Goal: Task Accomplishment & Management: Complete application form

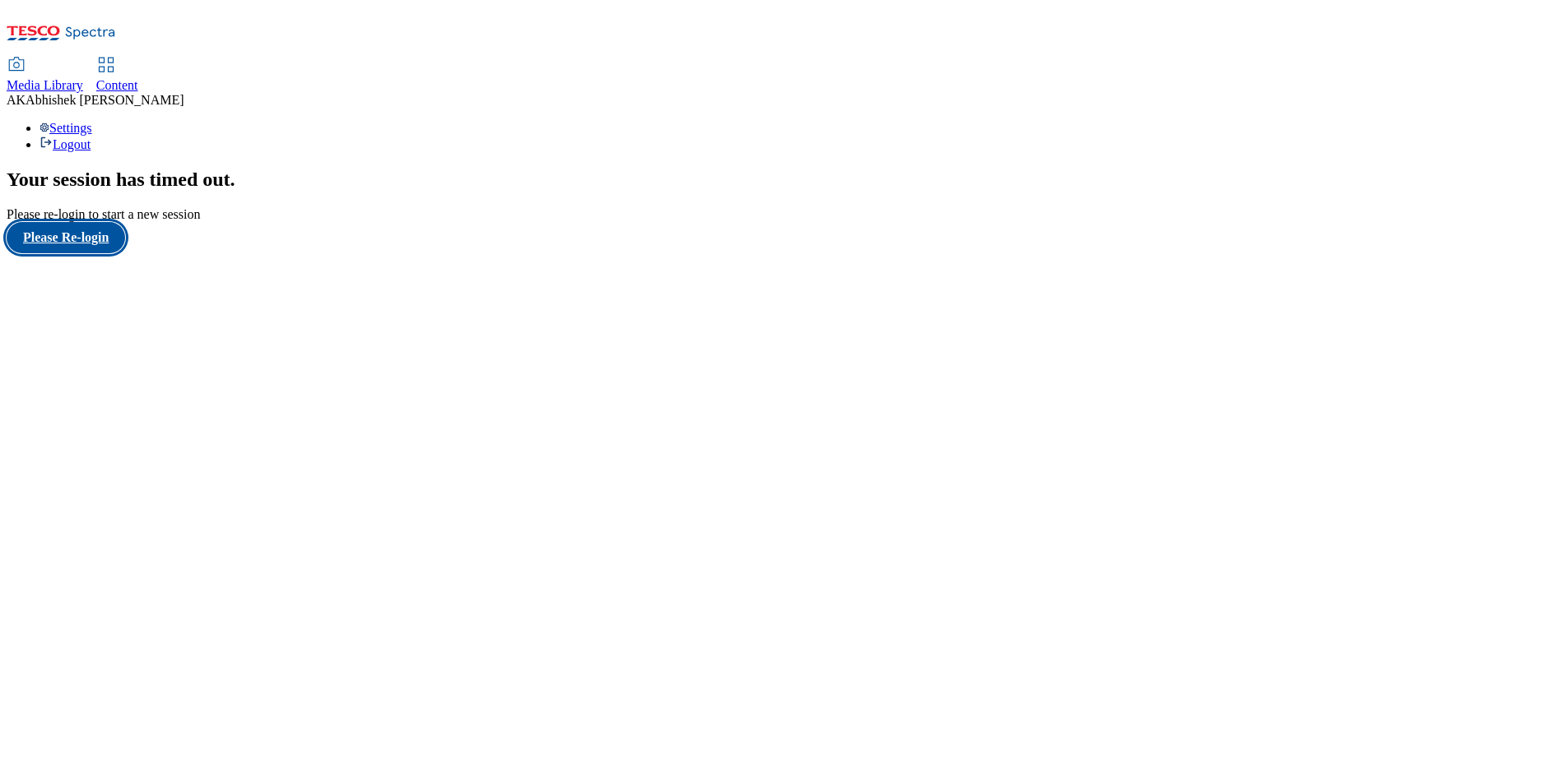
click at [95, 253] on button "Please Re-login" at bounding box center [65, 237] width 119 height 31
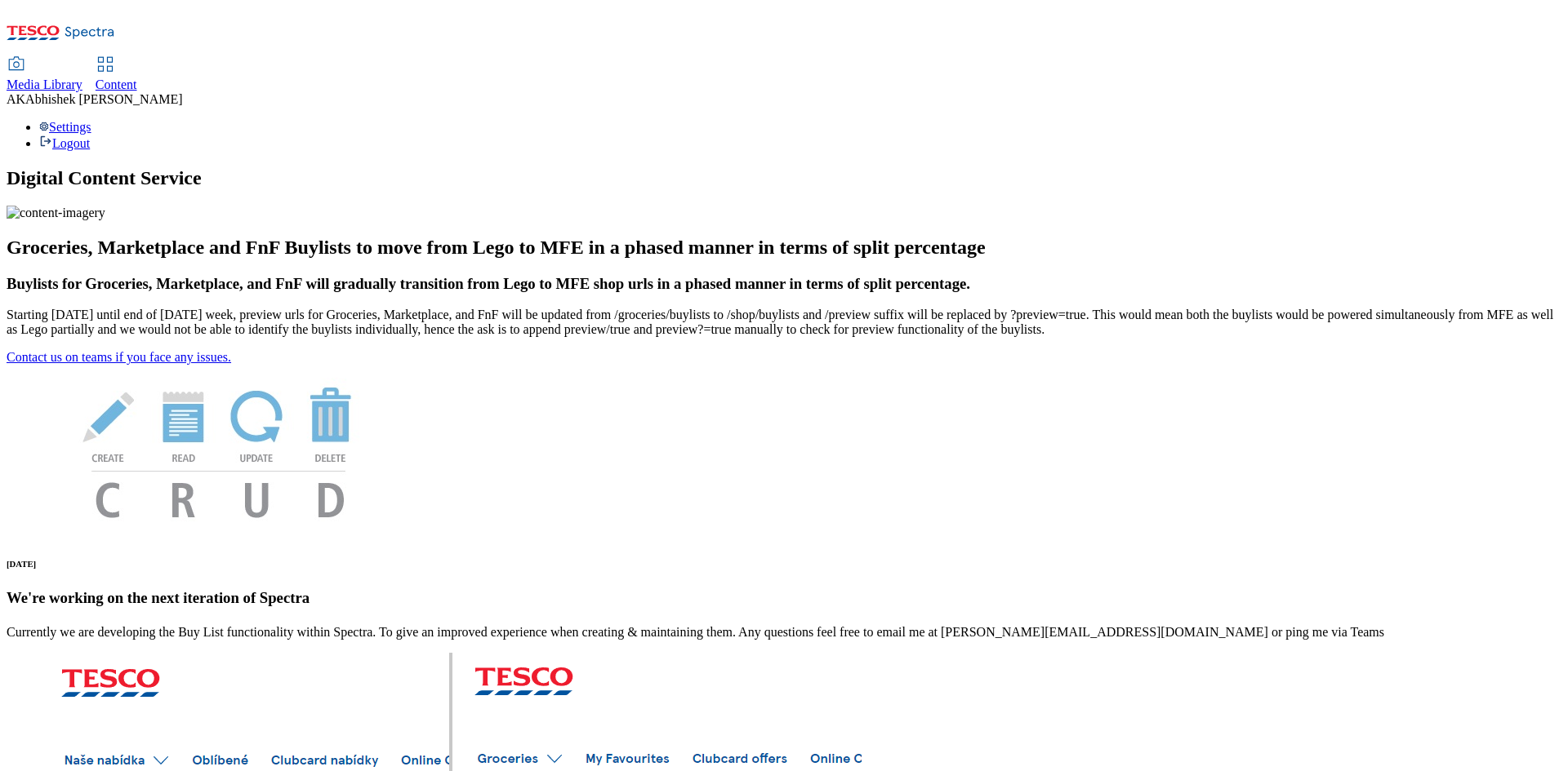
drag, startPoint x: 387, startPoint y: 23, endPoint x: 392, endPoint y: 31, distance: 9.4
click at [137, 78] on span "Content" at bounding box center [116, 84] width 42 height 14
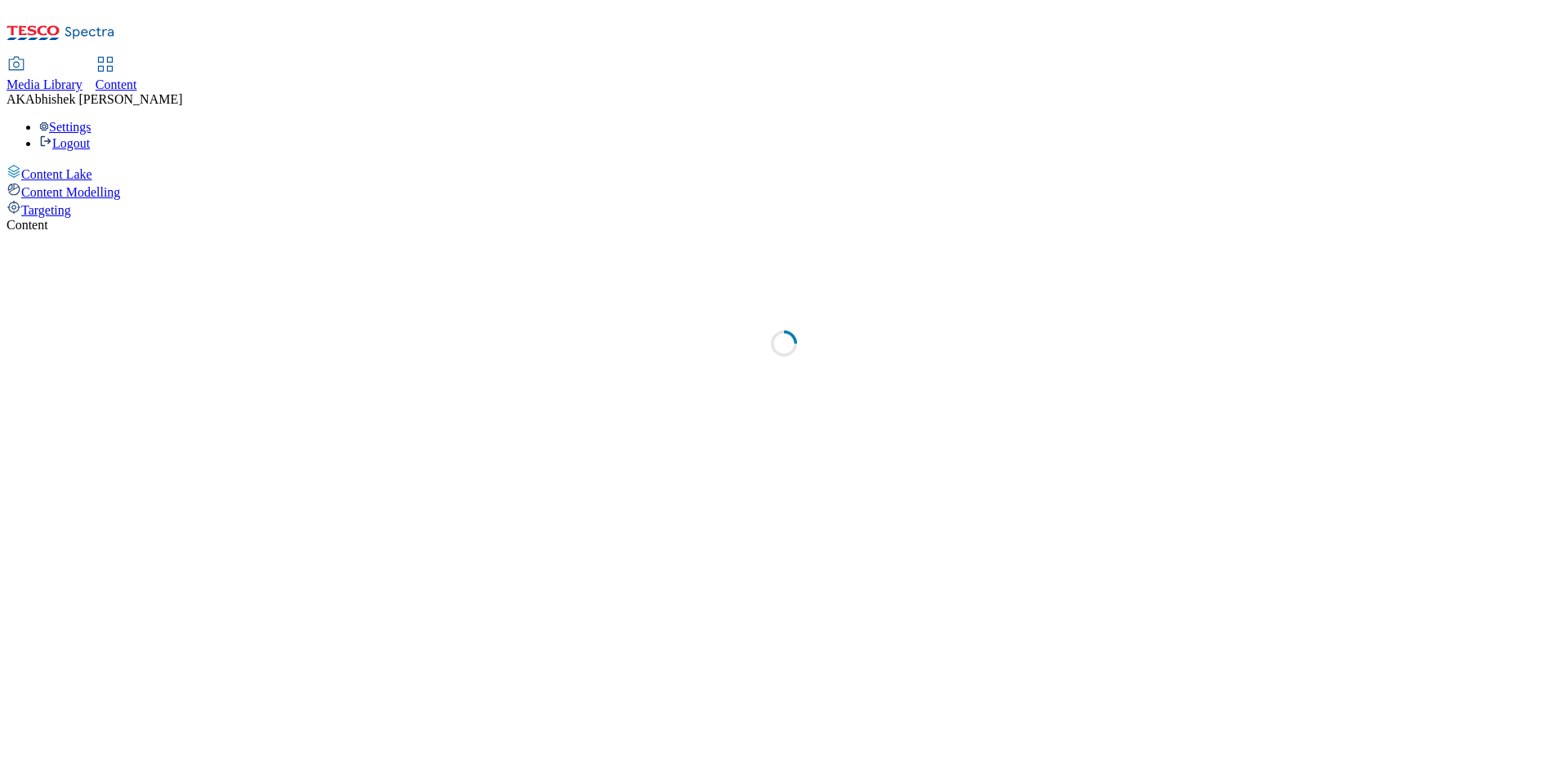
select select "ghs-[GEOGRAPHIC_DATA]"
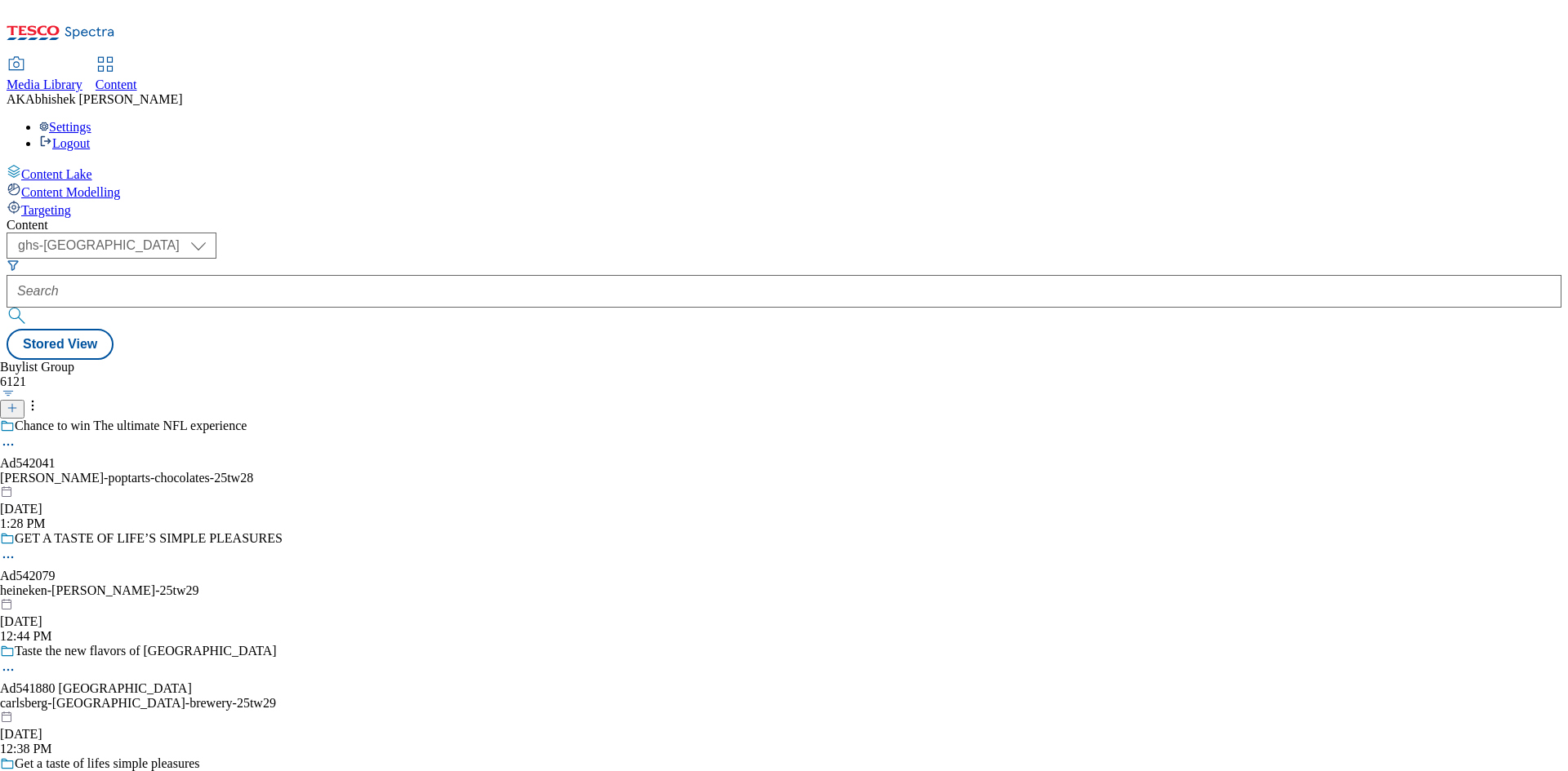
click at [24, 400] on button at bounding box center [12, 410] width 24 height 19
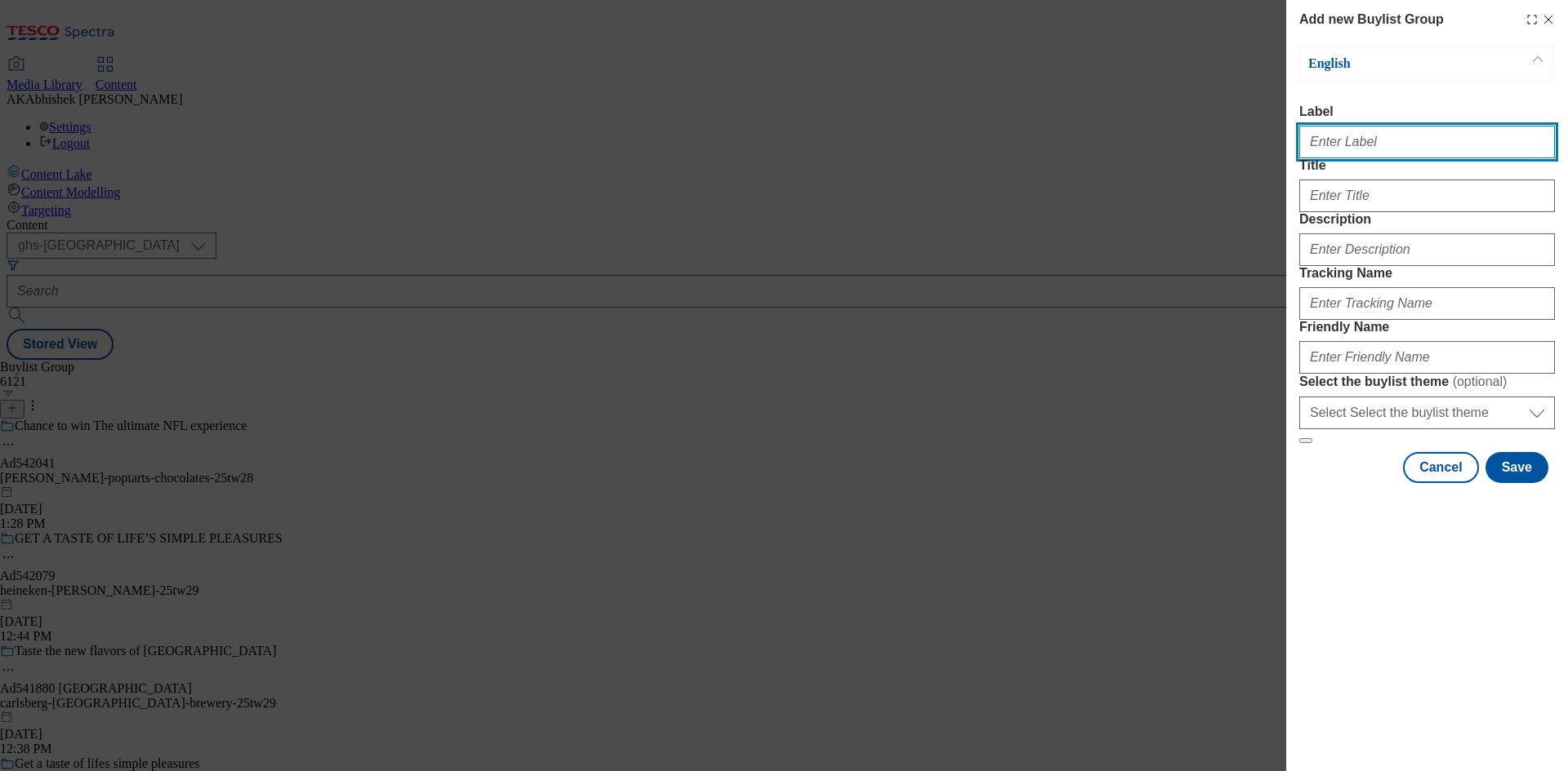
click at [1342, 157] on input "Label" at bounding box center [1427, 142] width 256 height 32
paste input "542081"
type input "Ad542081"
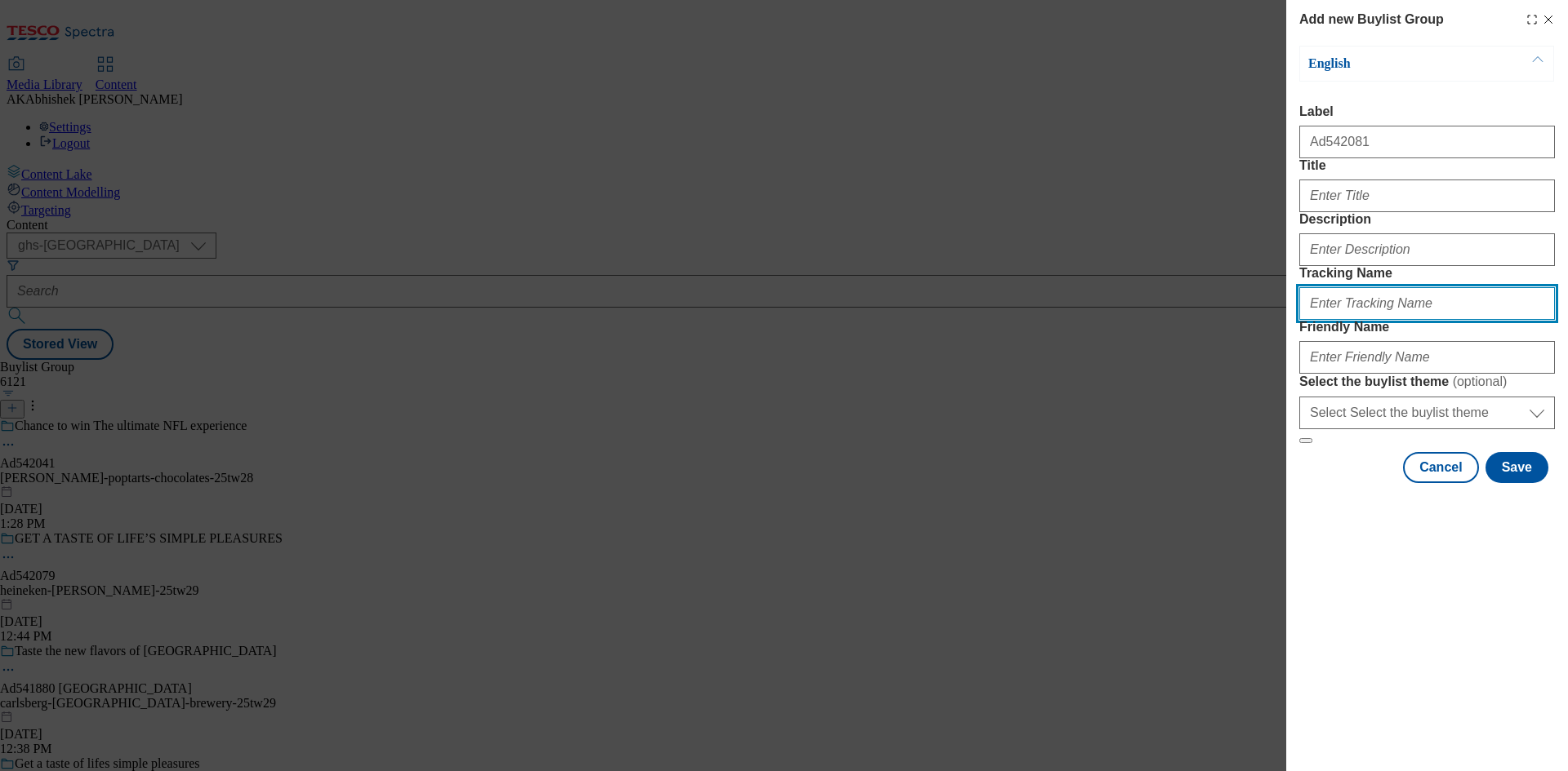
click at [1366, 320] on input "Tracking Name" at bounding box center [1427, 303] width 256 height 32
paste input "542081"
type input "DH_AD542081"
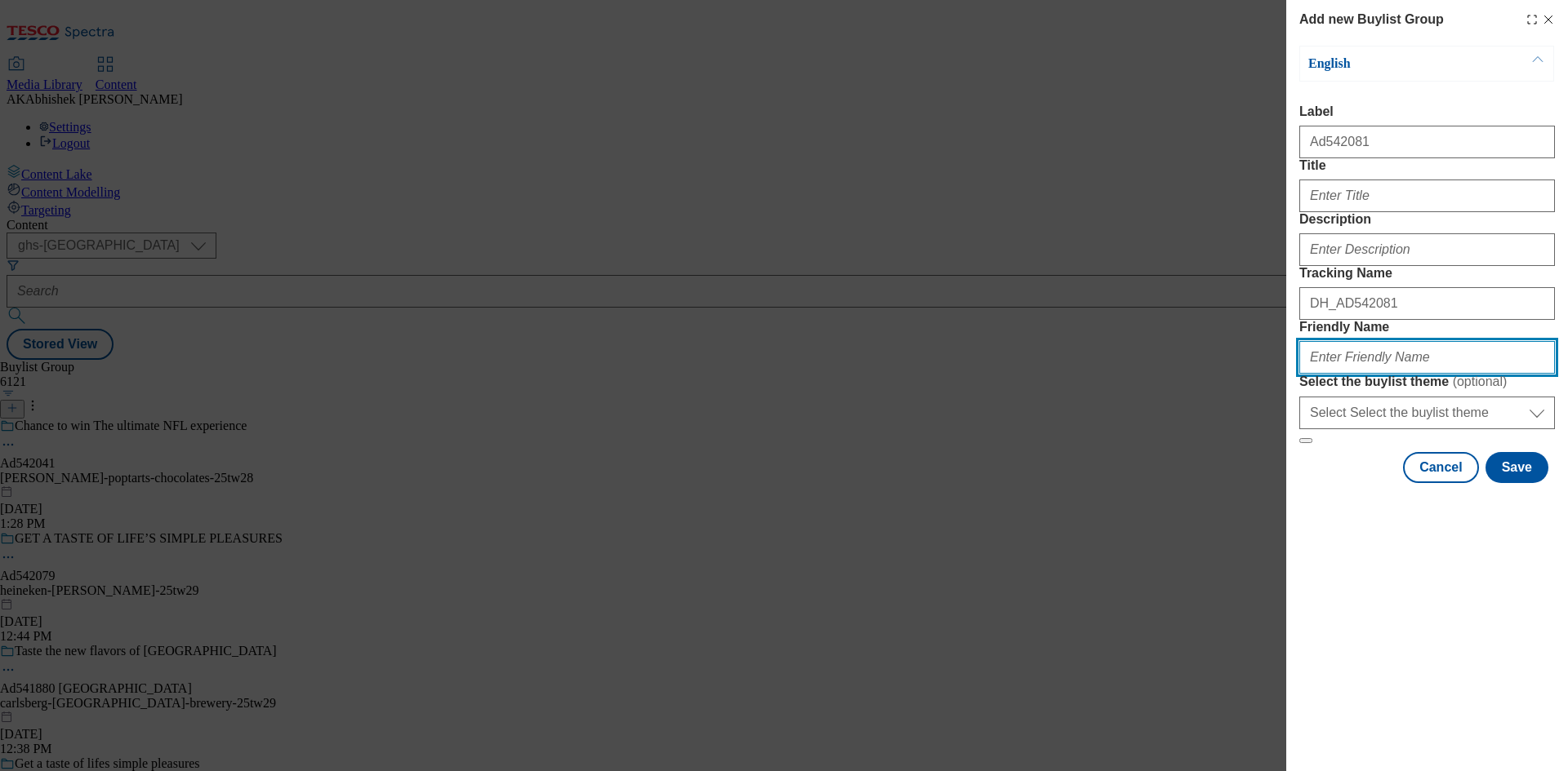
click at [1414, 373] on input "Friendly Name" at bounding box center [1427, 357] width 256 height 32
paste input "WaterWipes"
click at [1309, 373] on input "WaterWipes" at bounding box center [1427, 357] width 256 height 32
drag, startPoint x: 1407, startPoint y: 474, endPoint x: 1567, endPoint y: 522, distance: 167.0
click at [1407, 373] on input "waterwipes-wipes-2528" at bounding box center [1427, 357] width 256 height 32
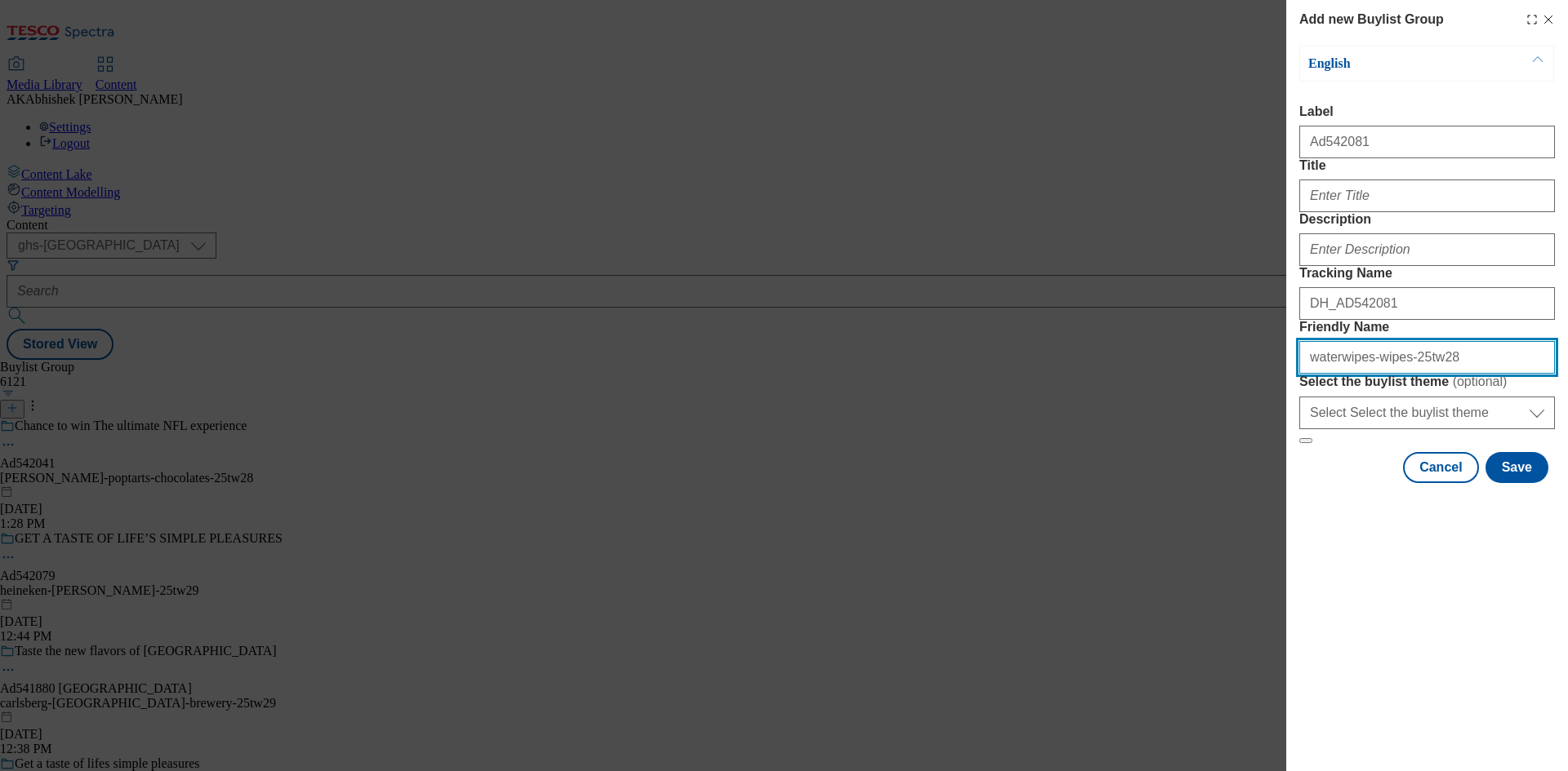
drag, startPoint x: 1447, startPoint y: 475, endPoint x: 1044, endPoint y: 464, distance: 403.2
click at [1052, 461] on div "Add new Buylist Group English Label Ad542081 Title Description Tracking Name DH…" at bounding box center [784, 386] width 1568 height 771
type input "waterwipes-wipes-25tw28"
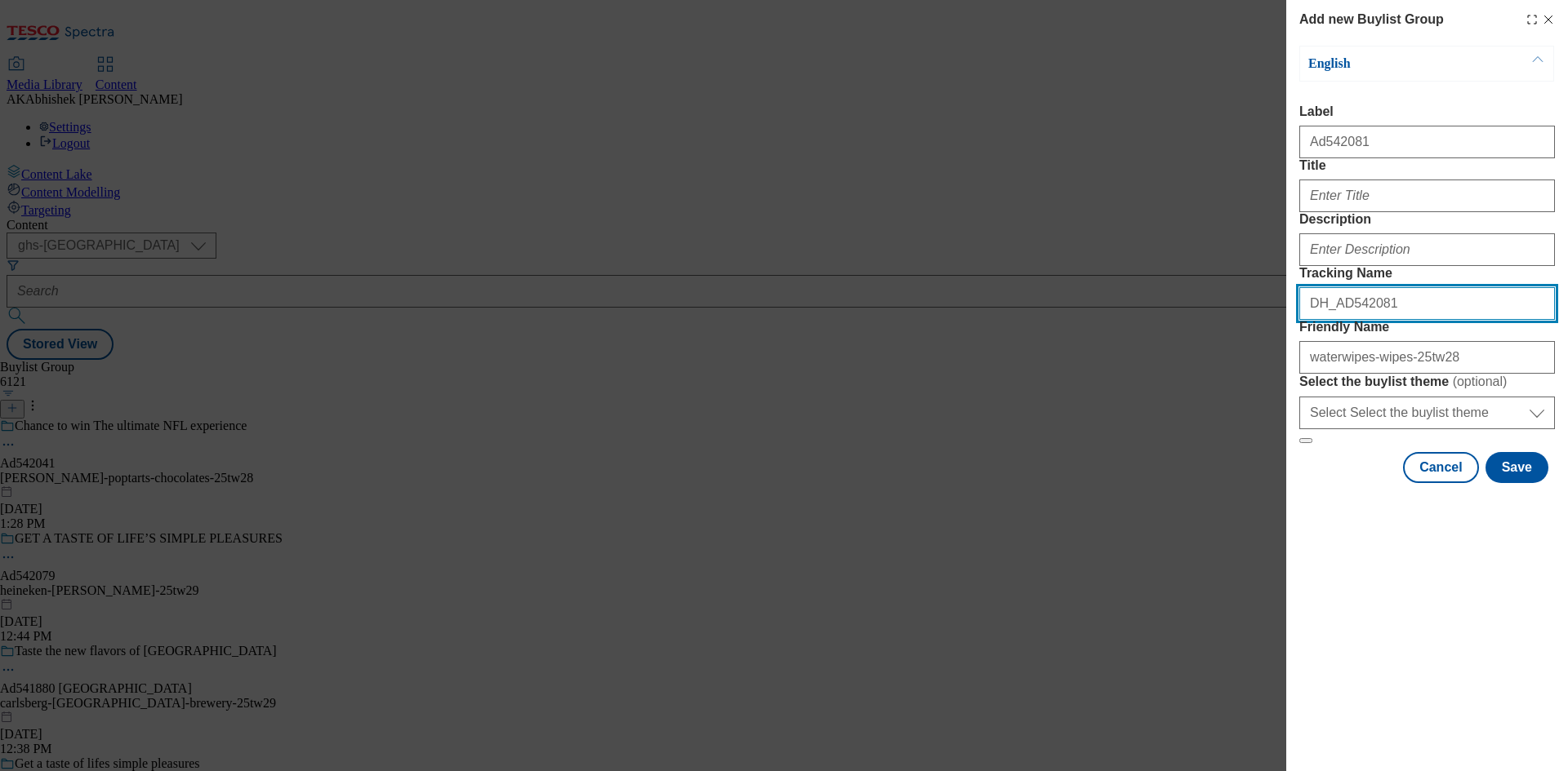
drag, startPoint x: 1283, startPoint y: 390, endPoint x: 1229, endPoint y: 395, distance: 54.2
click at [1205, 390] on div "Add new Buylist Group English Label Ad542081 Title Description Tracking Name DH…" at bounding box center [784, 386] width 1568 height 771
click at [1366, 266] on div "Modal" at bounding box center [1427, 246] width 256 height 39
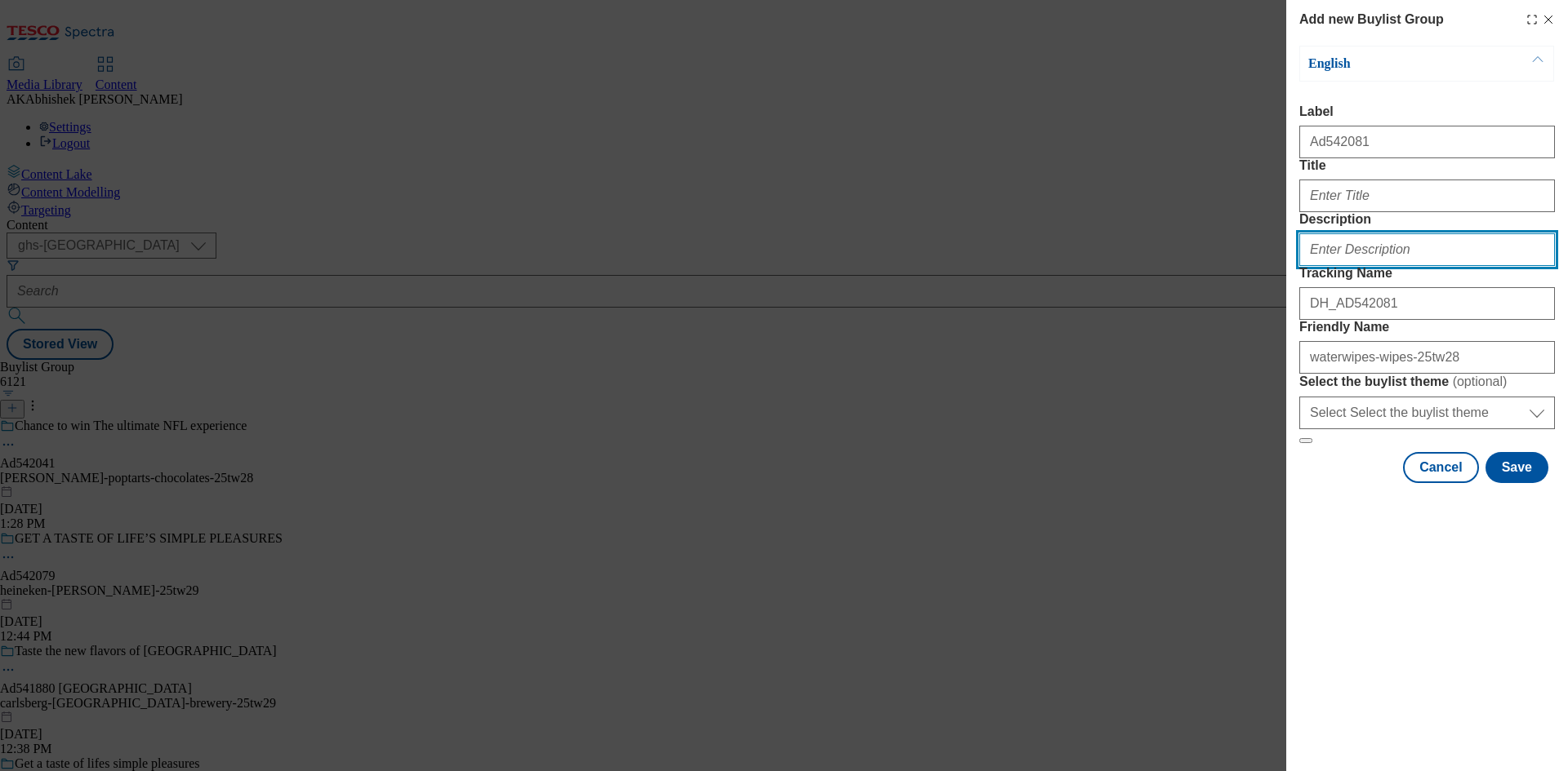
click at [1368, 266] on input "Description" at bounding box center [1427, 249] width 256 height 32
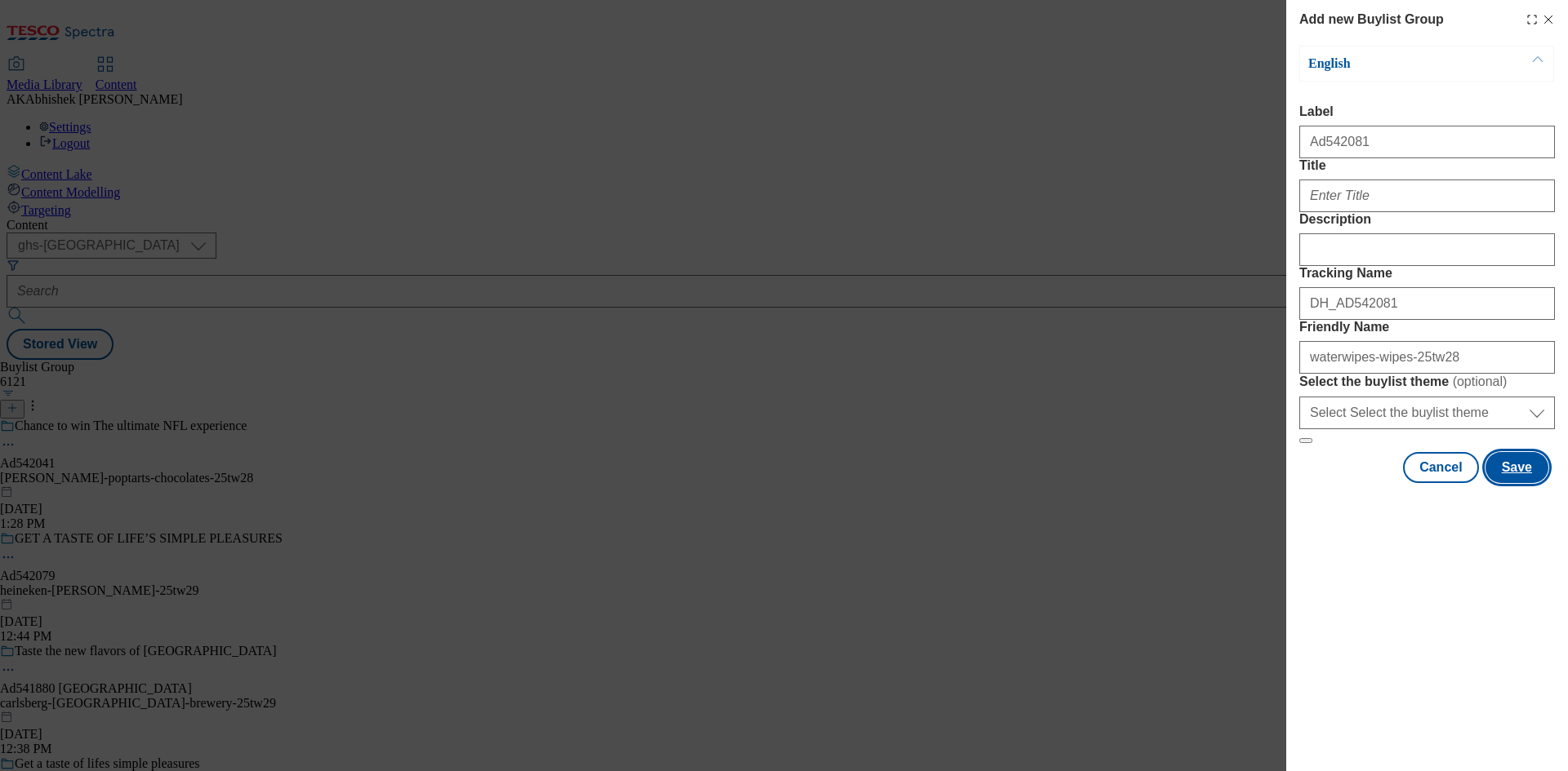
click at [1517, 483] on button "Save" at bounding box center [1517, 467] width 63 height 31
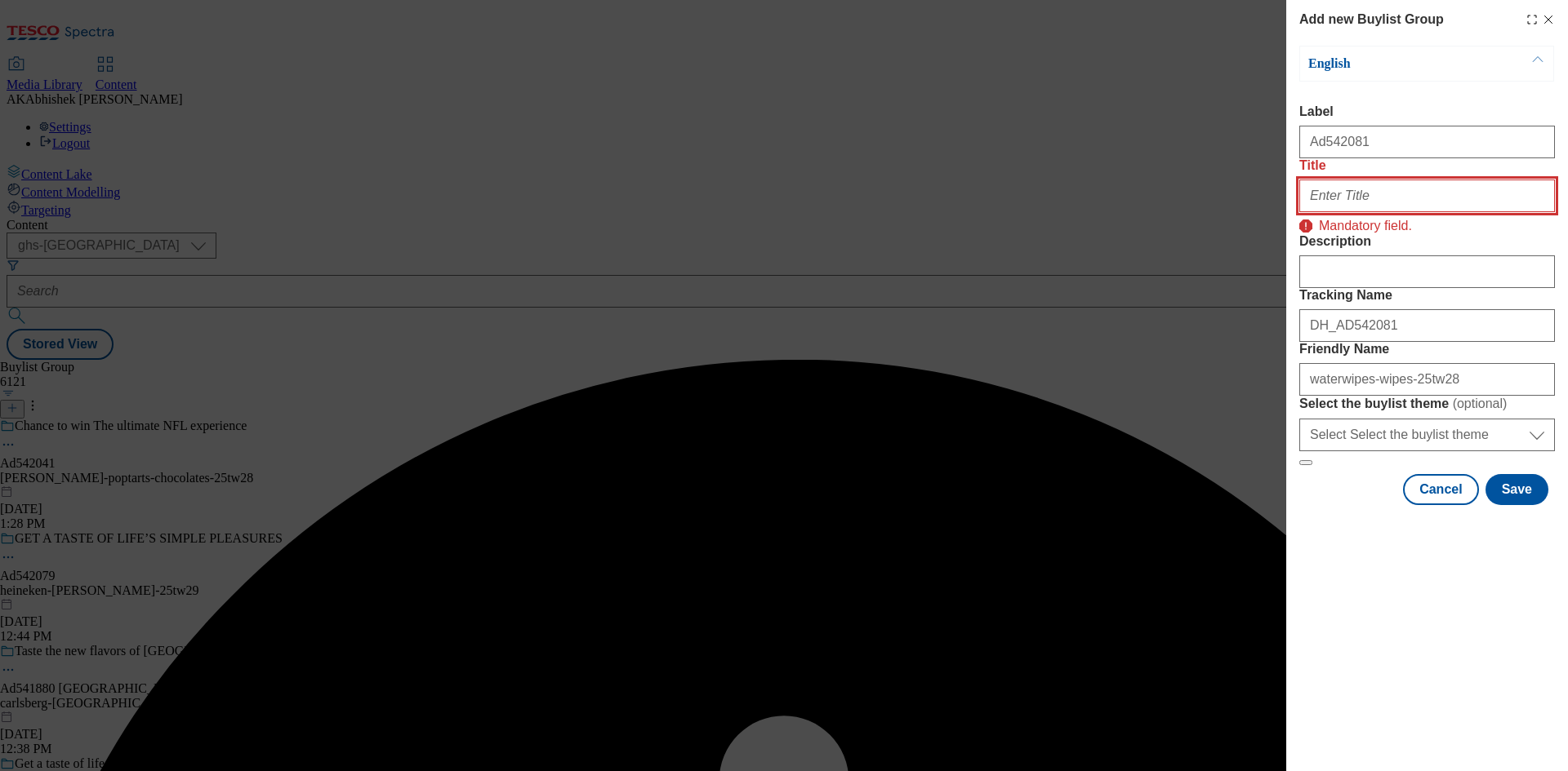
click at [1376, 212] on input "Title" at bounding box center [1427, 196] width 256 height 32
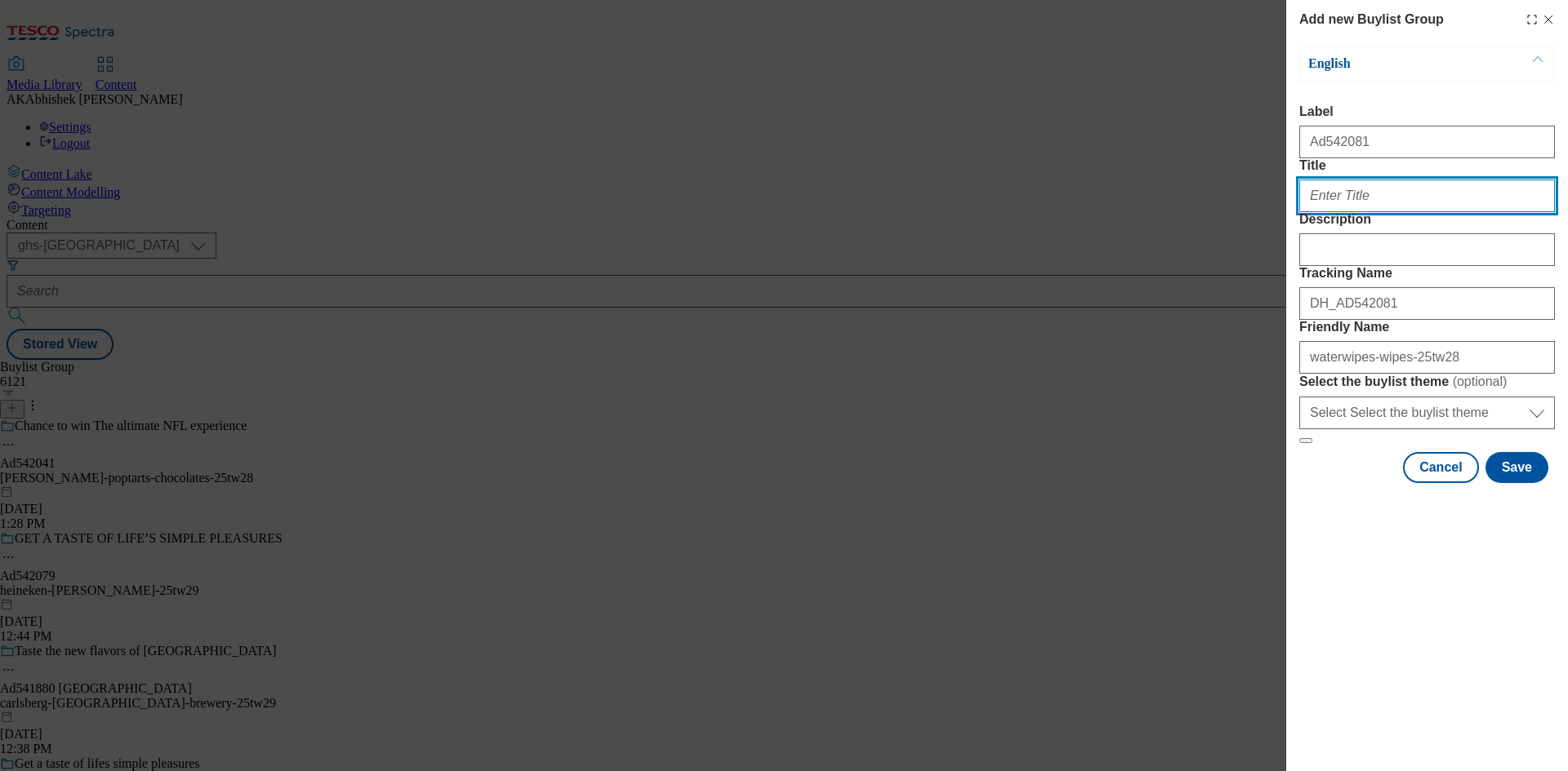
paste input "The worlds purest wipefor sensitive skin"
click at [1417, 212] on input "The worlds purest wipefor sensitive skin" at bounding box center [1427, 196] width 256 height 32
type input "The worlds purest wipe for sensitive skin"
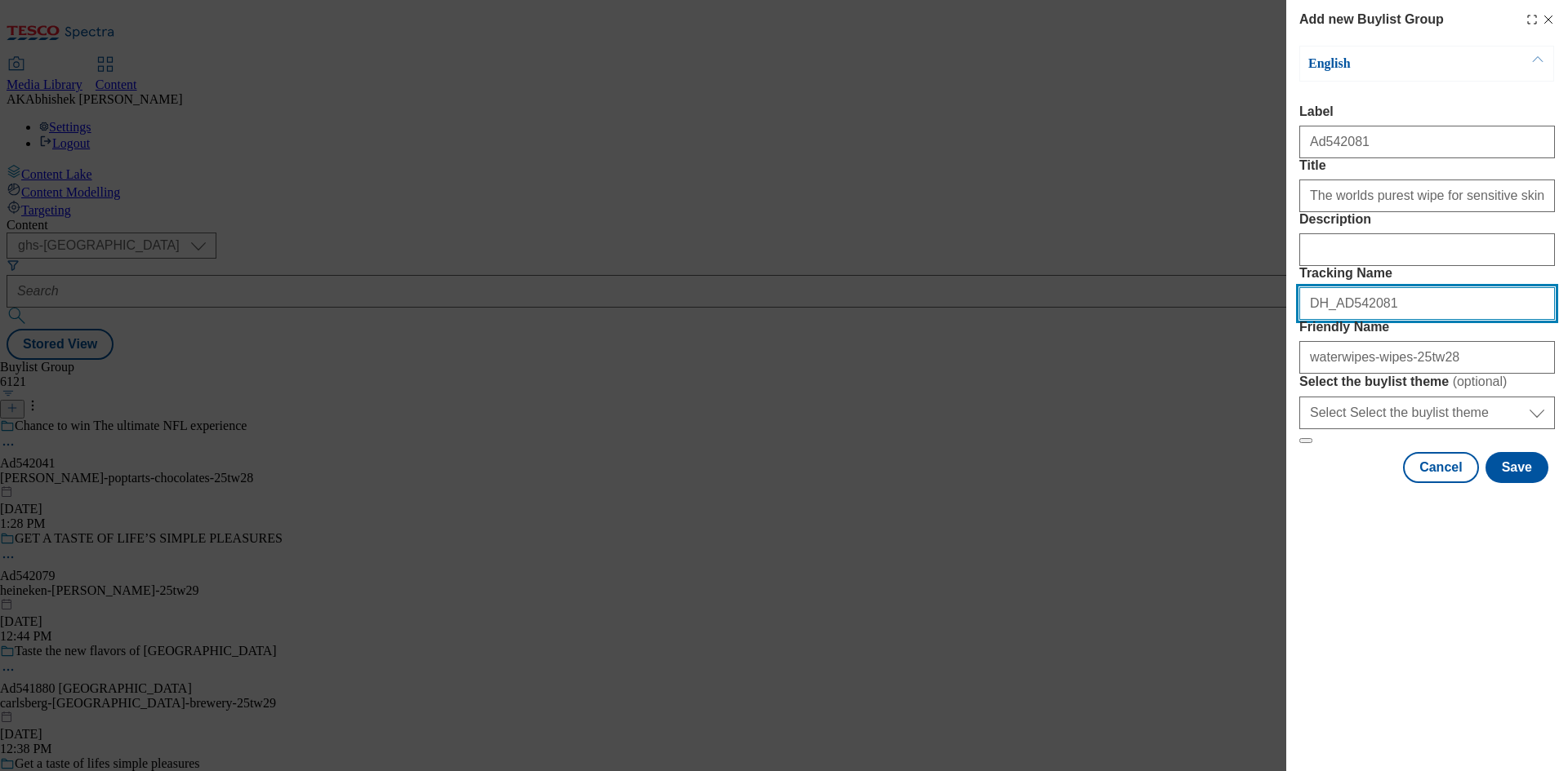
click at [1141, 378] on div "Add new Buylist Group English Label Ad542081 Title The worlds purest wipe for s…" at bounding box center [784, 386] width 1568 height 771
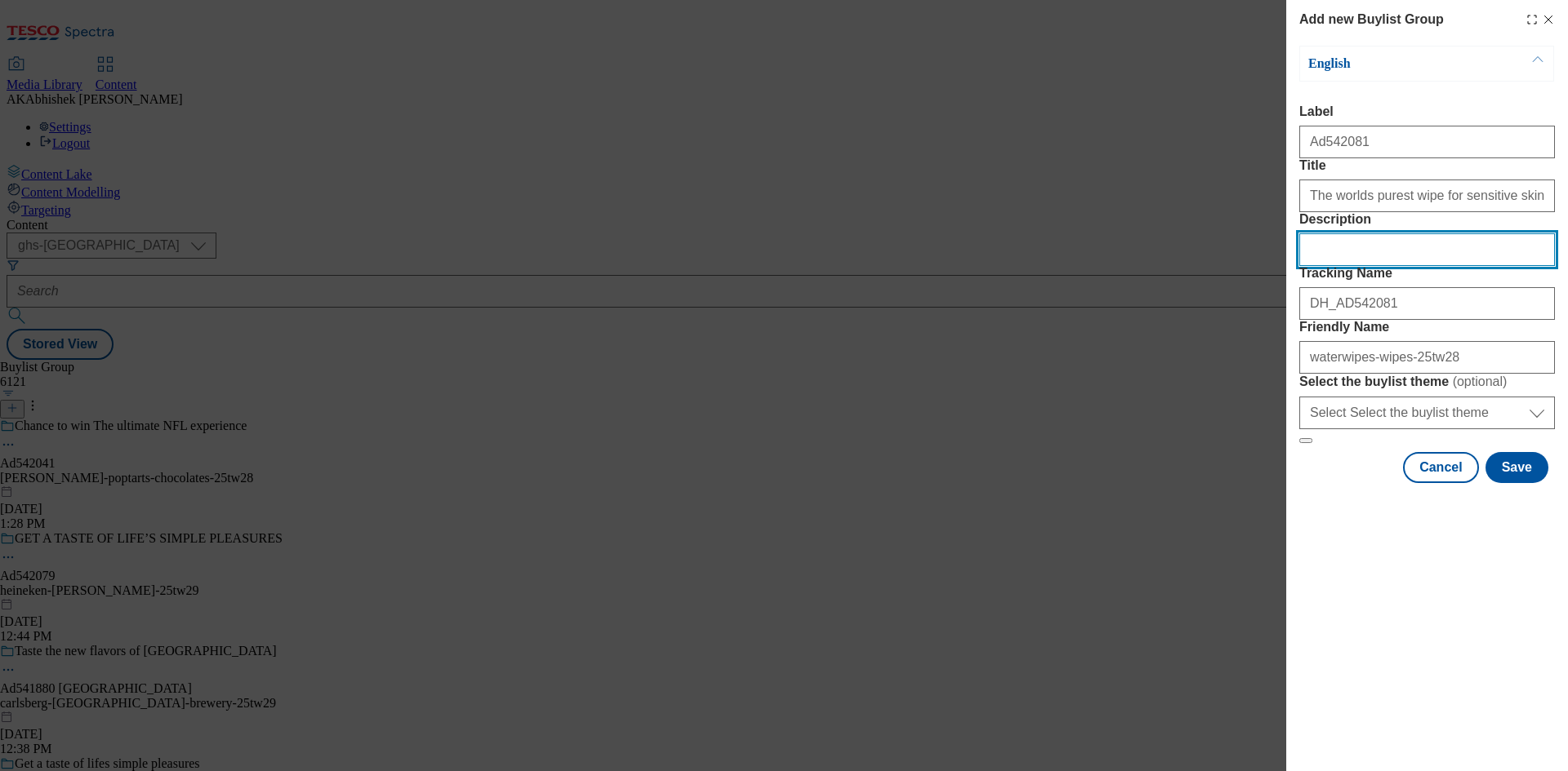
click at [1406, 266] on input "Description" at bounding box center [1427, 249] width 256 height 32
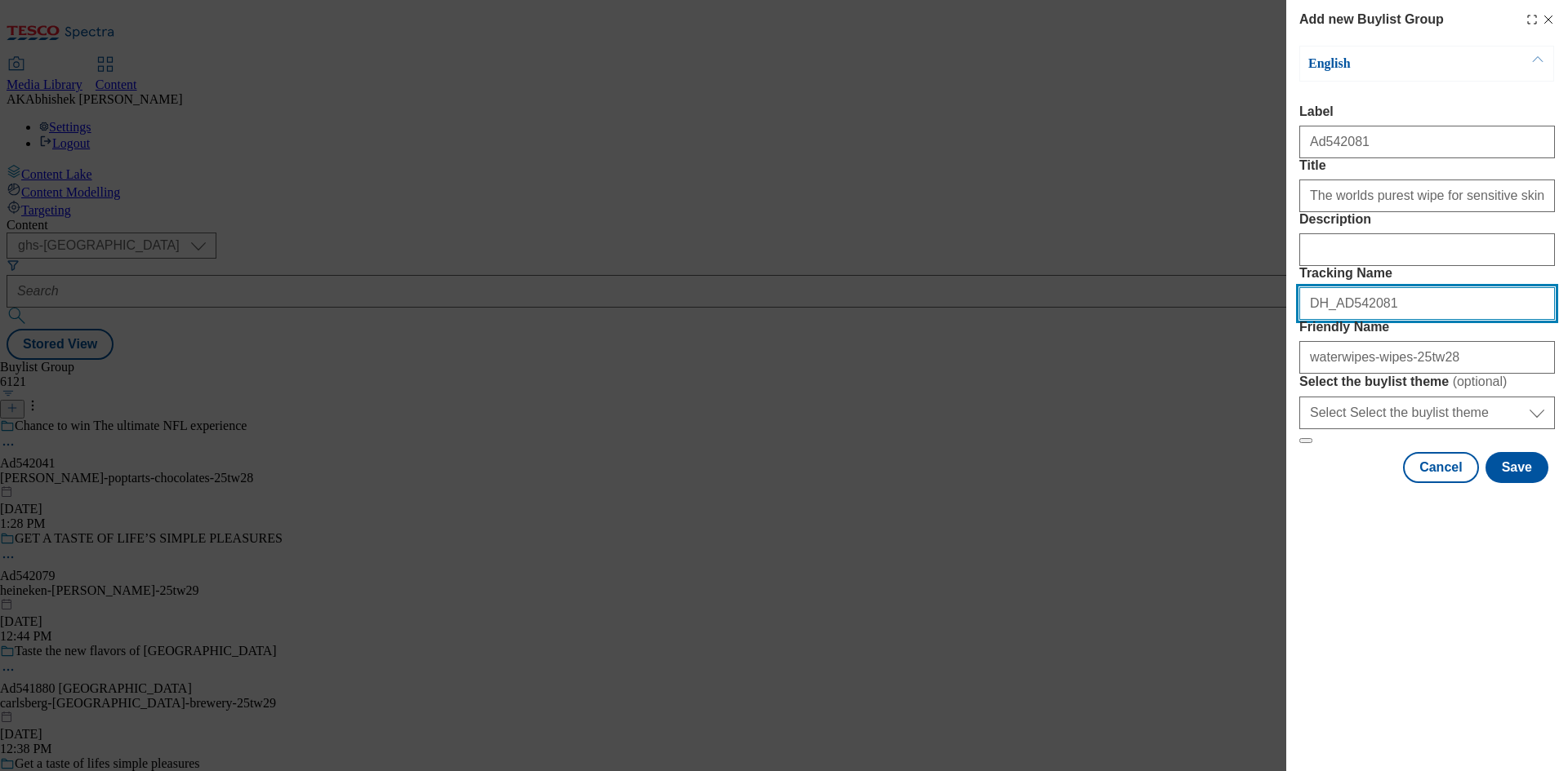
drag, startPoint x: 1424, startPoint y: 388, endPoint x: 1002, endPoint y: 394, distance: 422.0
click at [975, 394] on div "Add new Buylist Group English Label Ad542081 Title The worlds purest wipe for s…" at bounding box center [784, 386] width 1568 height 771
click at [1522, 483] on button "Save" at bounding box center [1517, 467] width 63 height 31
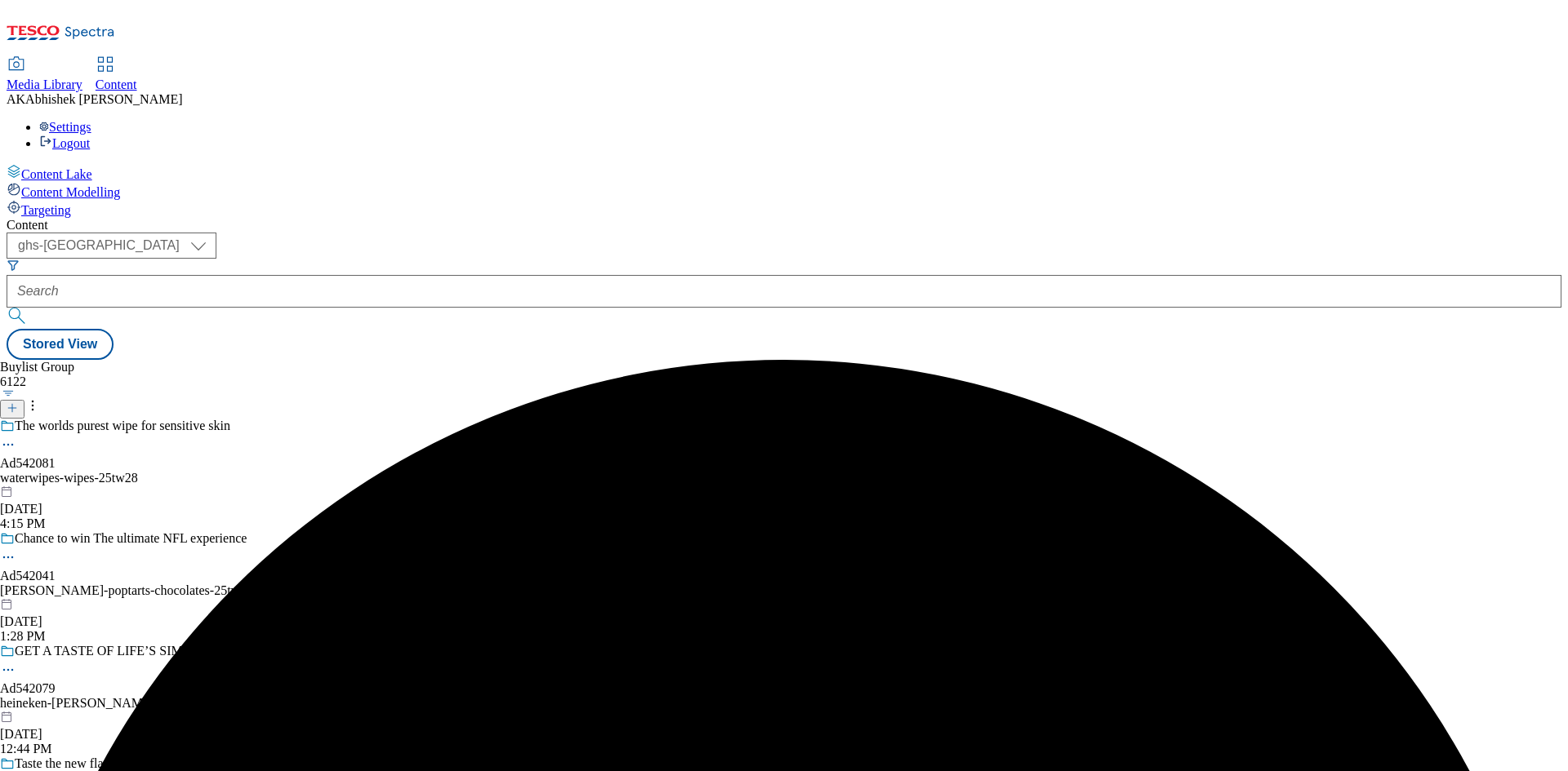
click at [284, 419] on div "The worlds purest wipe for sensitive skin Ad542081 waterwipes-wipes-25tw28 [DAT…" at bounding box center [142, 475] width 284 height 113
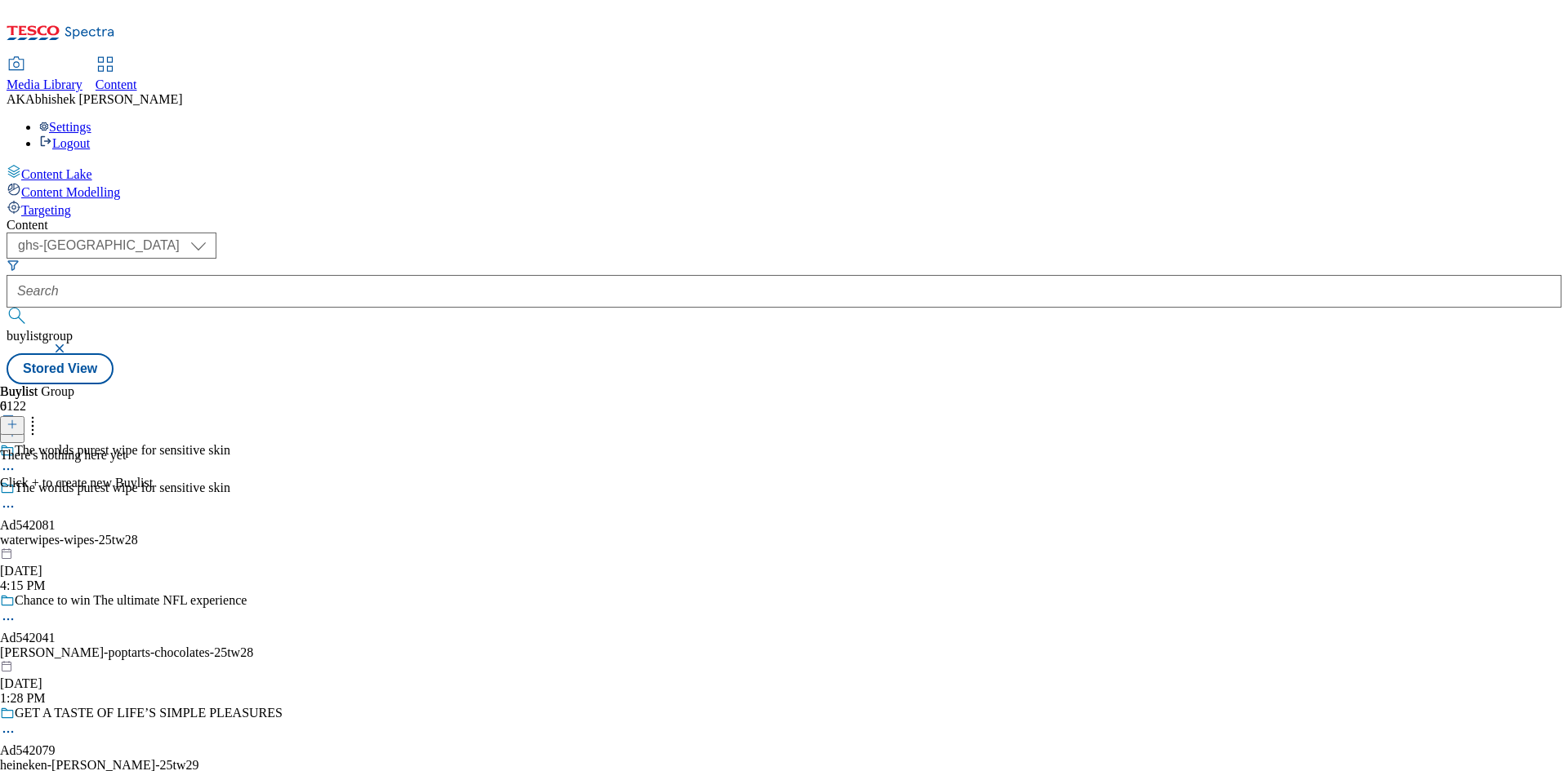
click at [18, 419] on icon at bounding box center [12, 424] width 11 height 11
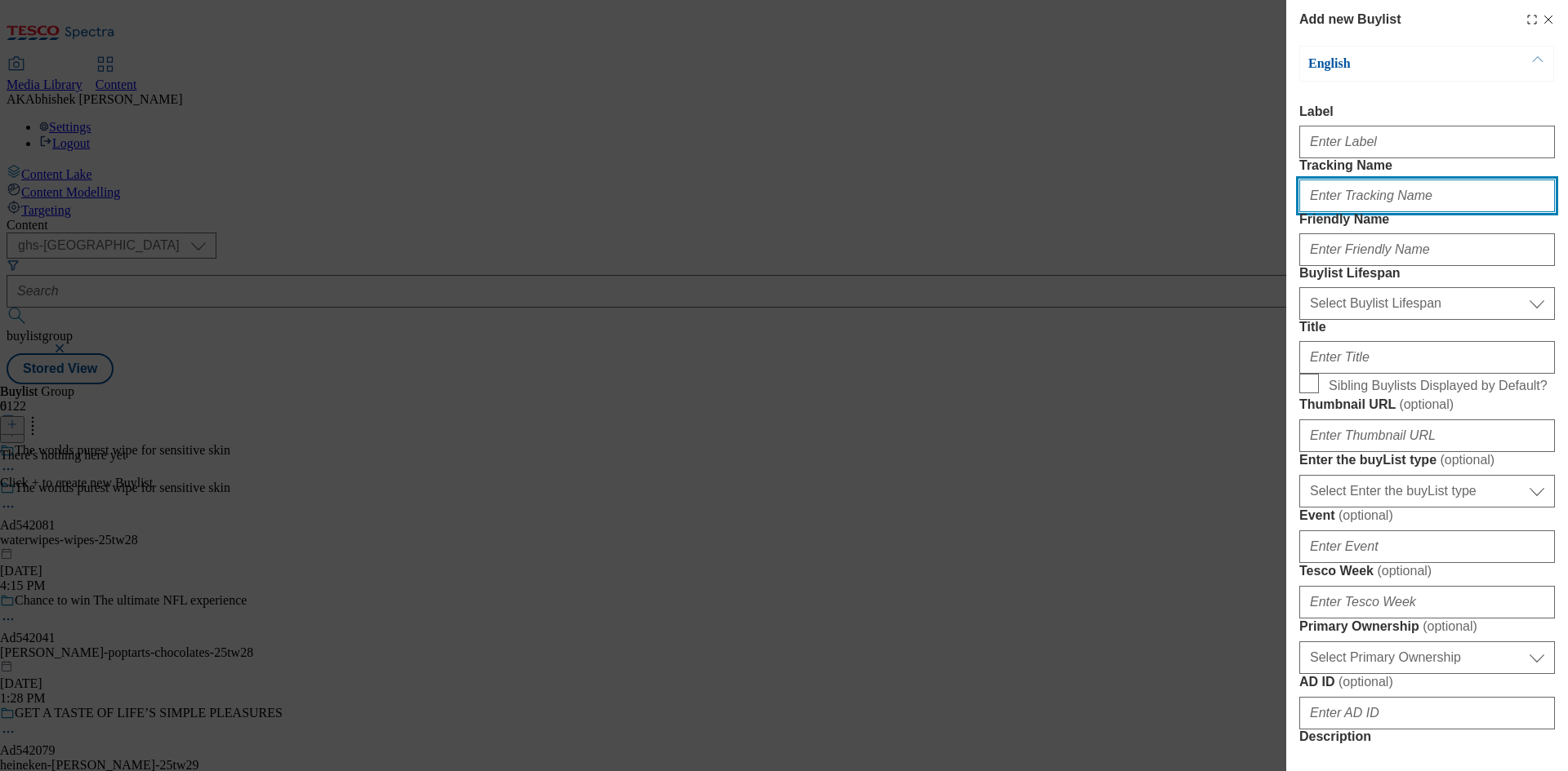
click at [1424, 212] on input "Tracking Name" at bounding box center [1427, 196] width 256 height 32
paste input "DH_AD542081"
click at [1337, 212] on input "DH_AD542081" at bounding box center [1427, 196] width 256 height 32
type input "DH_AD542081"
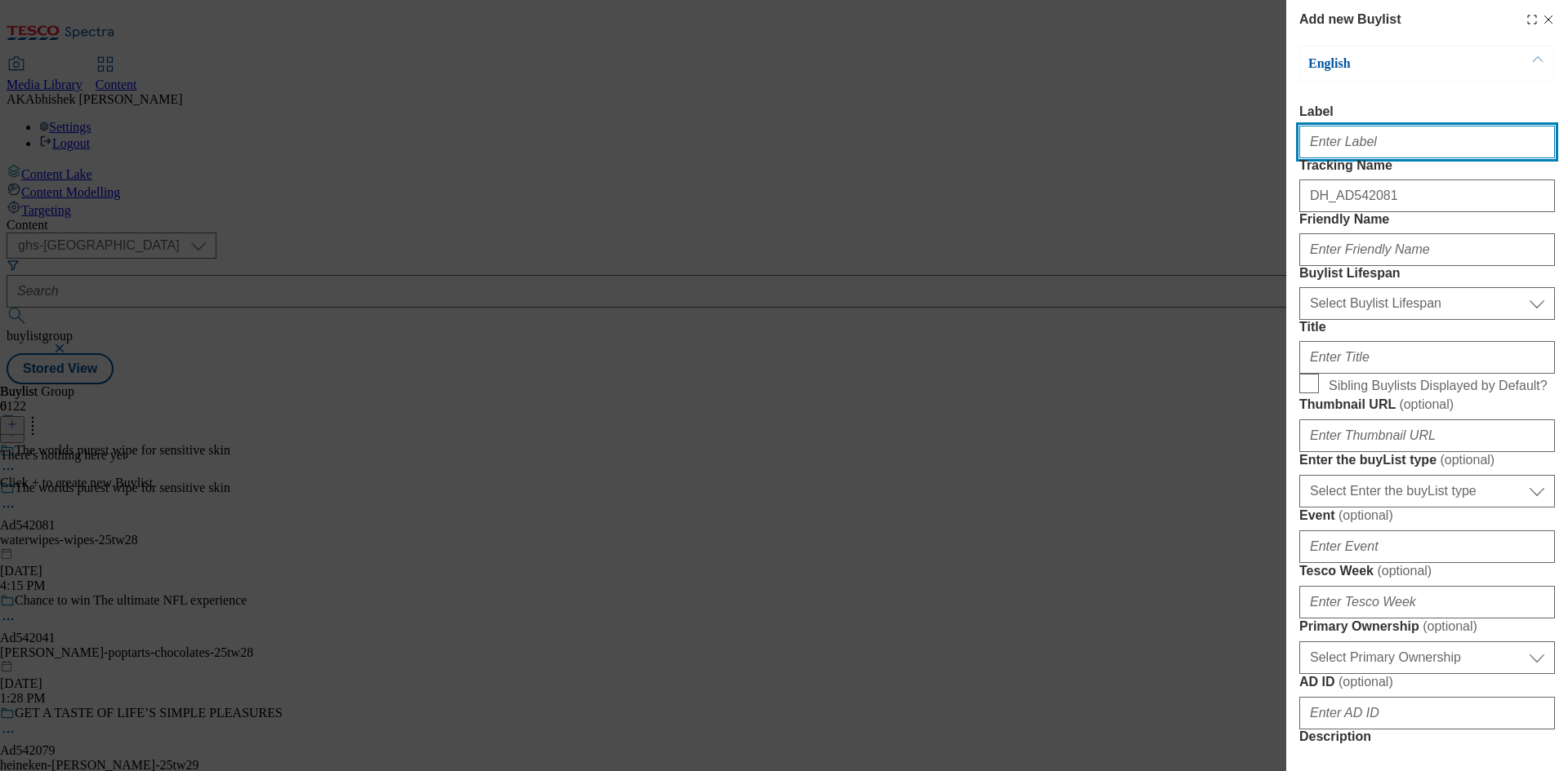
click at [1335, 141] on input "Label" at bounding box center [1427, 142] width 256 height 32
paste input "542081"
type input "Ad542081"
click at [1386, 332] on form "Label Ad542081 Tracking Name DH_AD542081 Friendly Name Buylist Lifespan Select …" at bounding box center [1427, 677] width 256 height 1146
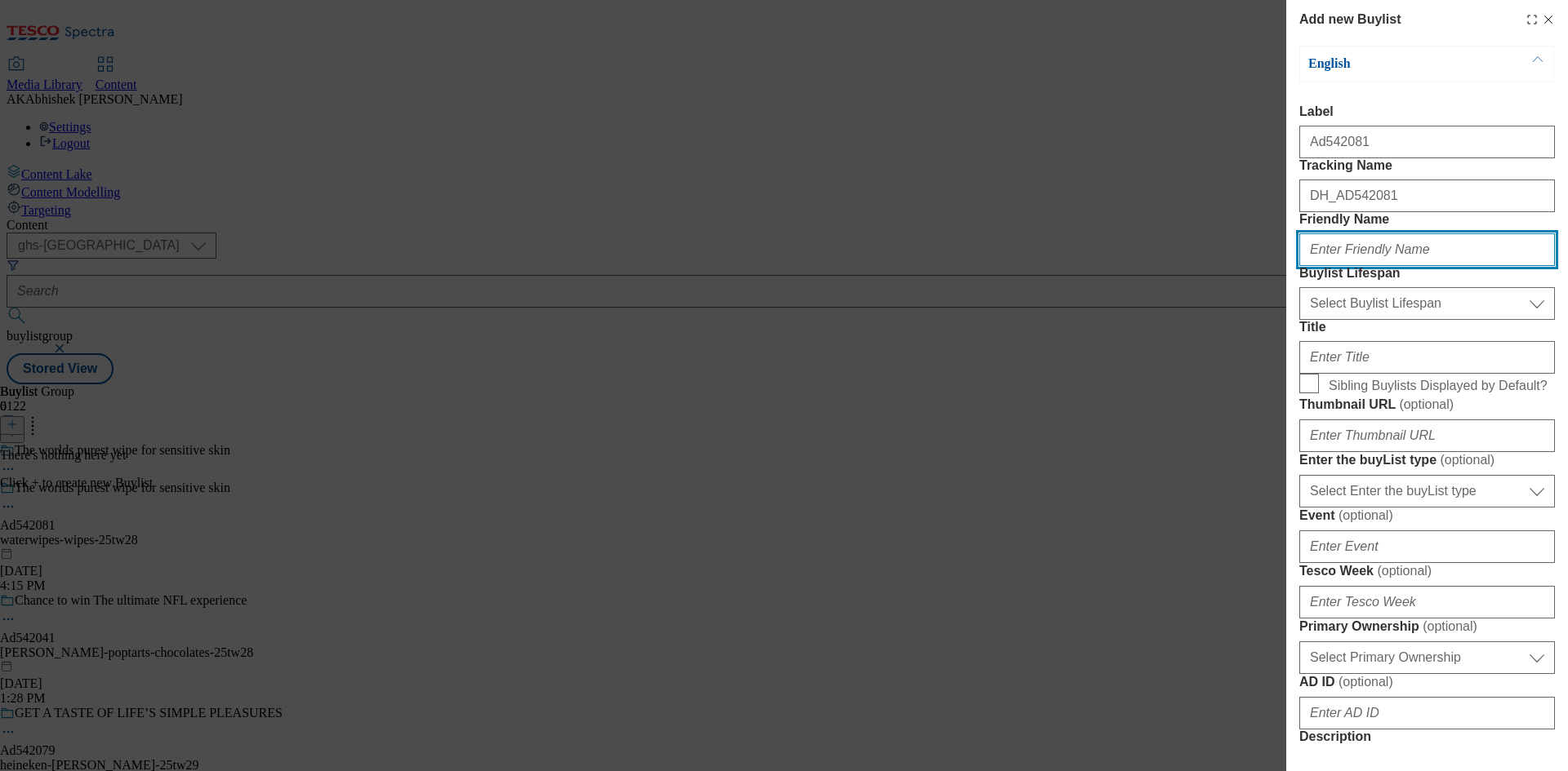
click at [1383, 266] on input "Friendly Name" at bounding box center [1427, 249] width 256 height 32
paste input "waterwipes"
type input "waterwipes"
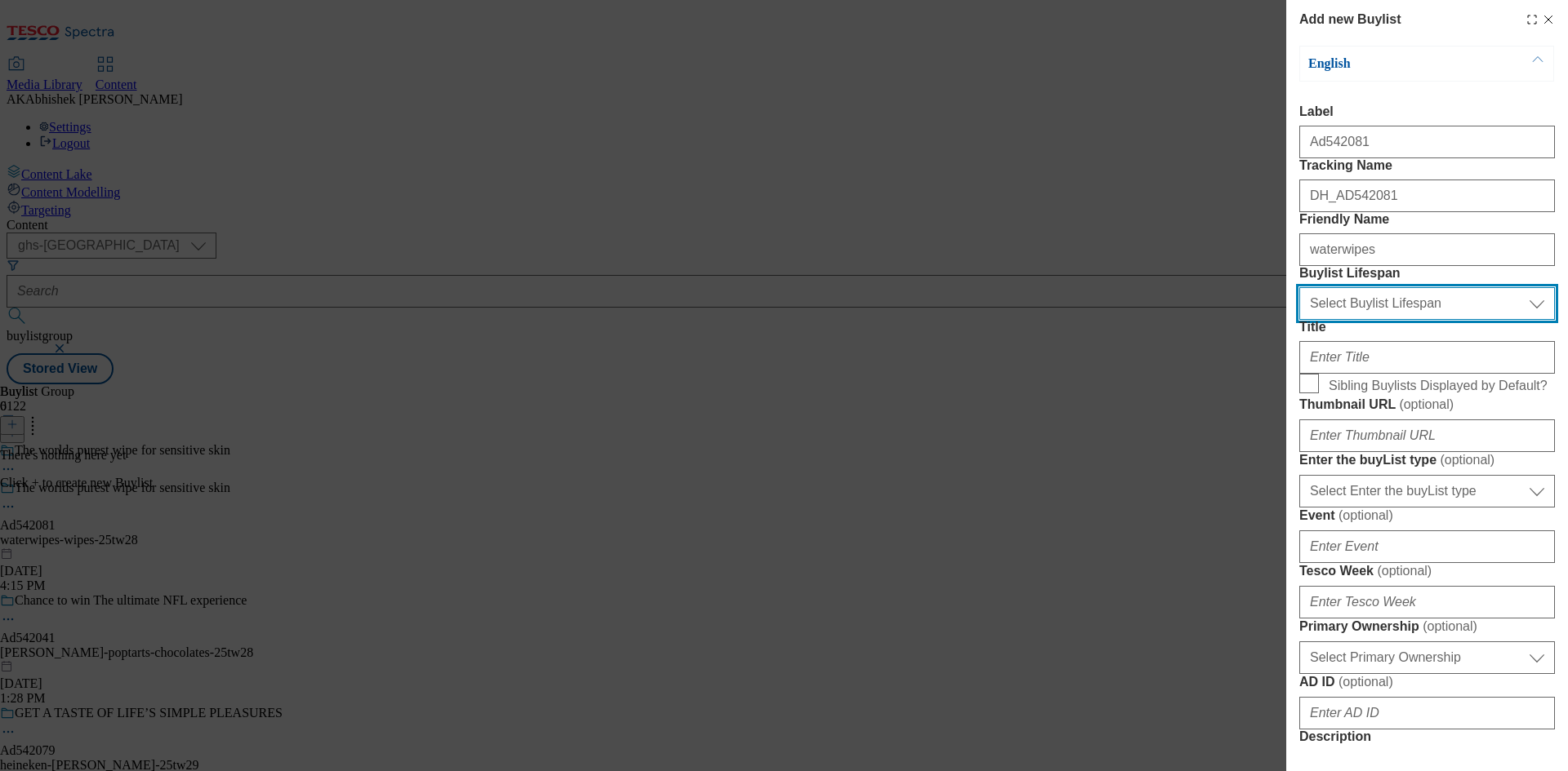
click at [1384, 320] on select "Select Buylist Lifespan evergreen seasonal tactical" at bounding box center [1427, 303] width 256 height 32
select select "tactical"
click at [1299, 320] on select "Select Buylist Lifespan evergreen seasonal tactical" at bounding box center [1427, 303] width 256 height 32
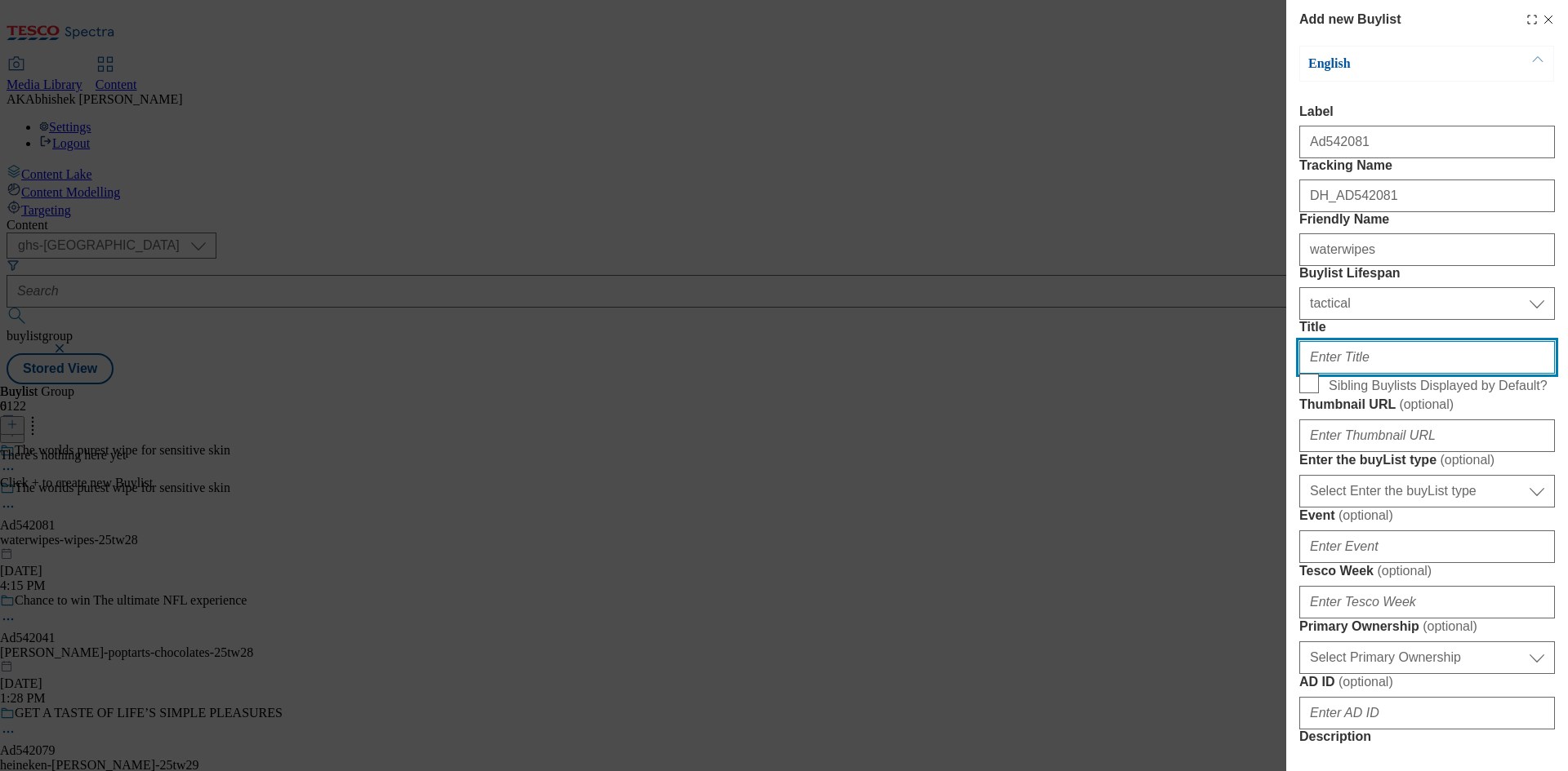
click at [1368, 373] on input "Title" at bounding box center [1427, 357] width 256 height 32
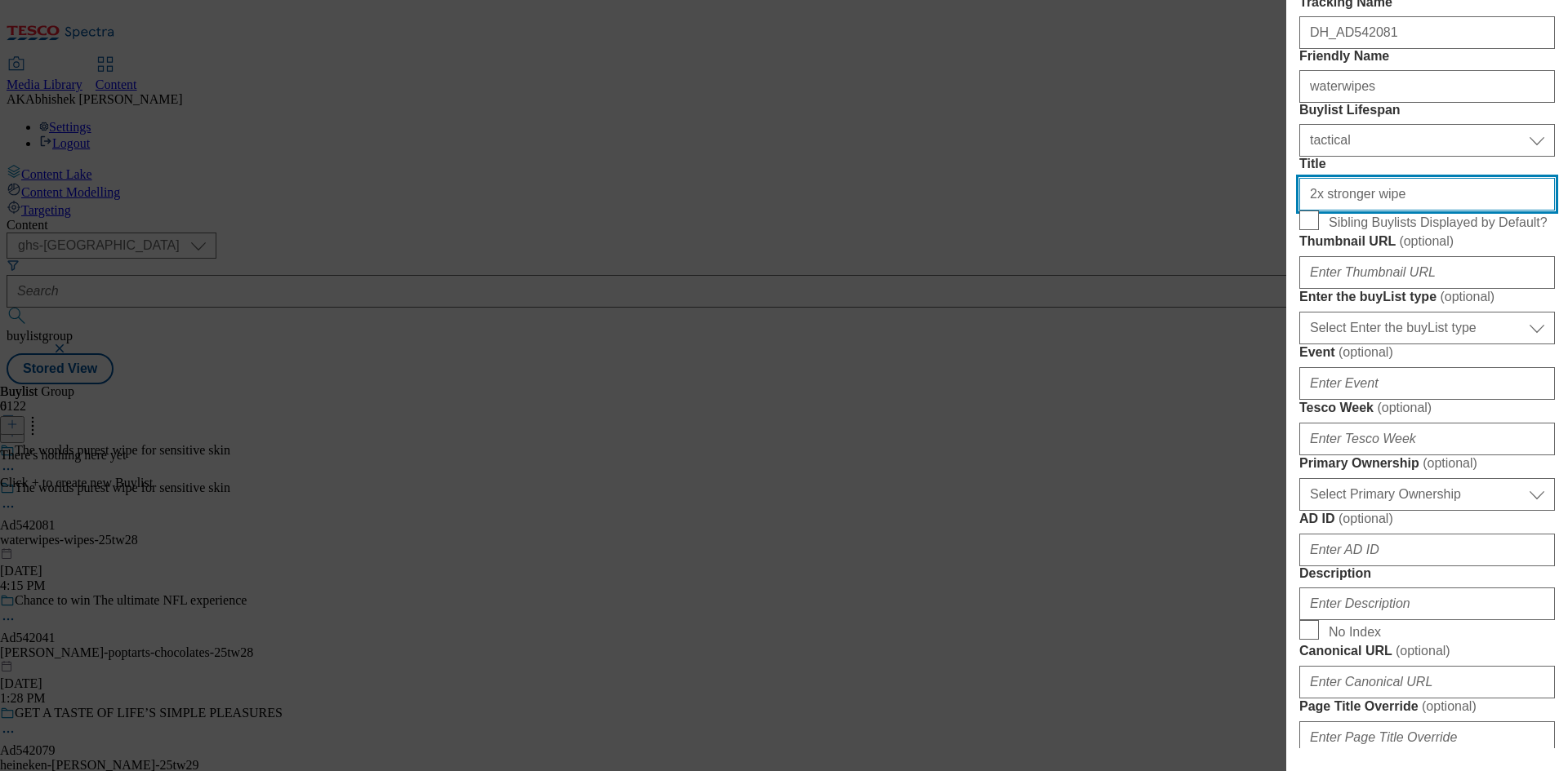
type input "2x stronger wipe"
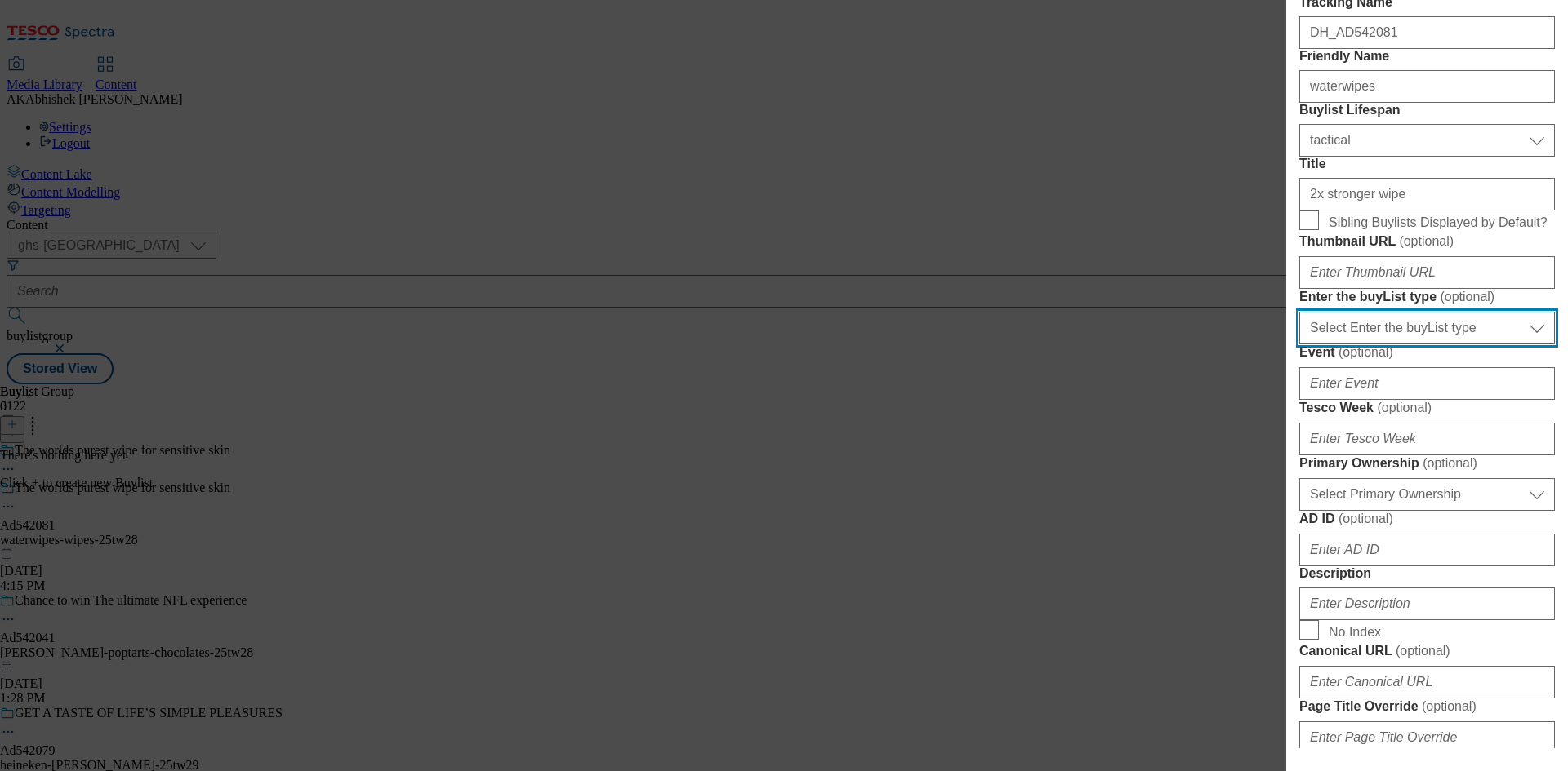
click at [1473, 345] on select "Select Enter the buyList type event supplier funded long term >4 weeks supplier…" at bounding box center [1427, 327] width 256 height 32
select select "supplier funded short term 1-3 weeks"
click at [1299, 345] on select "Select Enter the buyList type event supplier funded long term >4 weeks supplier…" at bounding box center [1427, 327] width 256 height 32
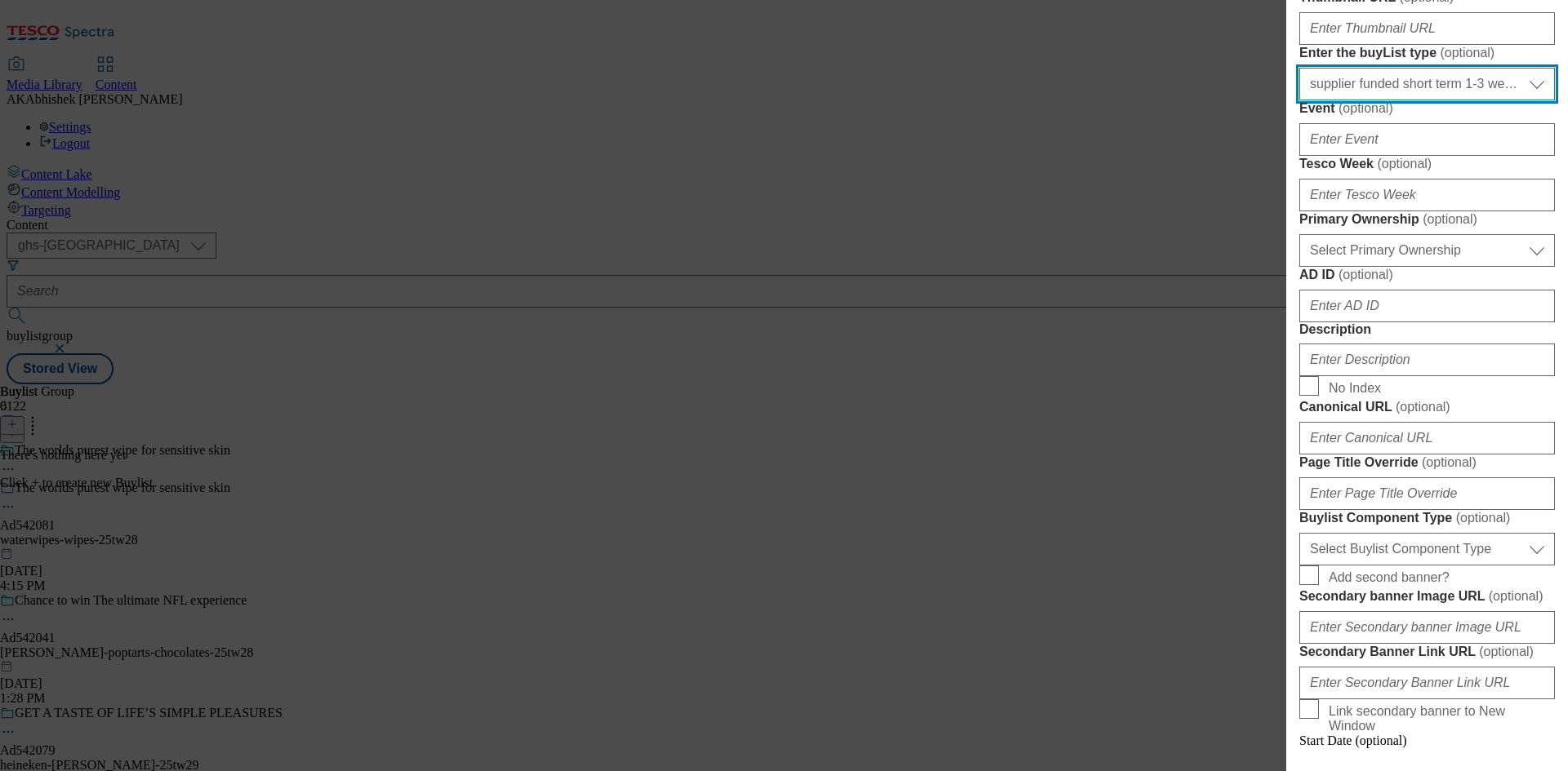
scroll to position [408, 0]
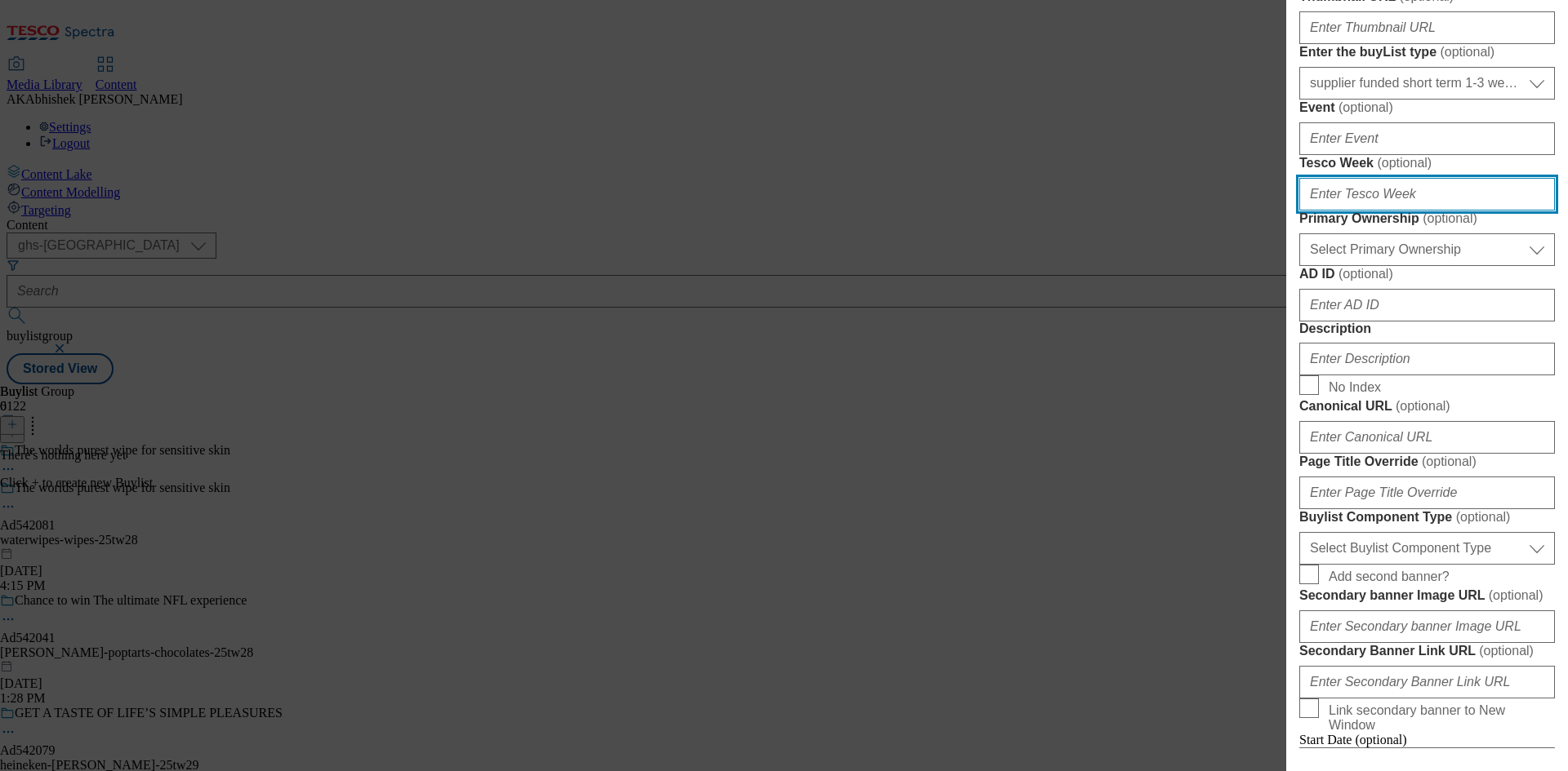
click at [1408, 210] on input "Tesco Week ( optional )" at bounding box center [1427, 194] width 256 height 32
type input "28"
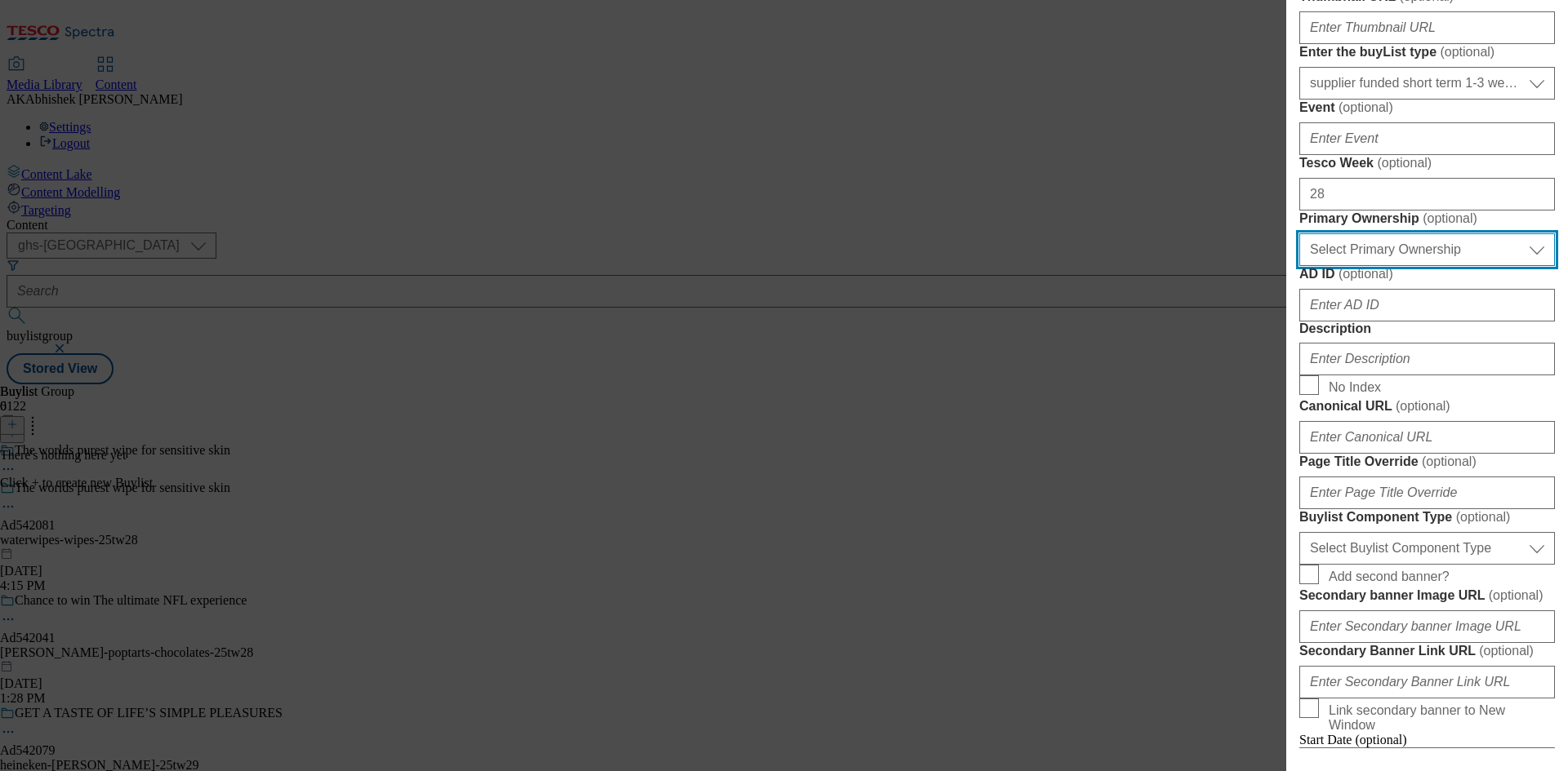
click at [1503, 266] on select "Select Primary Ownership [PERSON_NAME]" at bounding box center [1427, 249] width 256 height 32
select select "dunnhumby"
click at [1299, 266] on select "Select Primary Ownership [PERSON_NAME]" at bounding box center [1427, 249] width 256 height 32
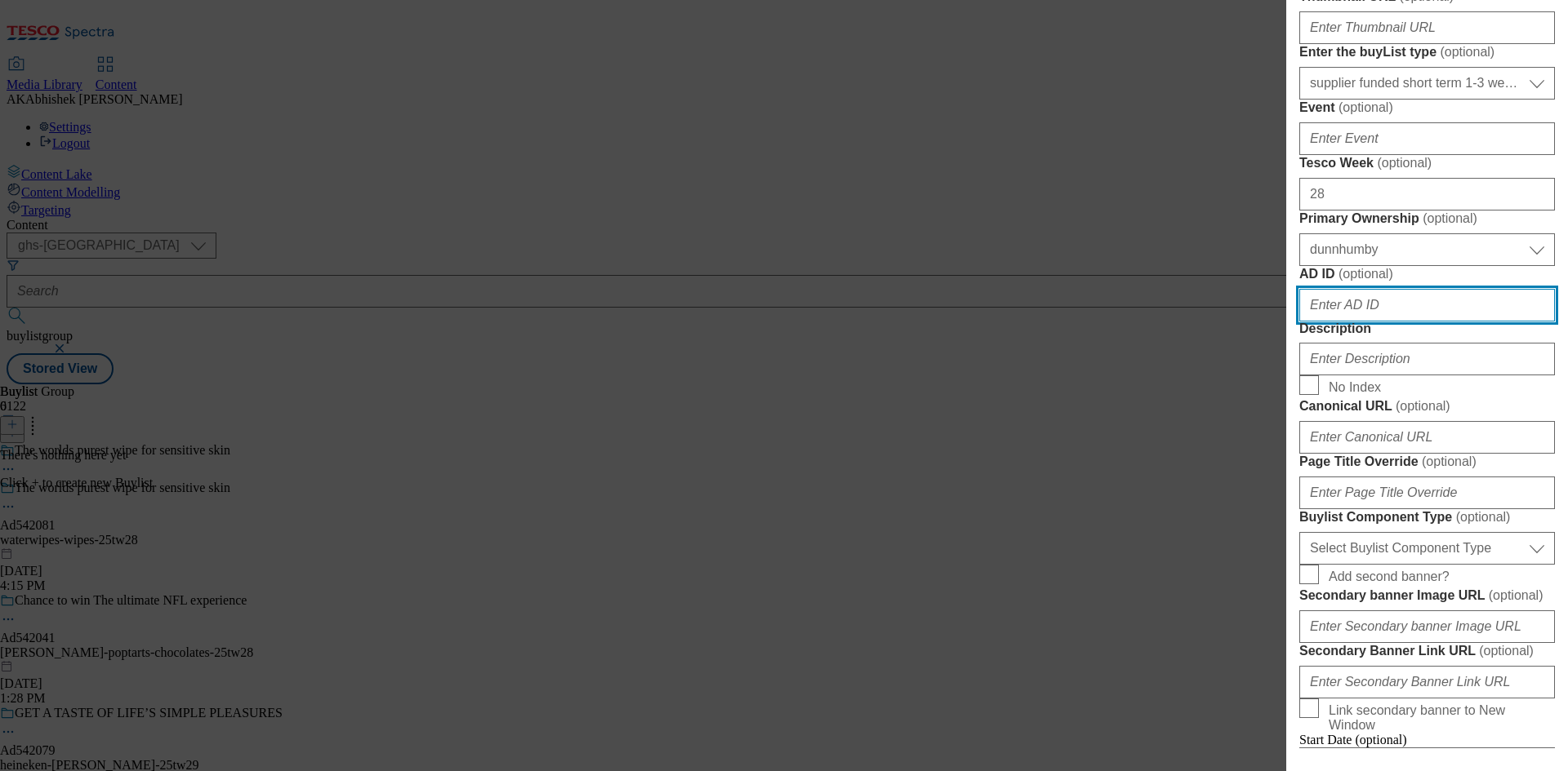
click at [1442, 322] on input "AD ID ( optional )" at bounding box center [1427, 305] width 256 height 32
paste input "542081"
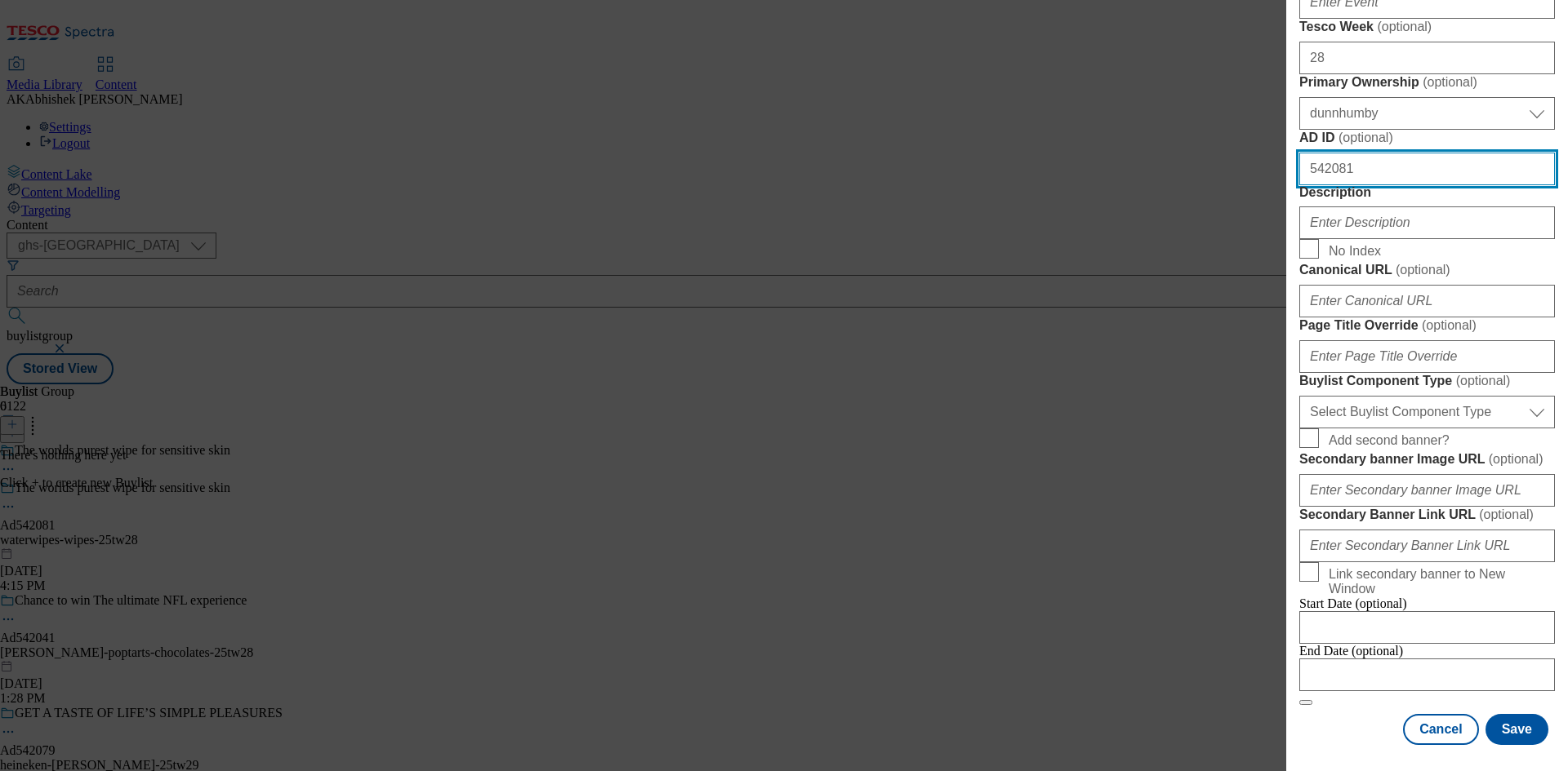
scroll to position [980, 0]
type input "542081"
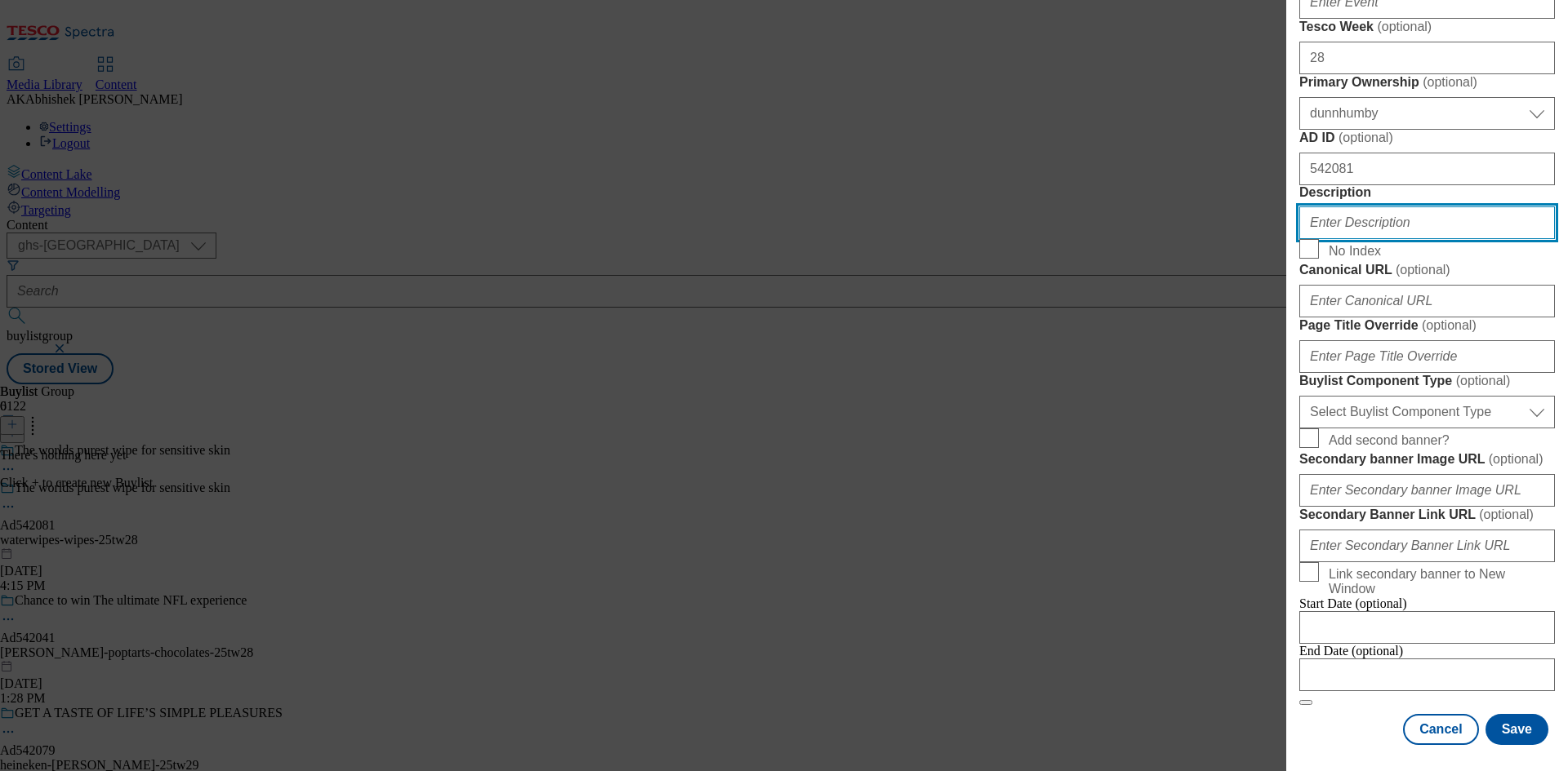
click at [1362, 207] on input "Description" at bounding box center [1427, 222] width 256 height 32
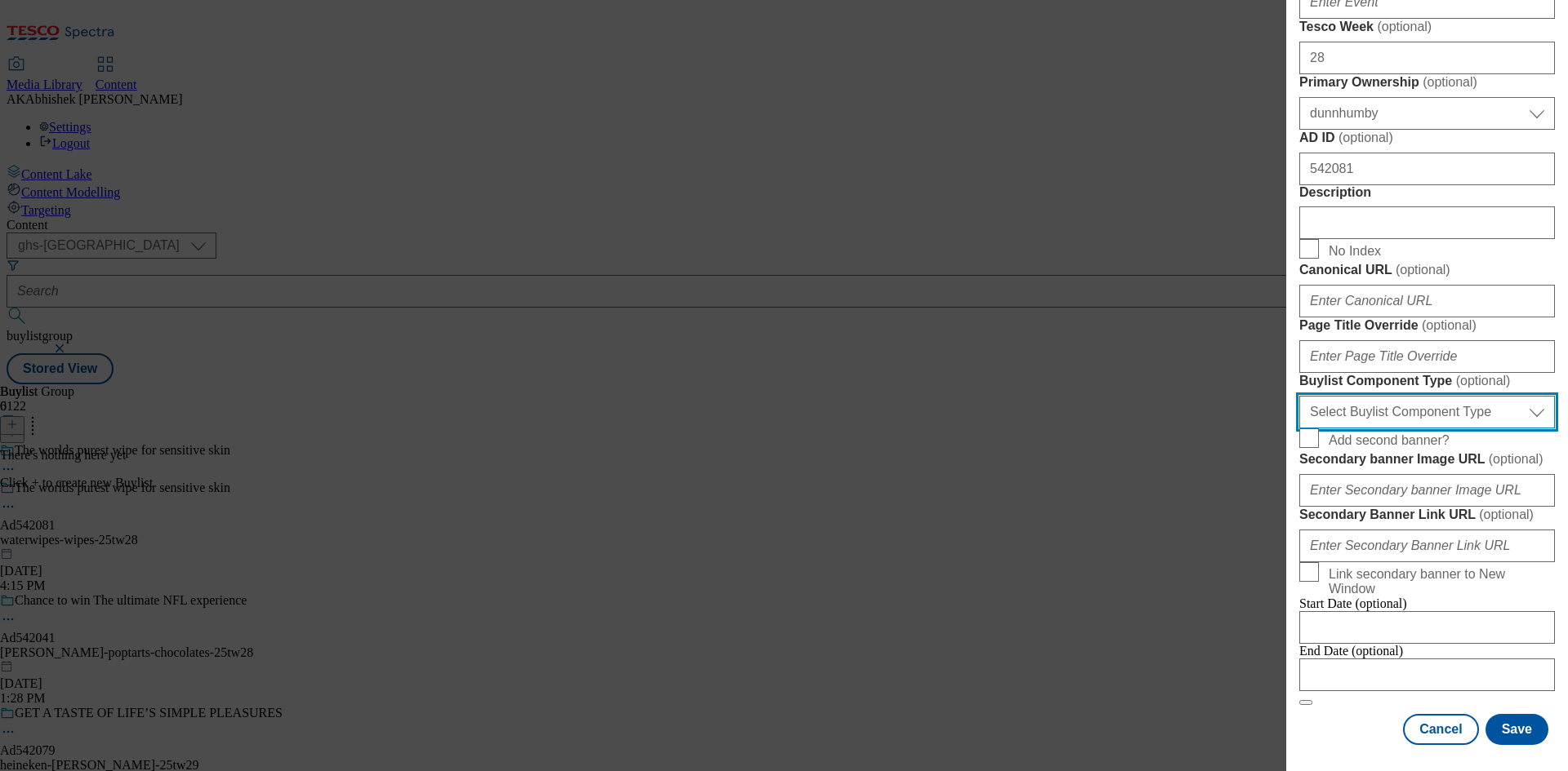
click at [1390, 396] on select "Select Buylist Component Type Banner Competition Header Meal" at bounding box center [1427, 411] width 256 height 32
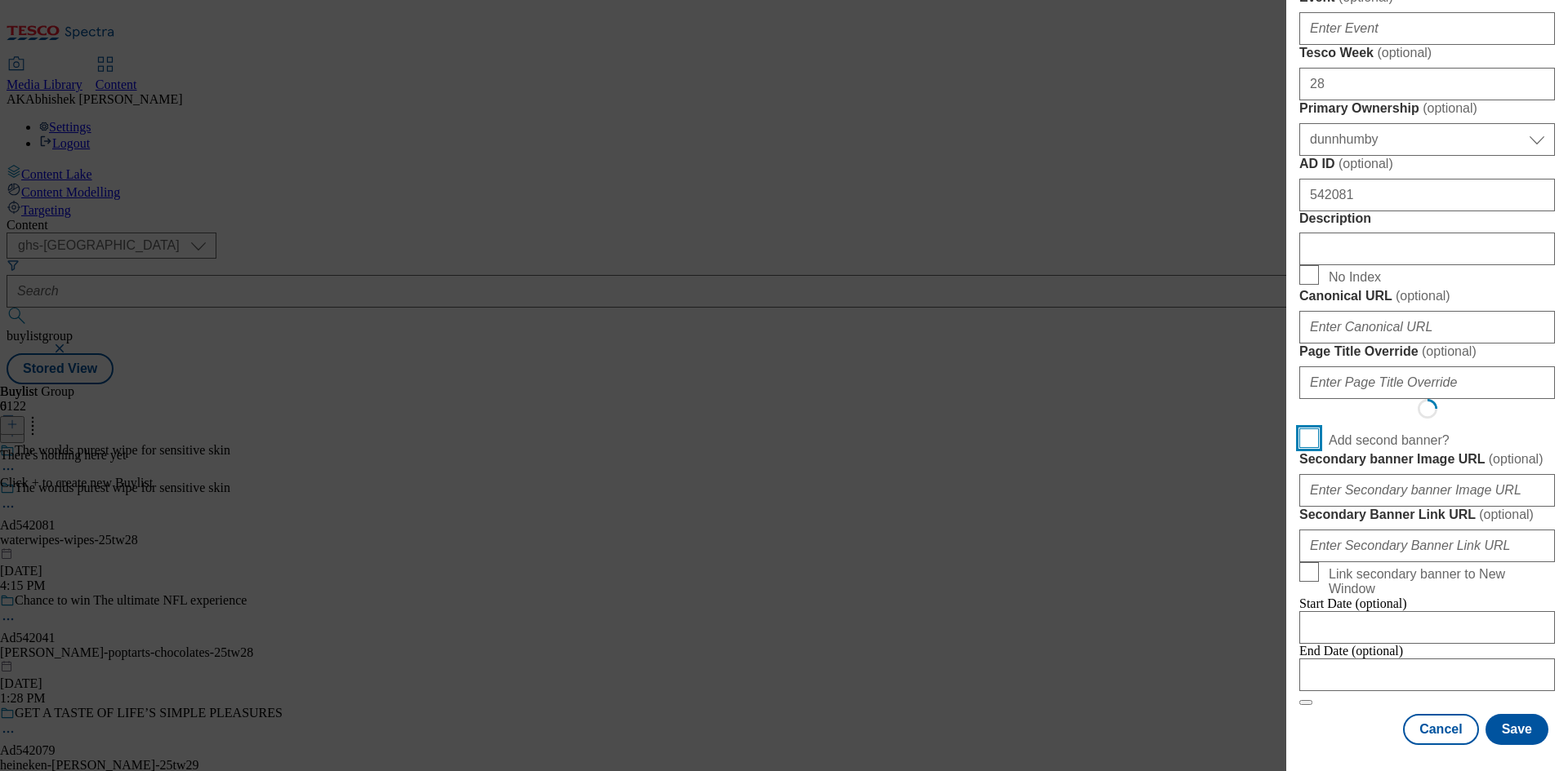
scroll to position [1086, 0]
select select "Competition Header"
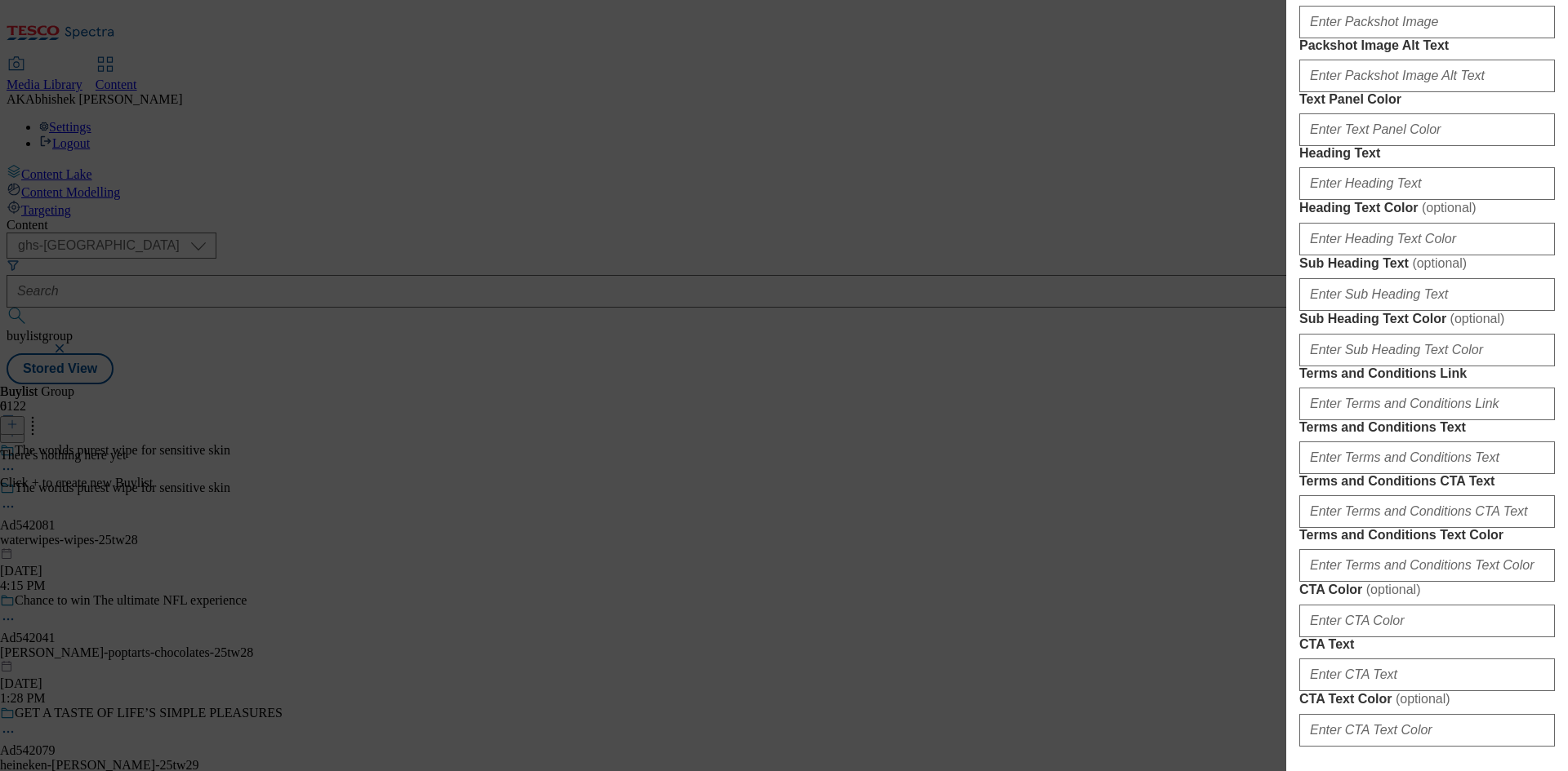
scroll to position [1224, 0]
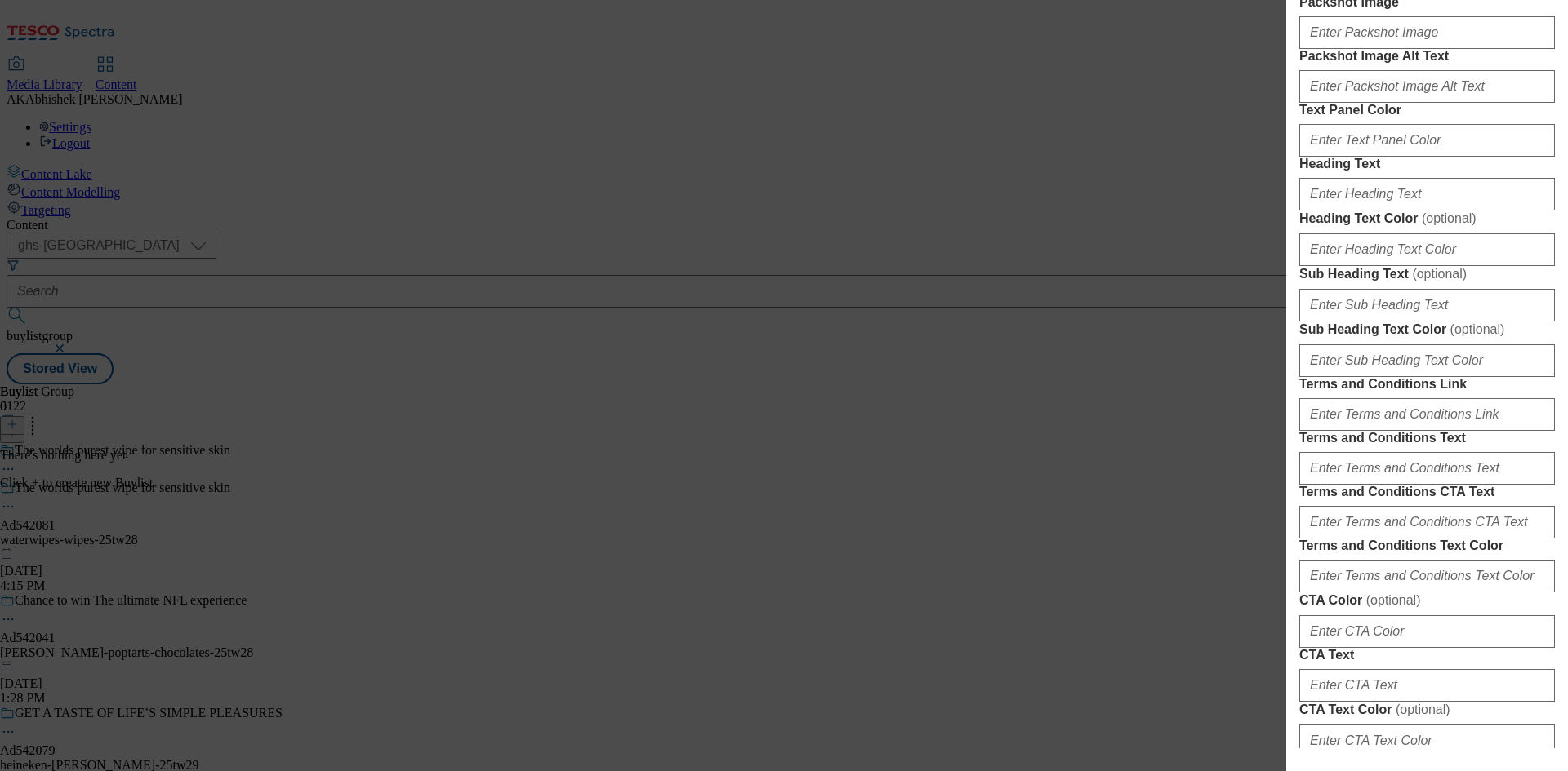
select select "Banner"
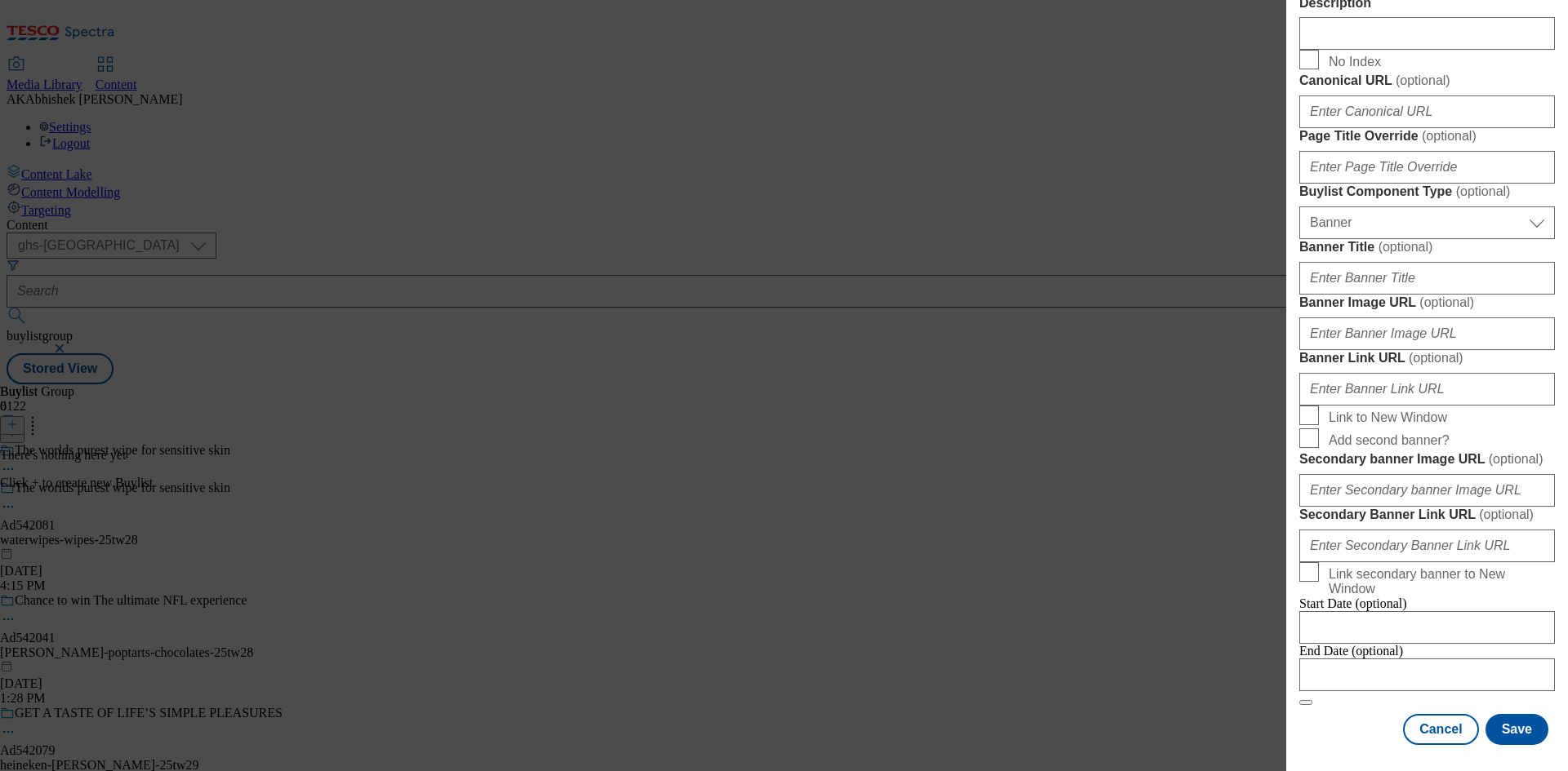
scroll to position [1431, 0]
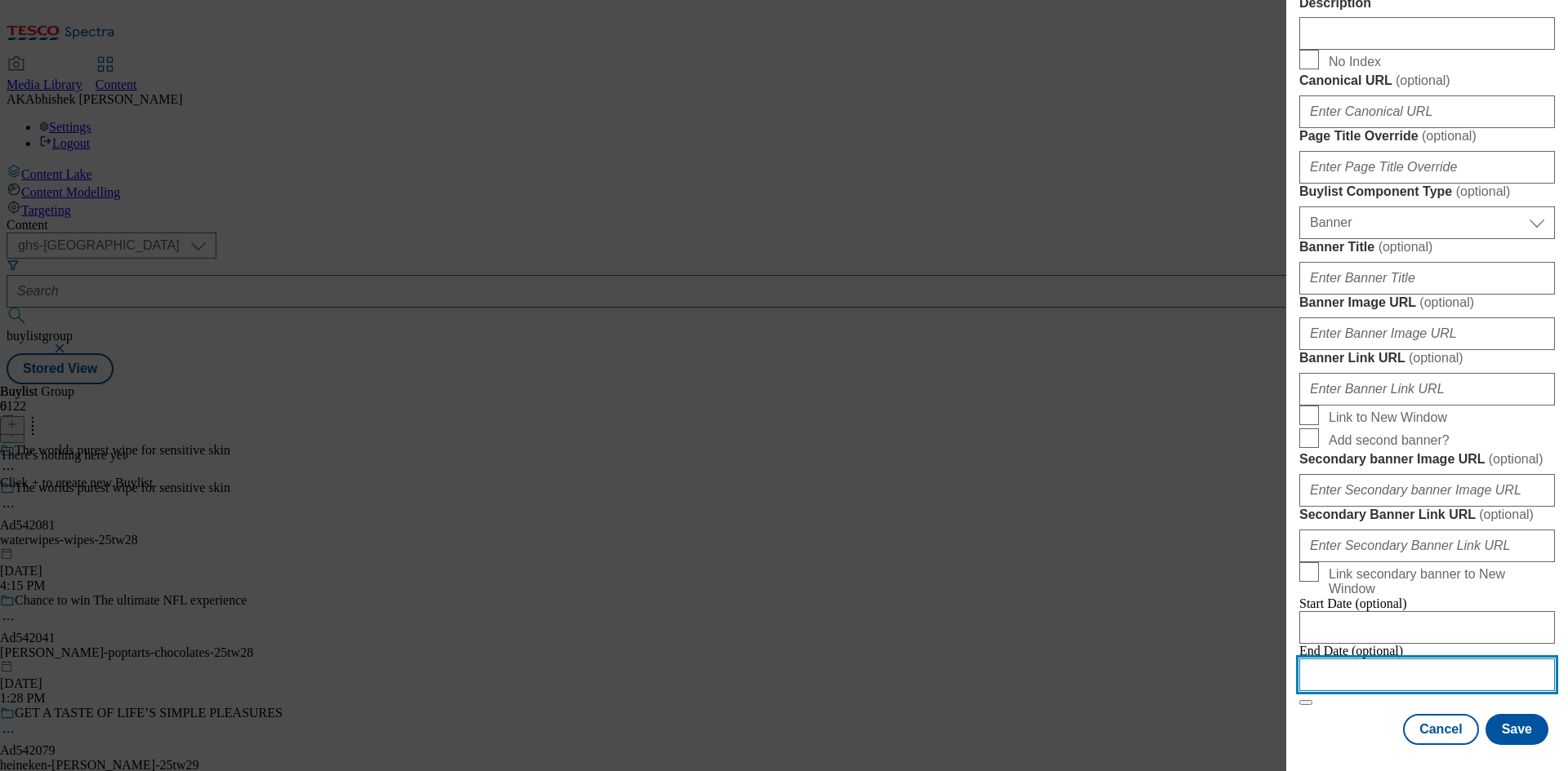
click at [1469, 665] on input "Modal" at bounding box center [1427, 675] width 256 height 32
select select "2025"
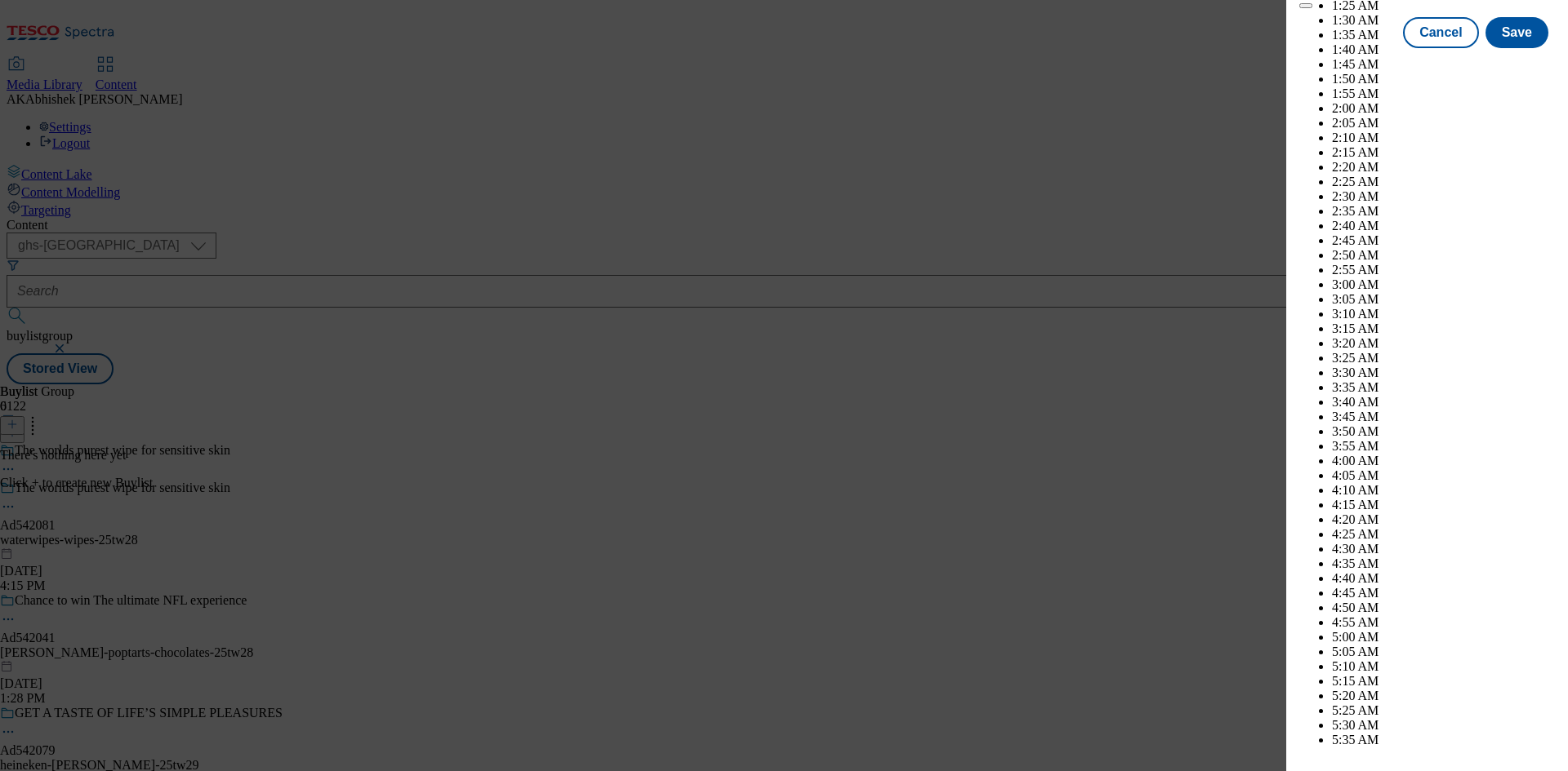
scroll to position [5877, 0]
select select "November"
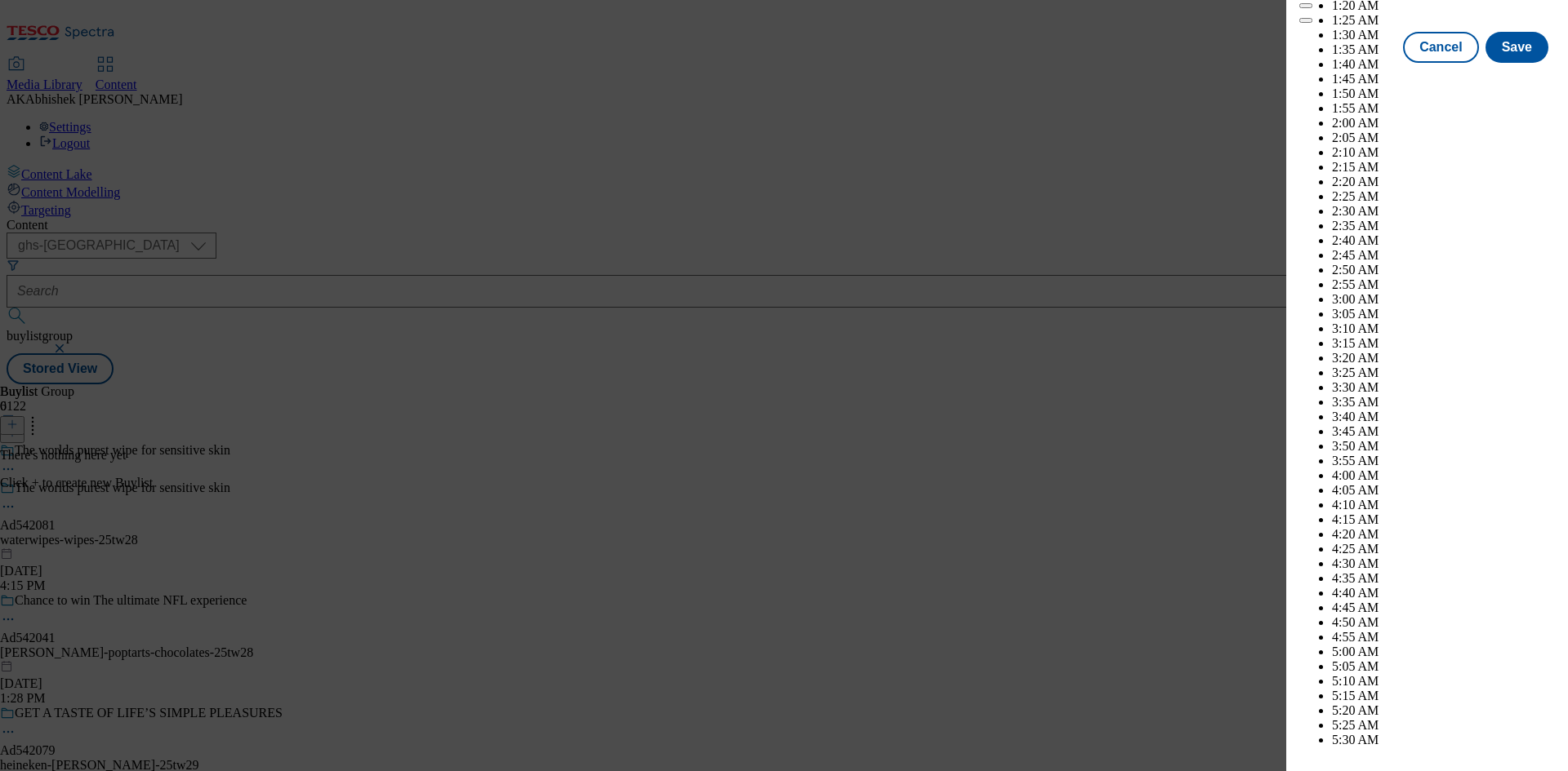
scroll to position [6693, 0]
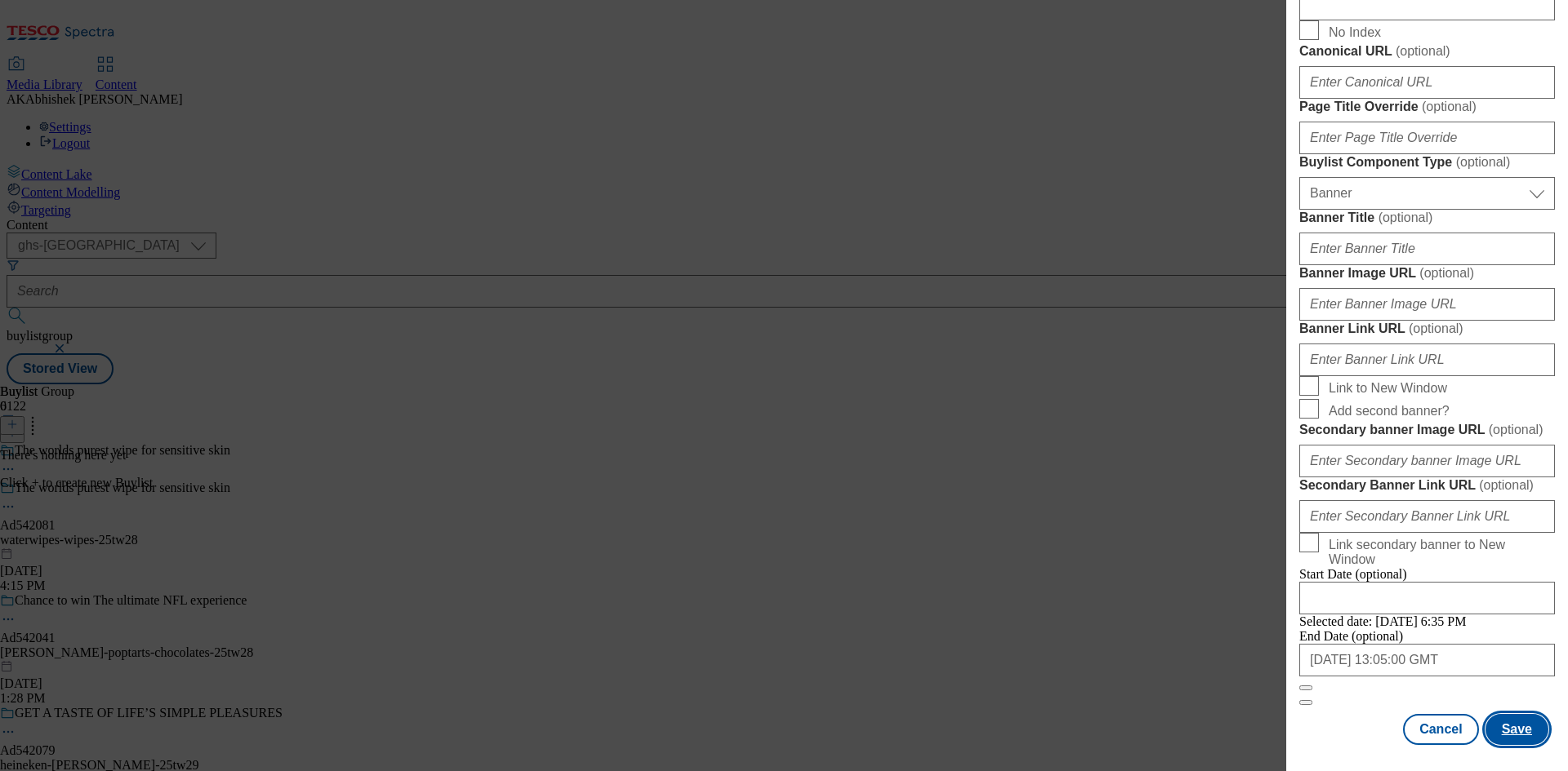
click at [1503, 730] on button "Save" at bounding box center [1517, 729] width 63 height 31
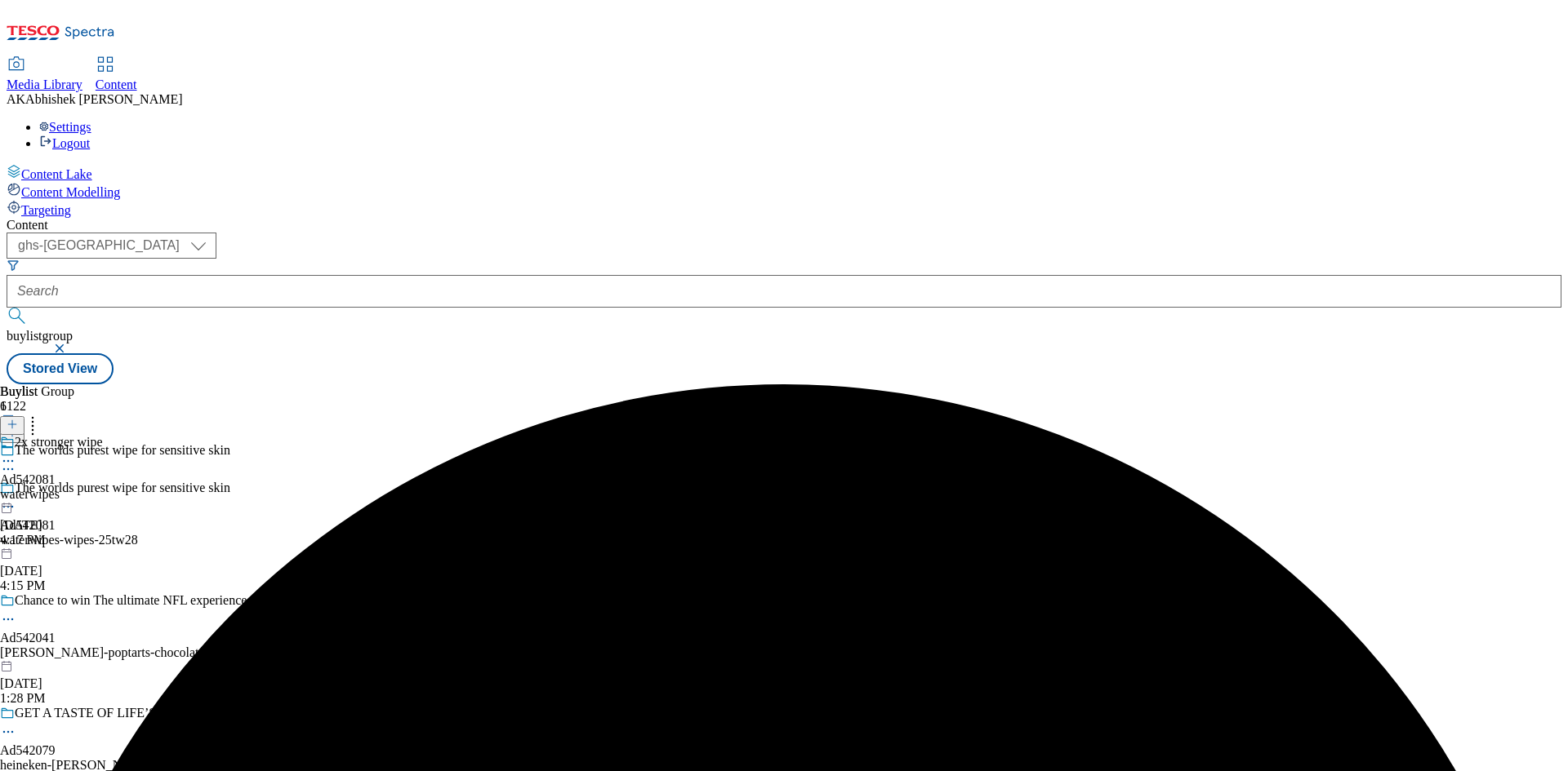
click at [103, 487] on div "waterwipes" at bounding box center [51, 495] width 103 height 15
click at [24, 416] on button at bounding box center [12, 425] width 24 height 19
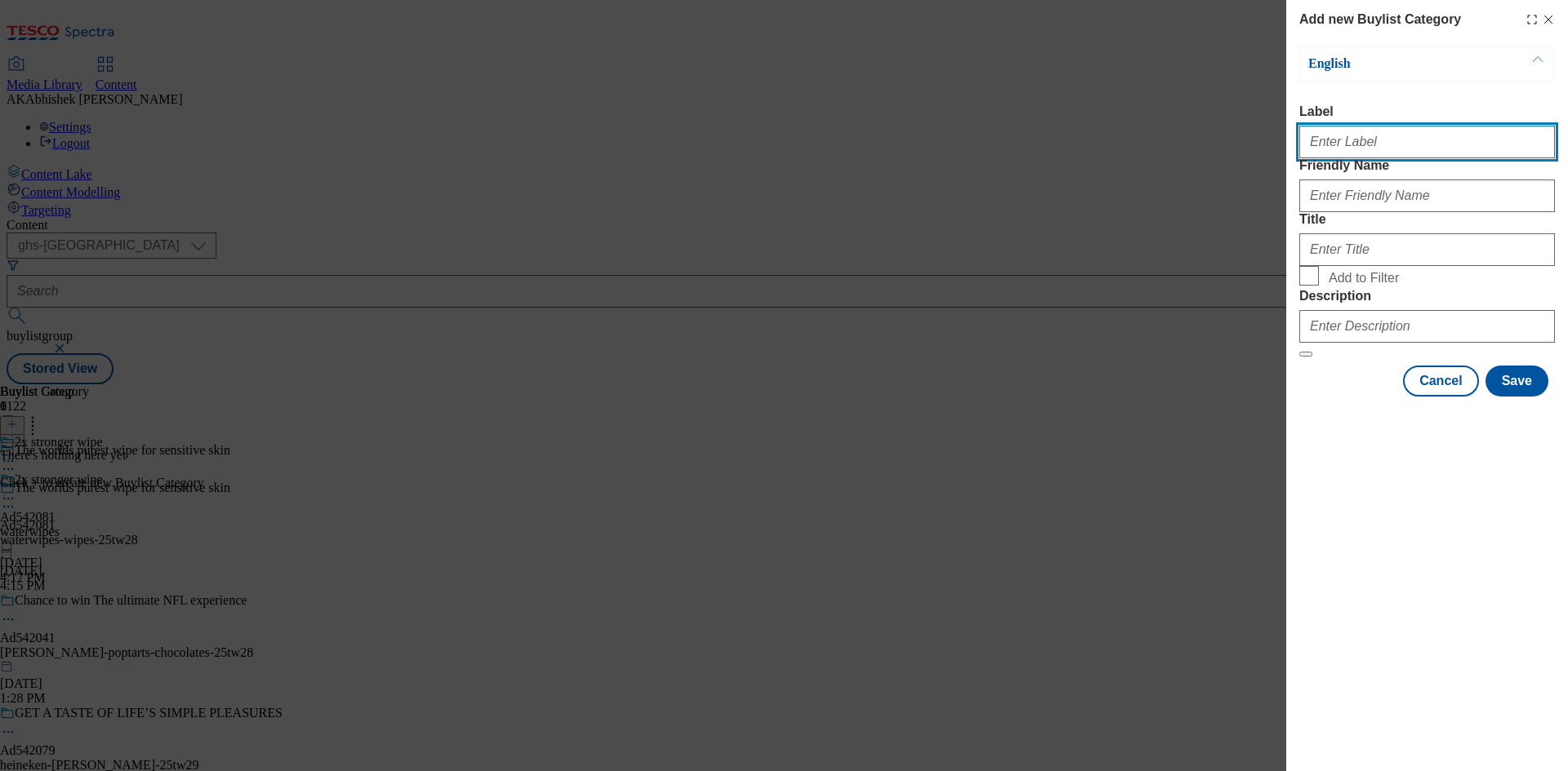
click at [1350, 147] on input "Label" at bounding box center [1427, 142] width 256 height 32
paste input "542081"
type input "Ad542081"
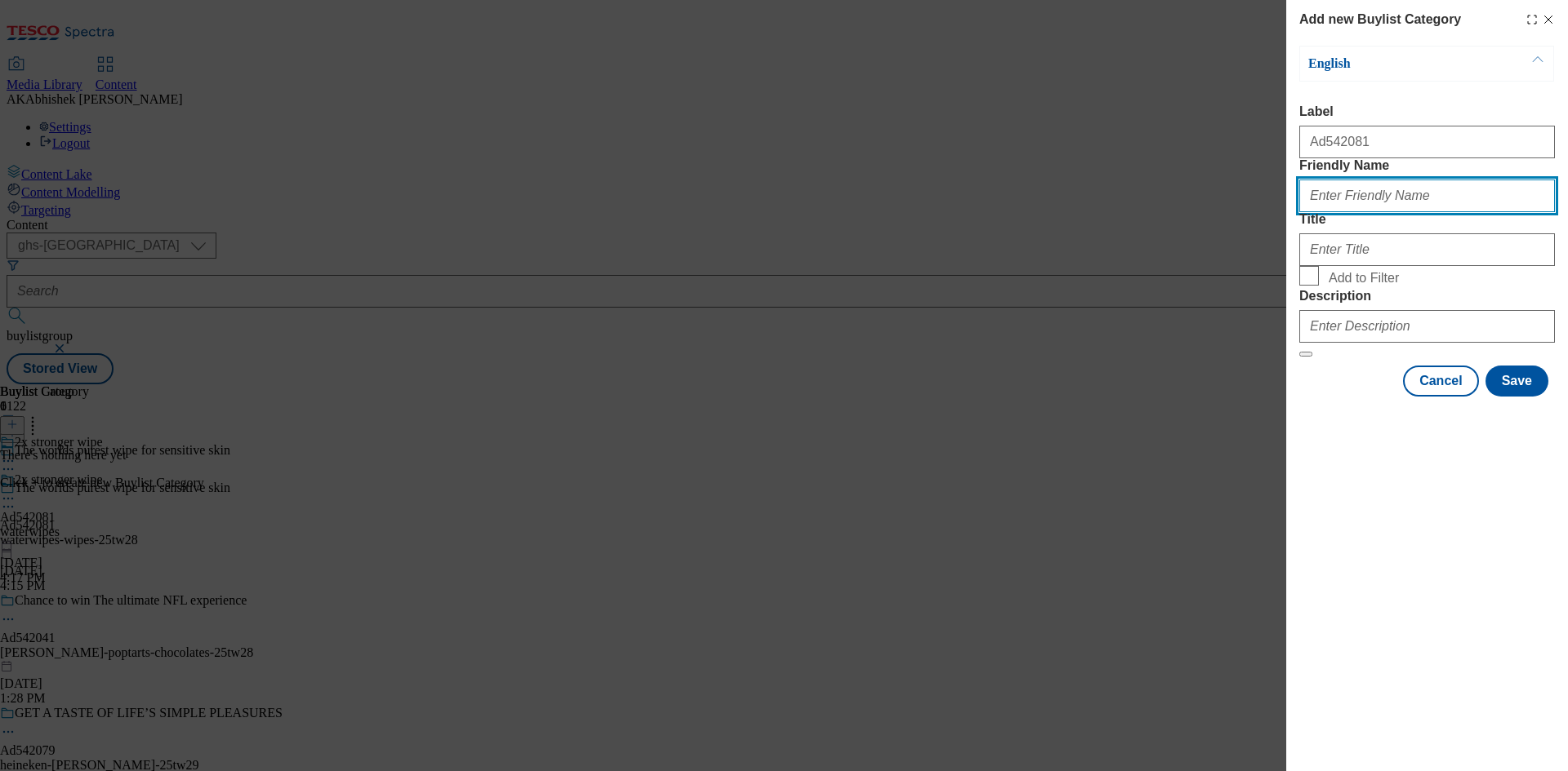
click at [1391, 212] on input "Friendly Name" at bounding box center [1427, 196] width 256 height 32
paste input "waterwipes-wipes"
type input "waterwipes-wipes"
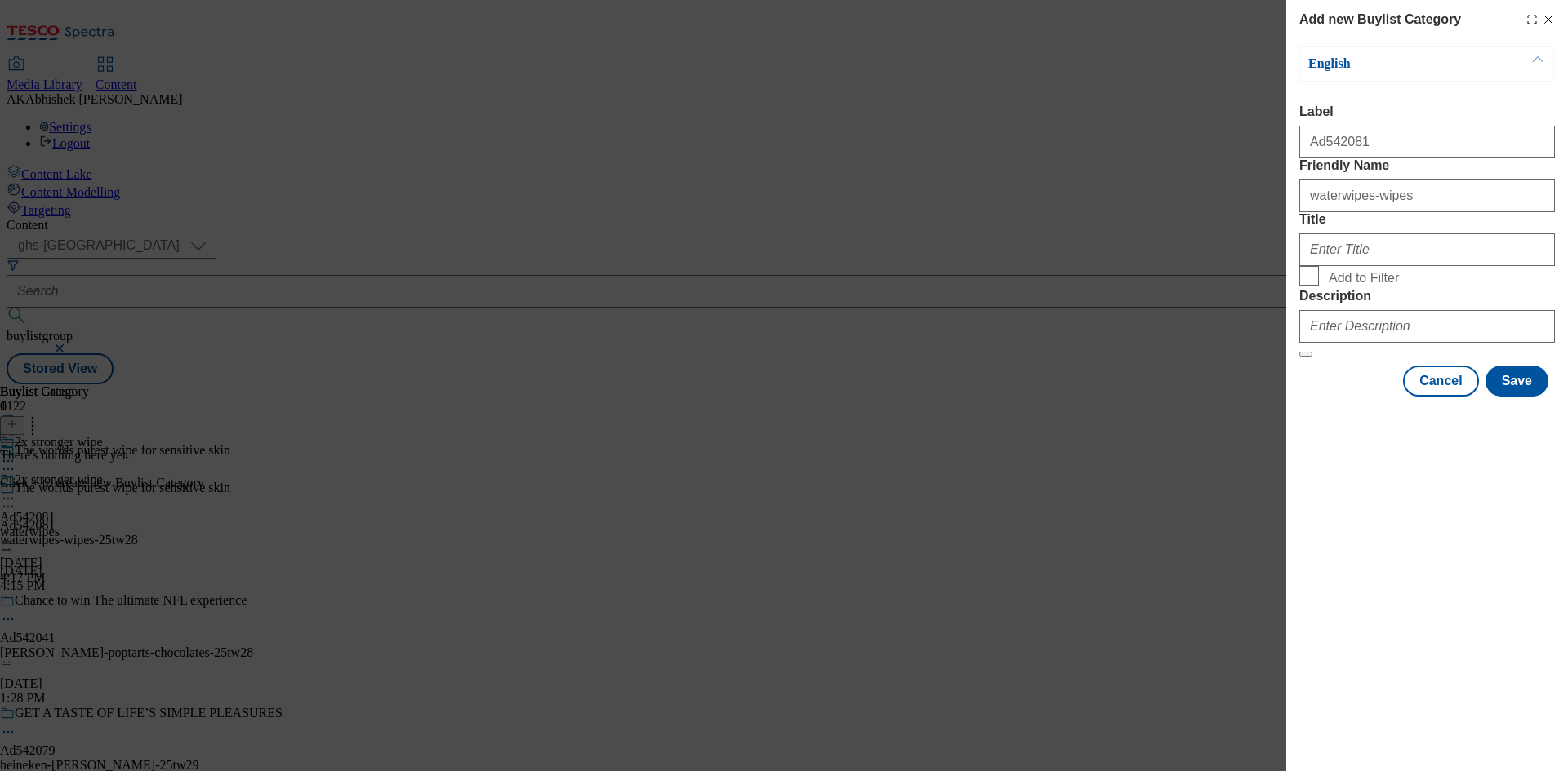
click at [1483, 266] on div "Modal" at bounding box center [1427, 246] width 256 height 39
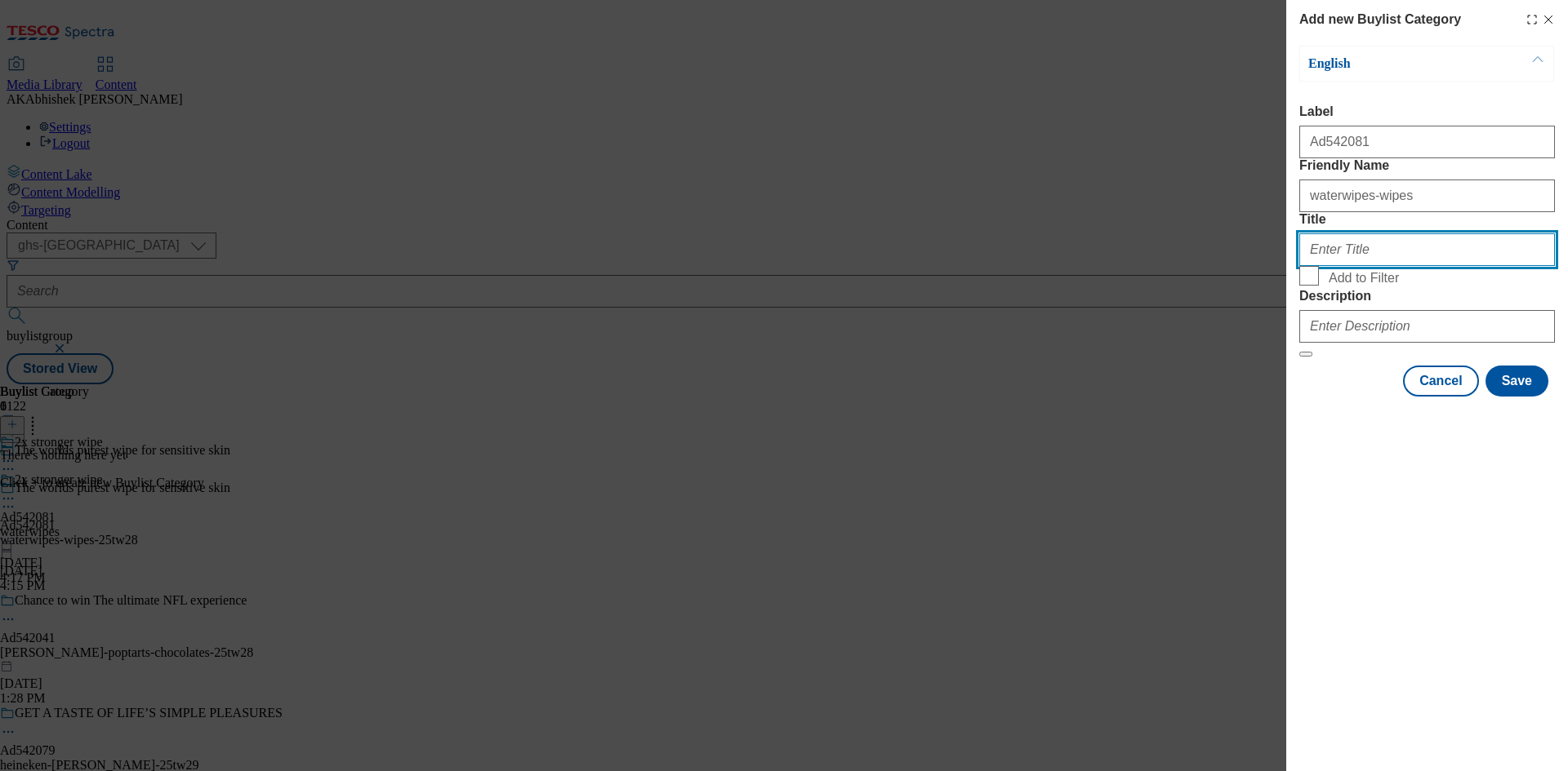
click at [1491, 266] on input "Title" at bounding box center [1427, 249] width 256 height 32
paste input "WaterWipes"
type input "WaterWipes"
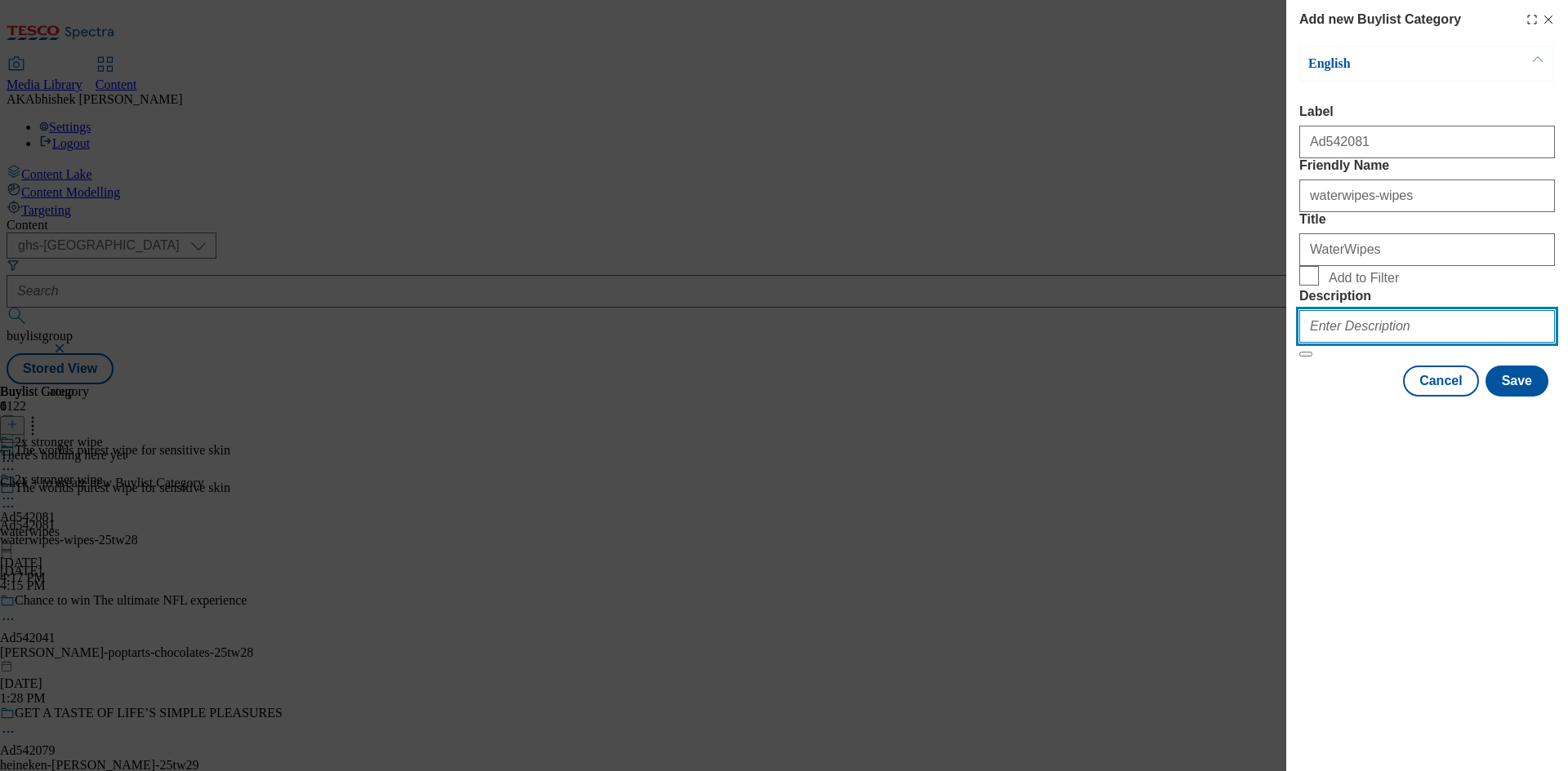
click at [1391, 343] on input "Description" at bounding box center [1427, 326] width 256 height 32
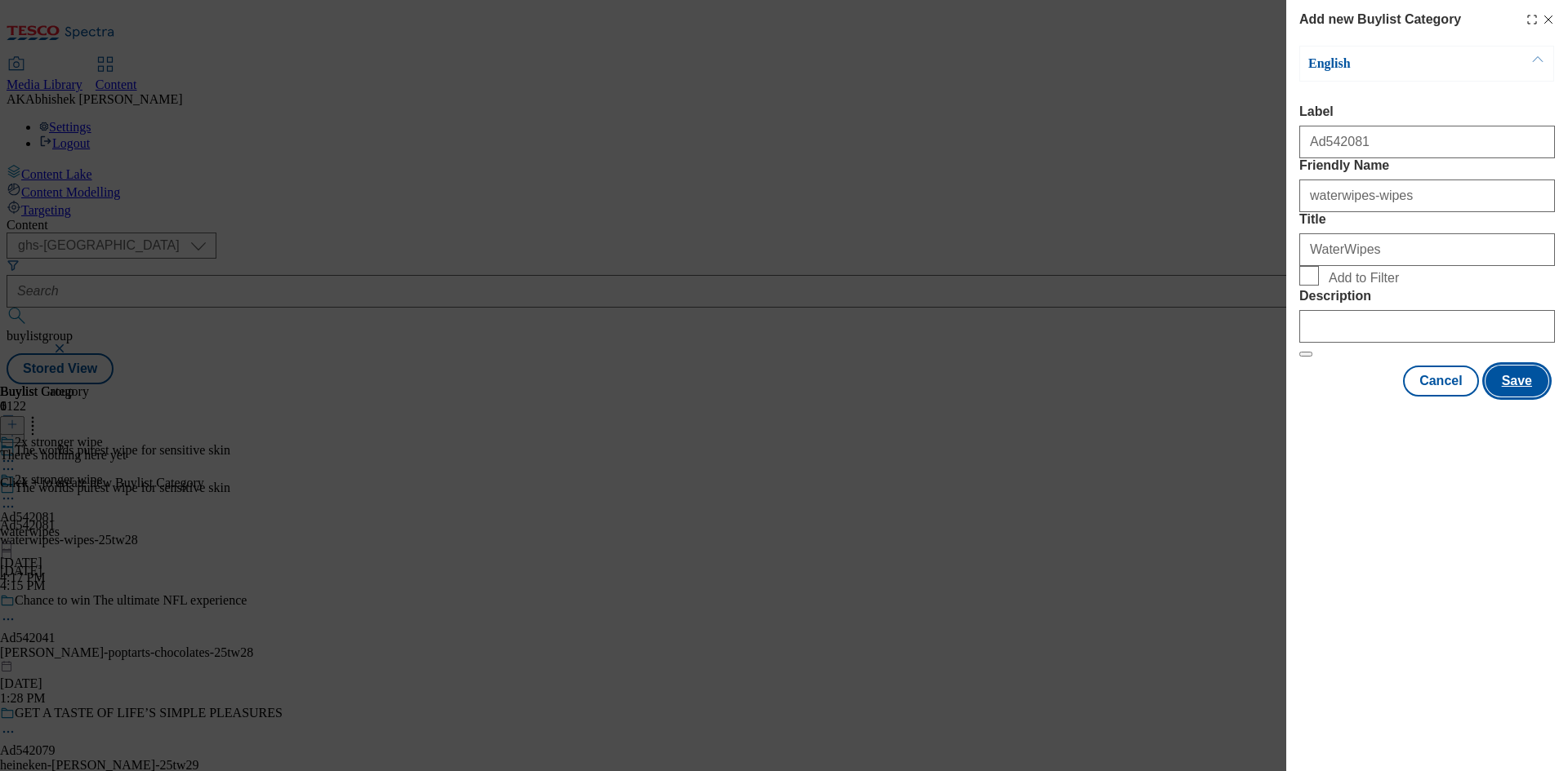
click at [1507, 397] on button "Save" at bounding box center [1517, 381] width 63 height 31
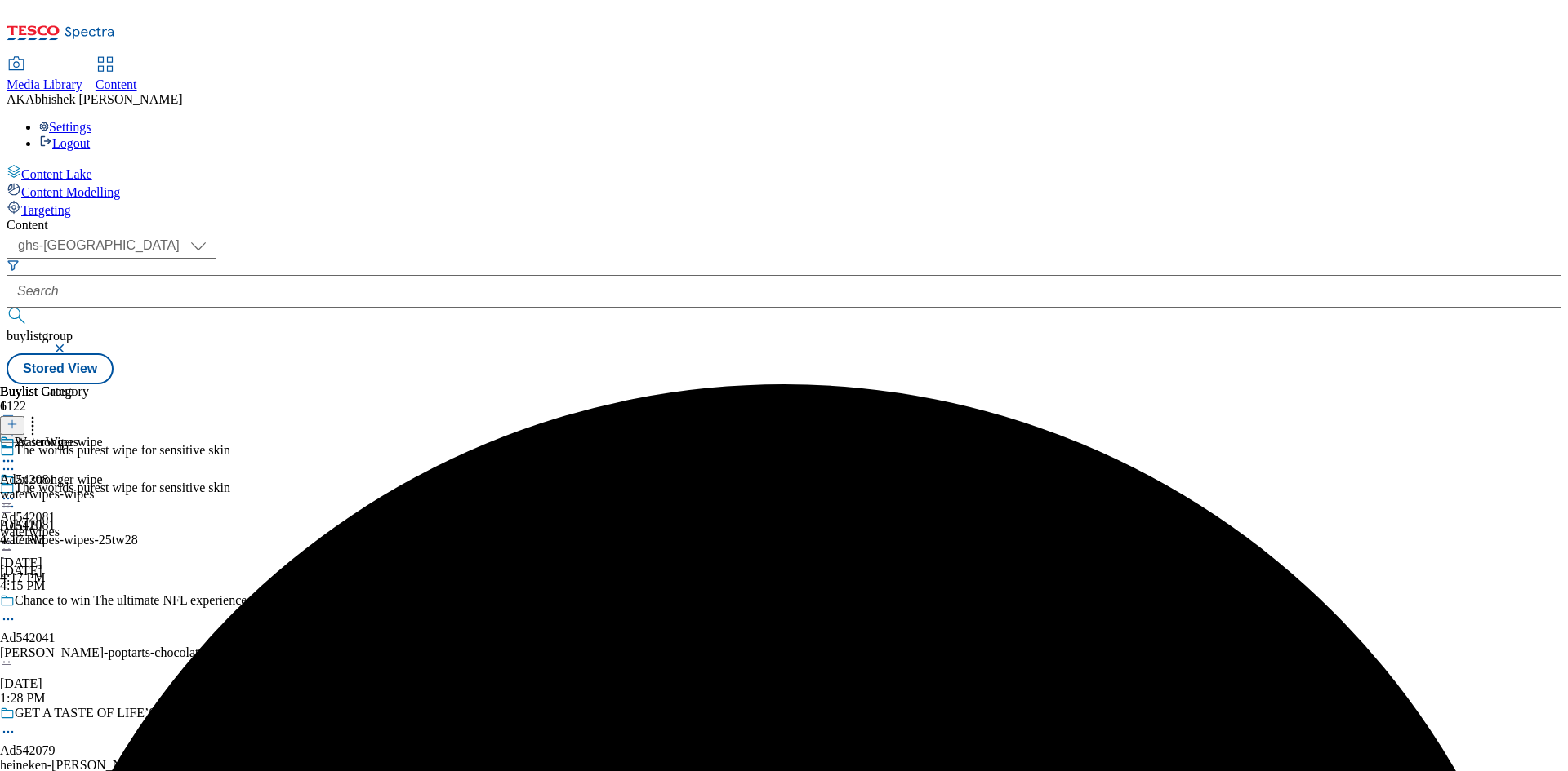
click at [95, 435] on div "WaterWipes Ad542081 waterwipes-wipes [DATE] 4:17 PM" at bounding box center [47, 491] width 95 height 113
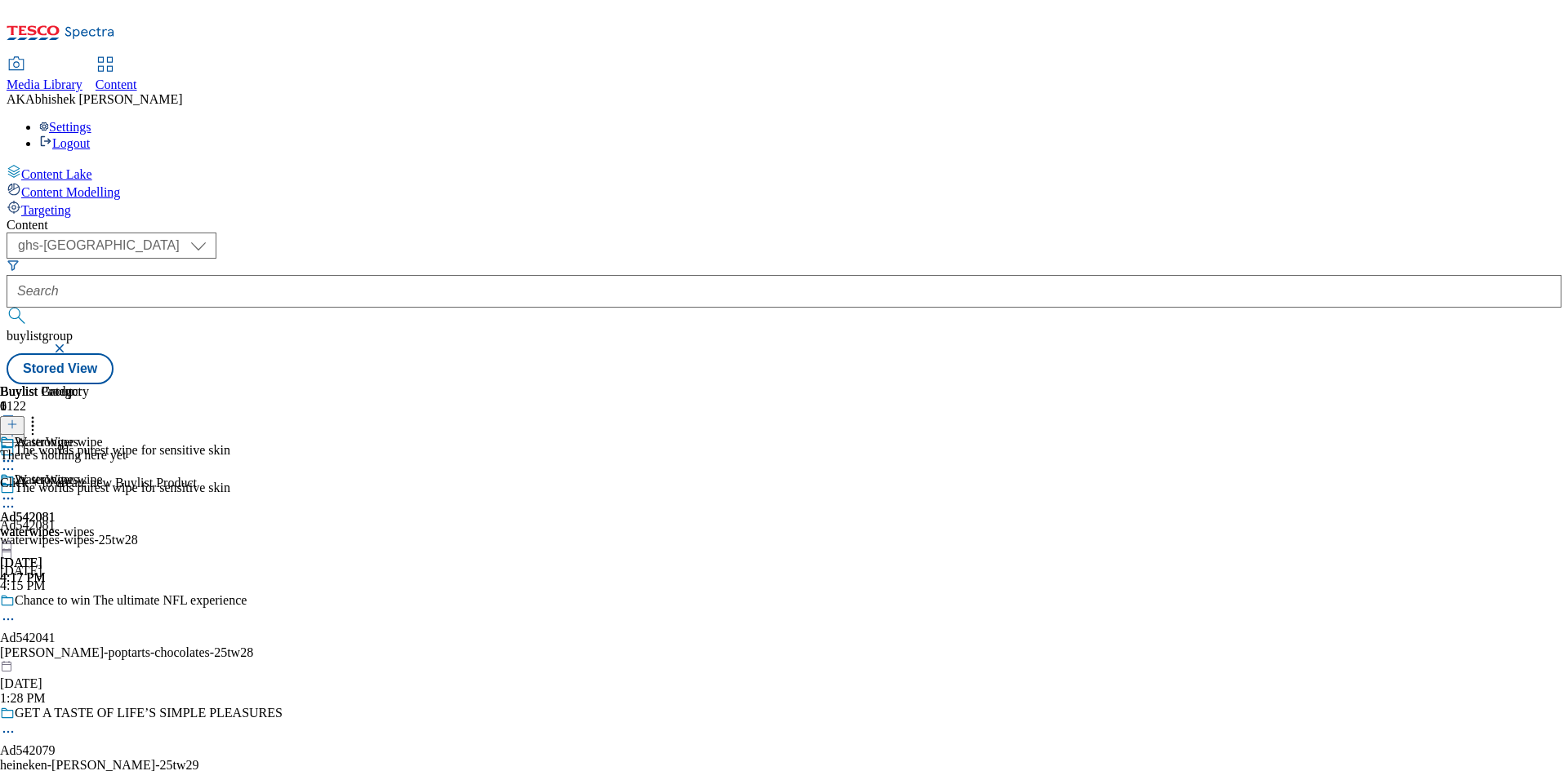
click at [24, 416] on button at bounding box center [12, 425] width 24 height 19
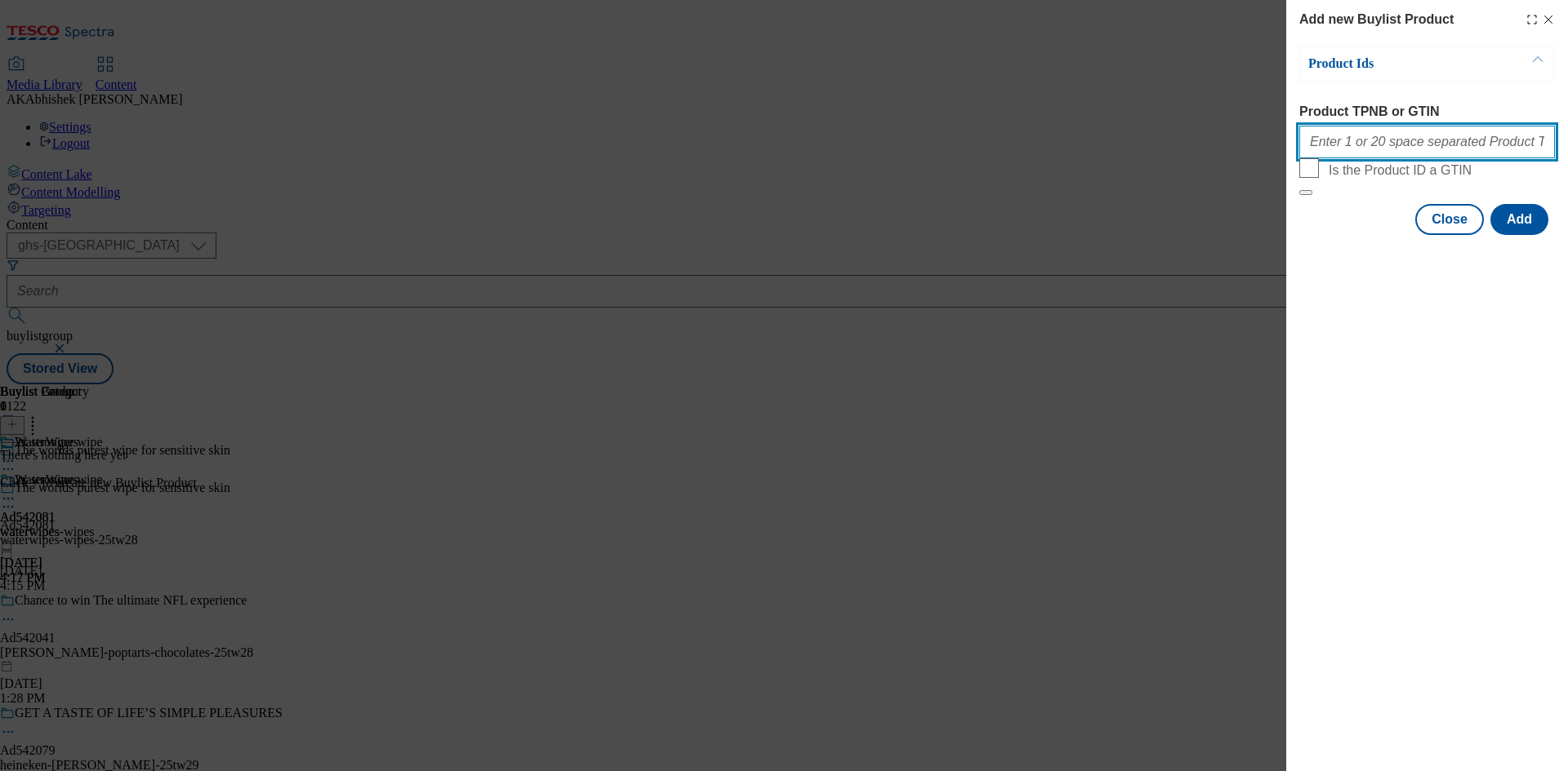
click at [1353, 146] on input "Product TPNB or GTIN" at bounding box center [1427, 142] width 256 height 32
paste input "93048171 93340567"
type input "93048171 93340567"
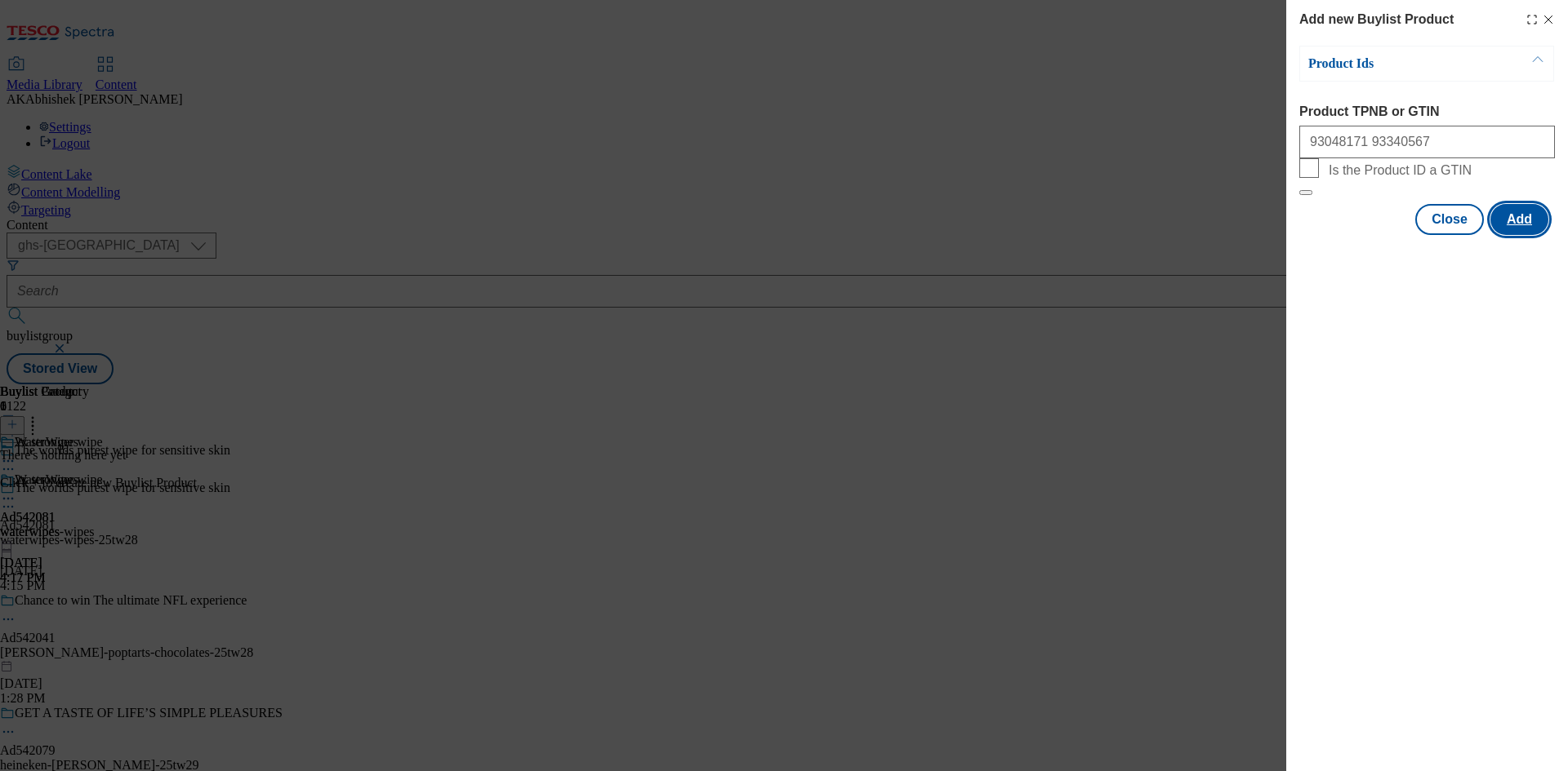
click at [1516, 235] on button "Add" at bounding box center [1519, 219] width 58 height 31
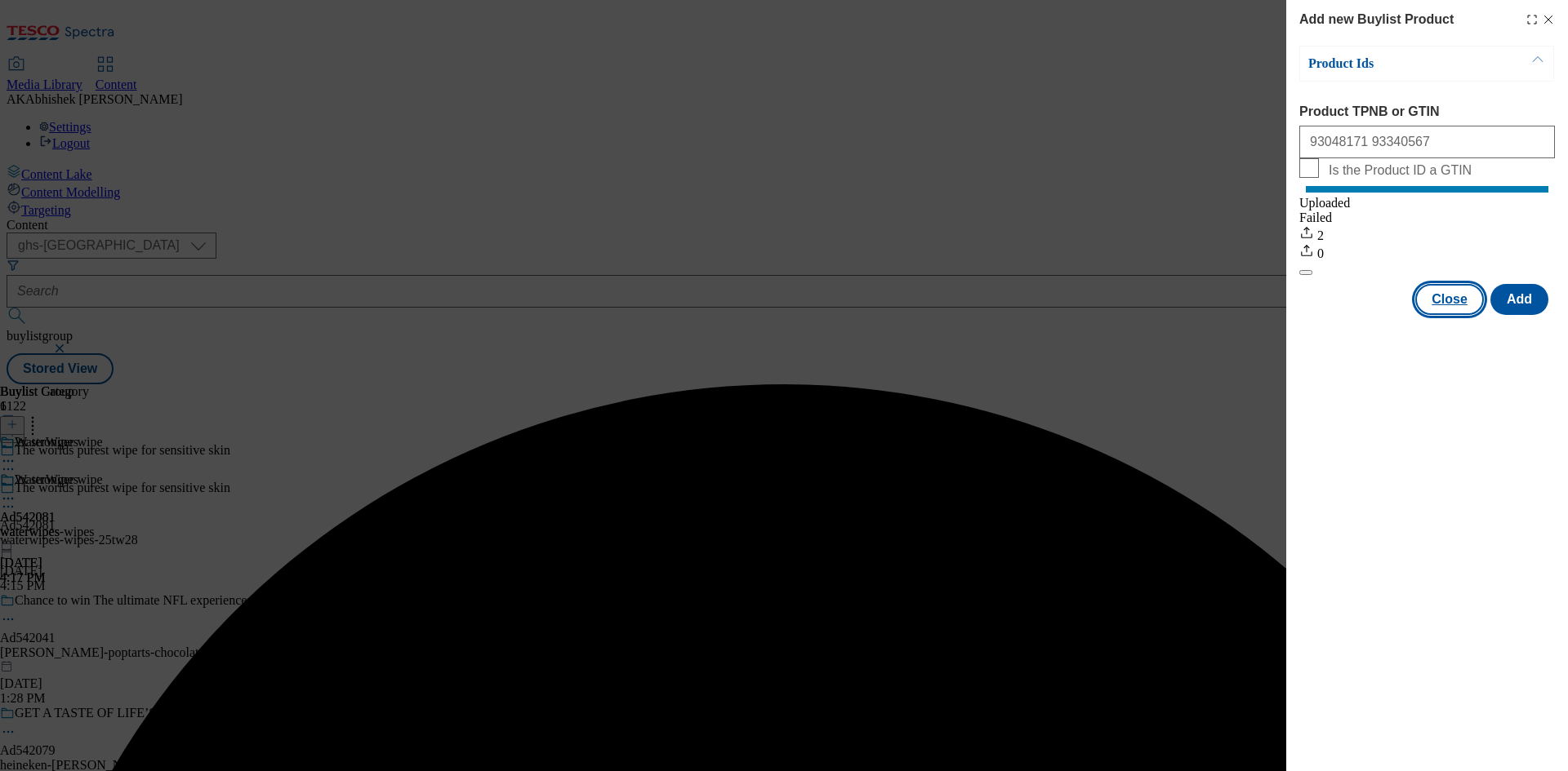
click at [1457, 315] on button "Close" at bounding box center [1449, 298] width 69 height 31
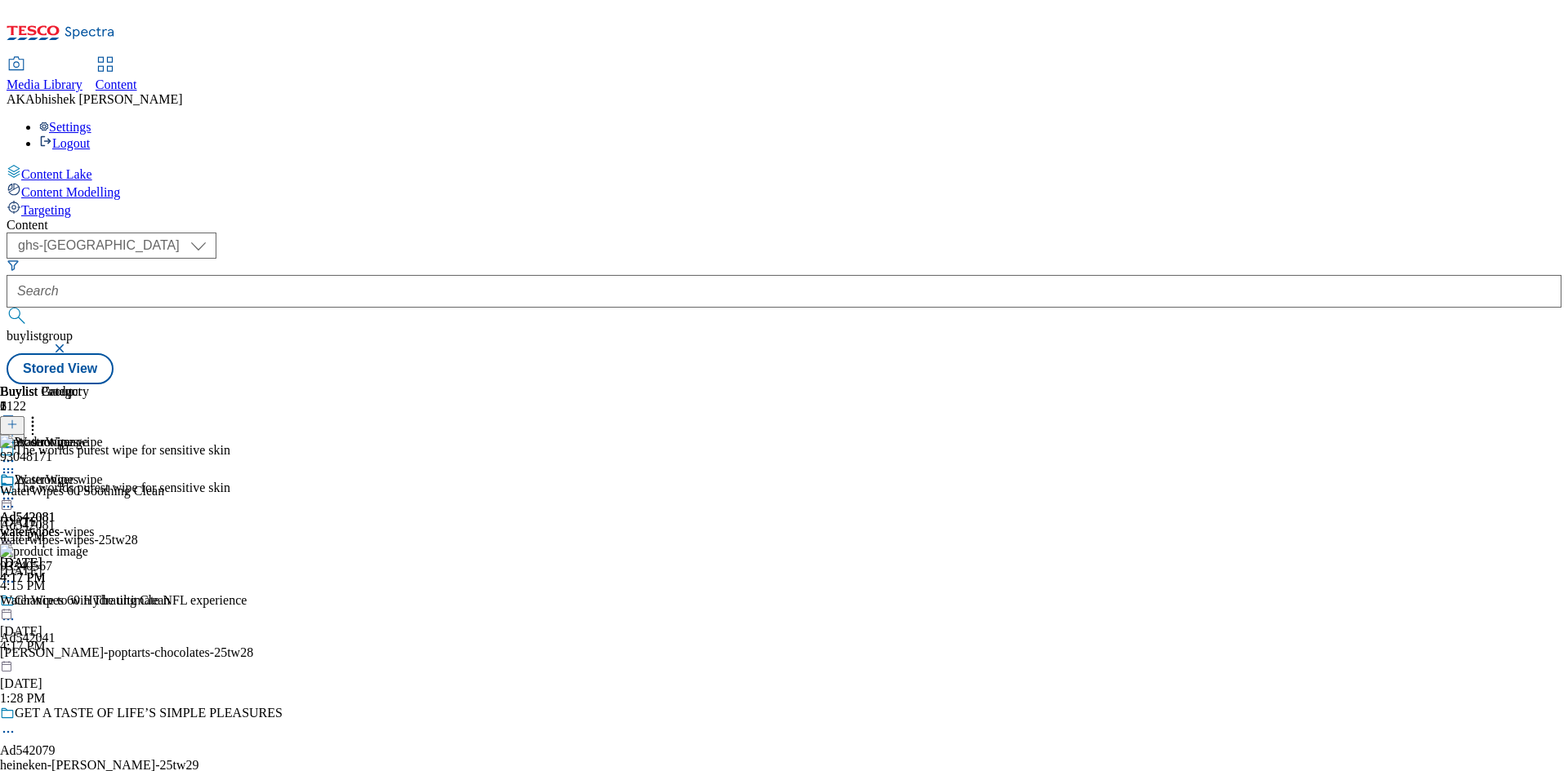
click at [17, 490] on icon at bounding box center [8, 499] width 17 height 17
click at [89, 602] on span "Preview" at bounding box center [70, 608] width 38 height 12
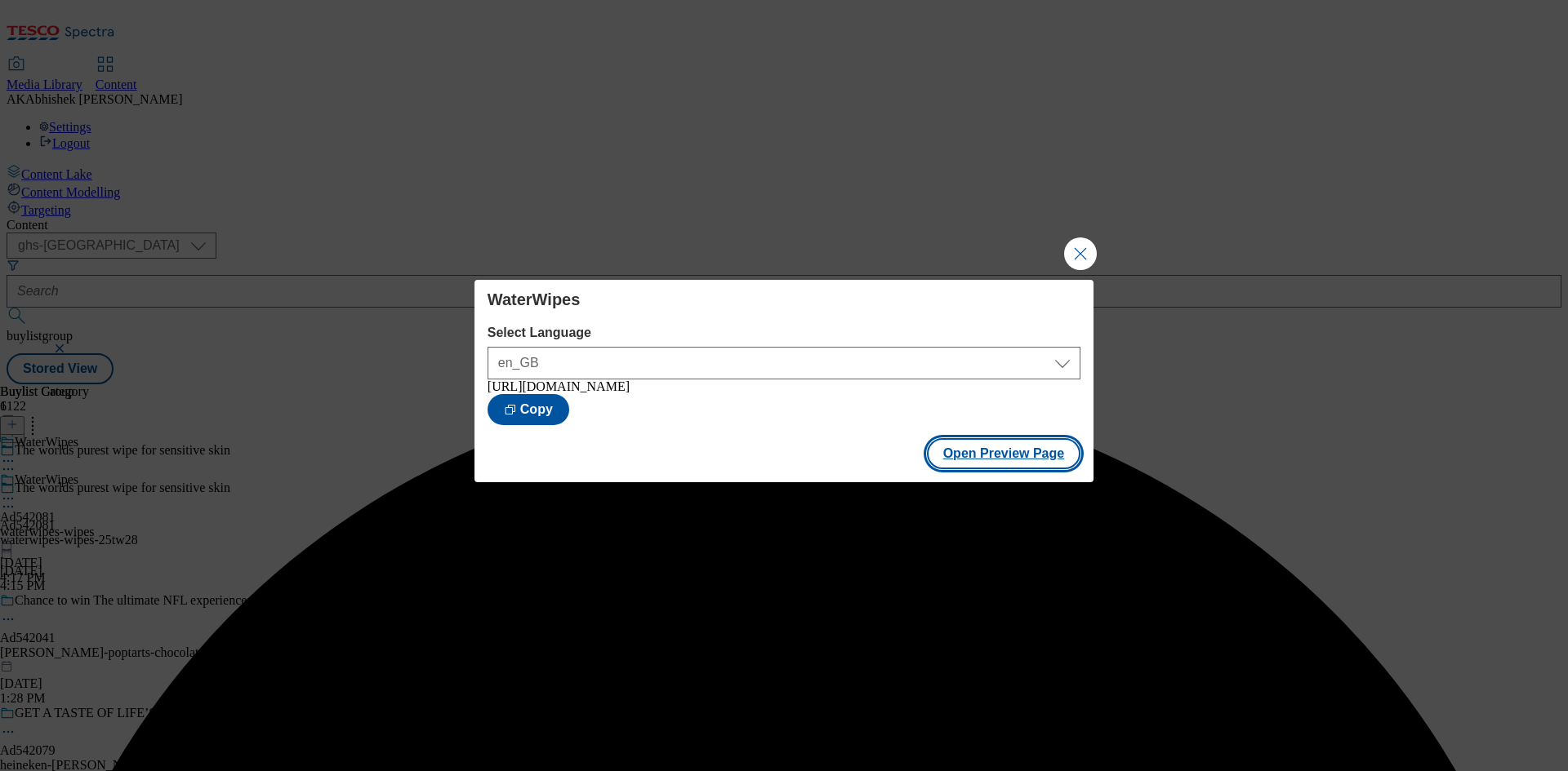
click at [1012, 458] on button "Open Preview Page" at bounding box center [1004, 453] width 154 height 31
click at [1074, 248] on button "Close Modal" at bounding box center [1080, 253] width 32 height 32
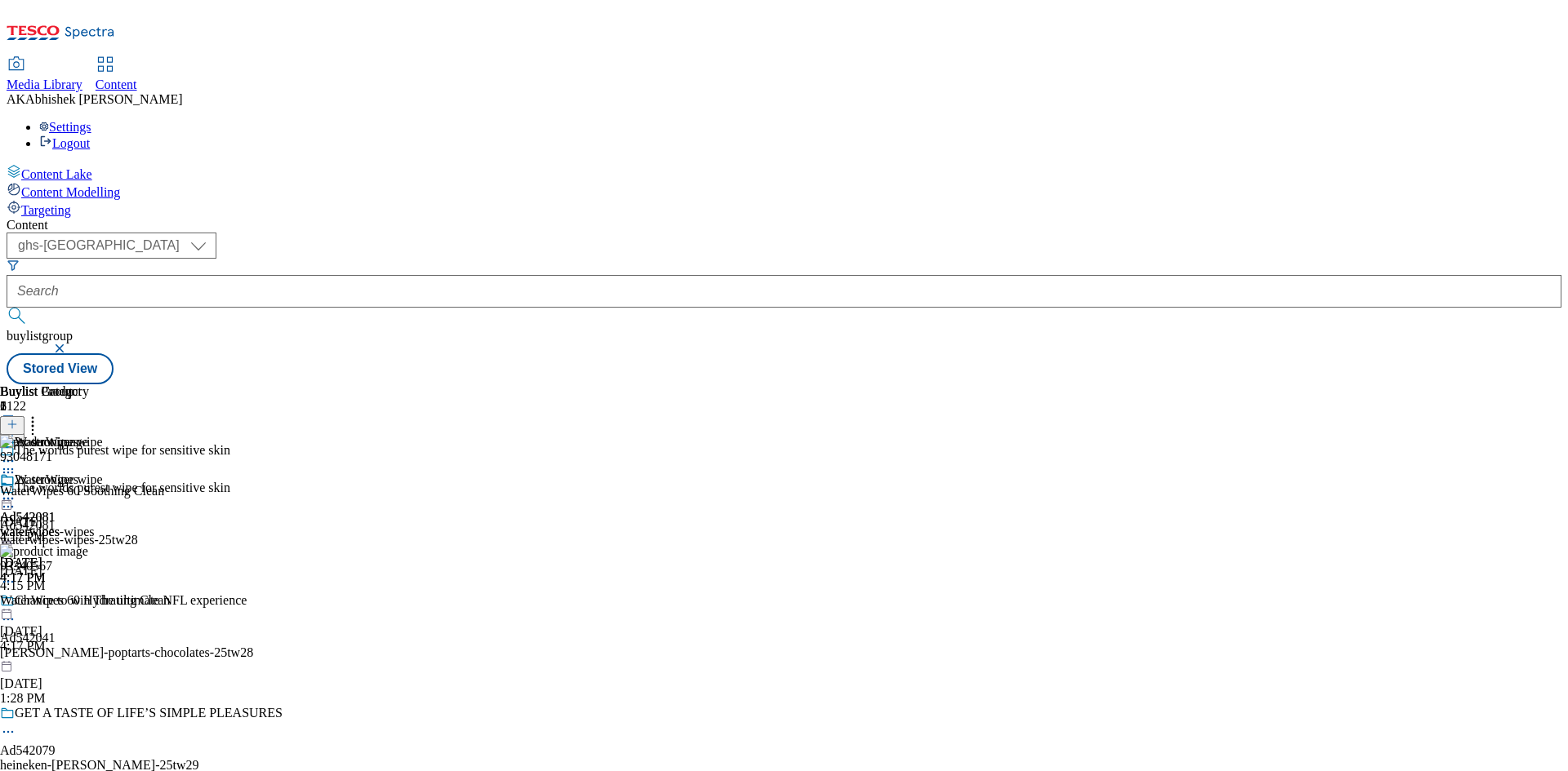
click at [17, 499] on icon at bounding box center [8, 507] width 17 height 17
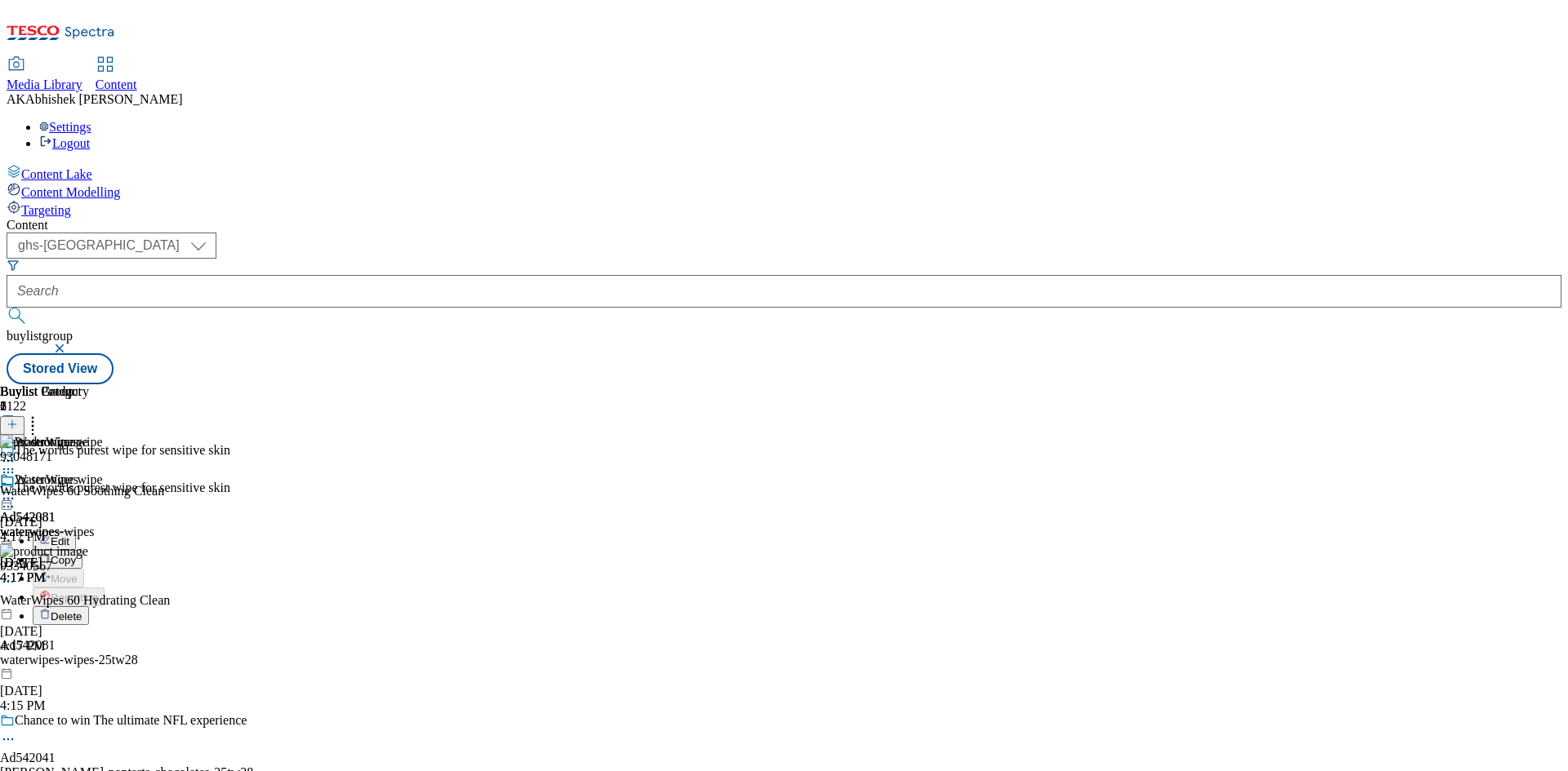
click at [70, 536] on span "Edit" at bounding box center [60, 541] width 19 height 12
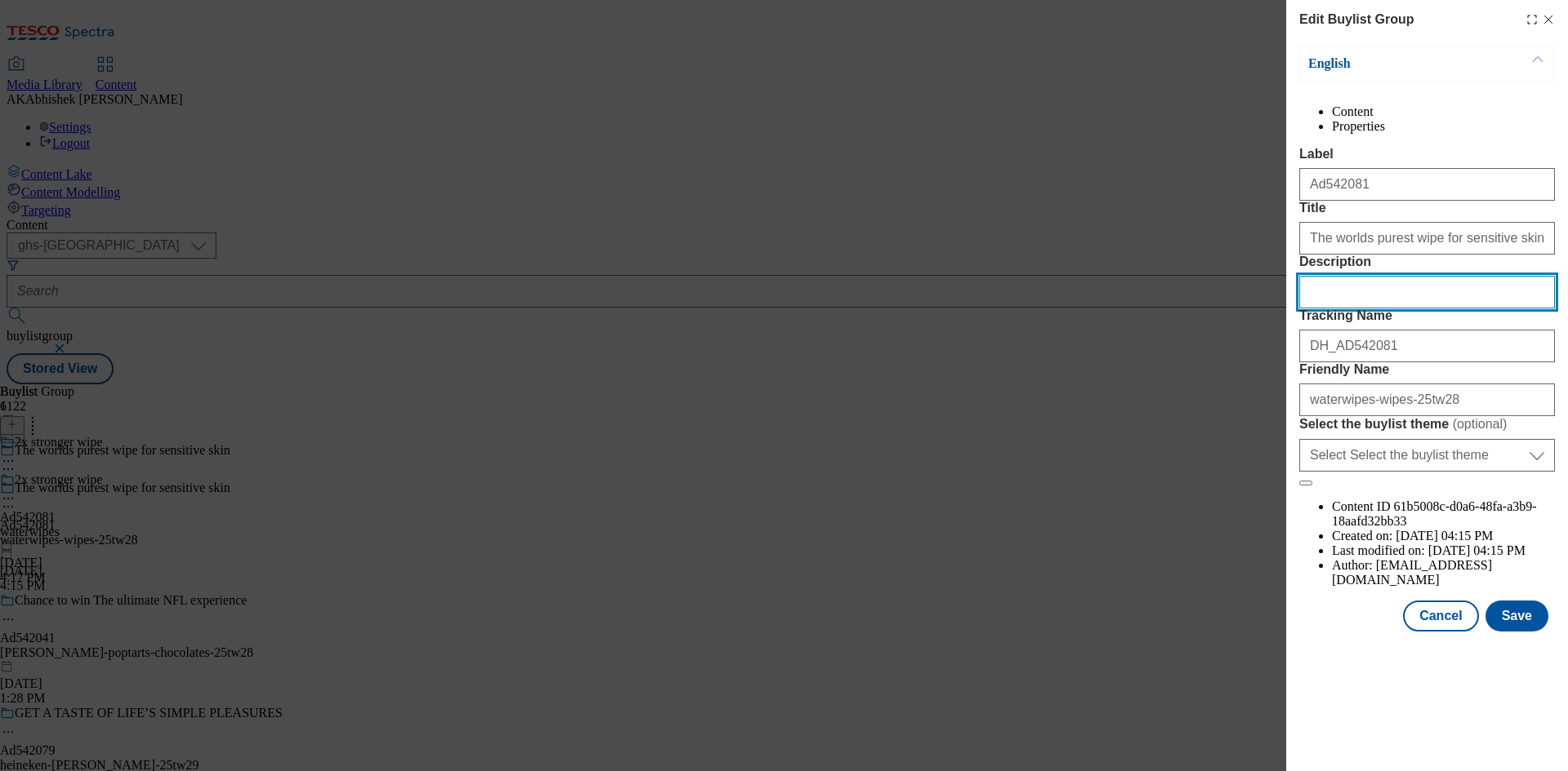
click at [1343, 309] on input "Description" at bounding box center [1427, 292] width 256 height 32
paste input "WaterWipes Biodegradable Soothing Baby Wipes 60 pack"
type input "WaterWipes Biodegradable Soothing Baby Wipes 60 pack"
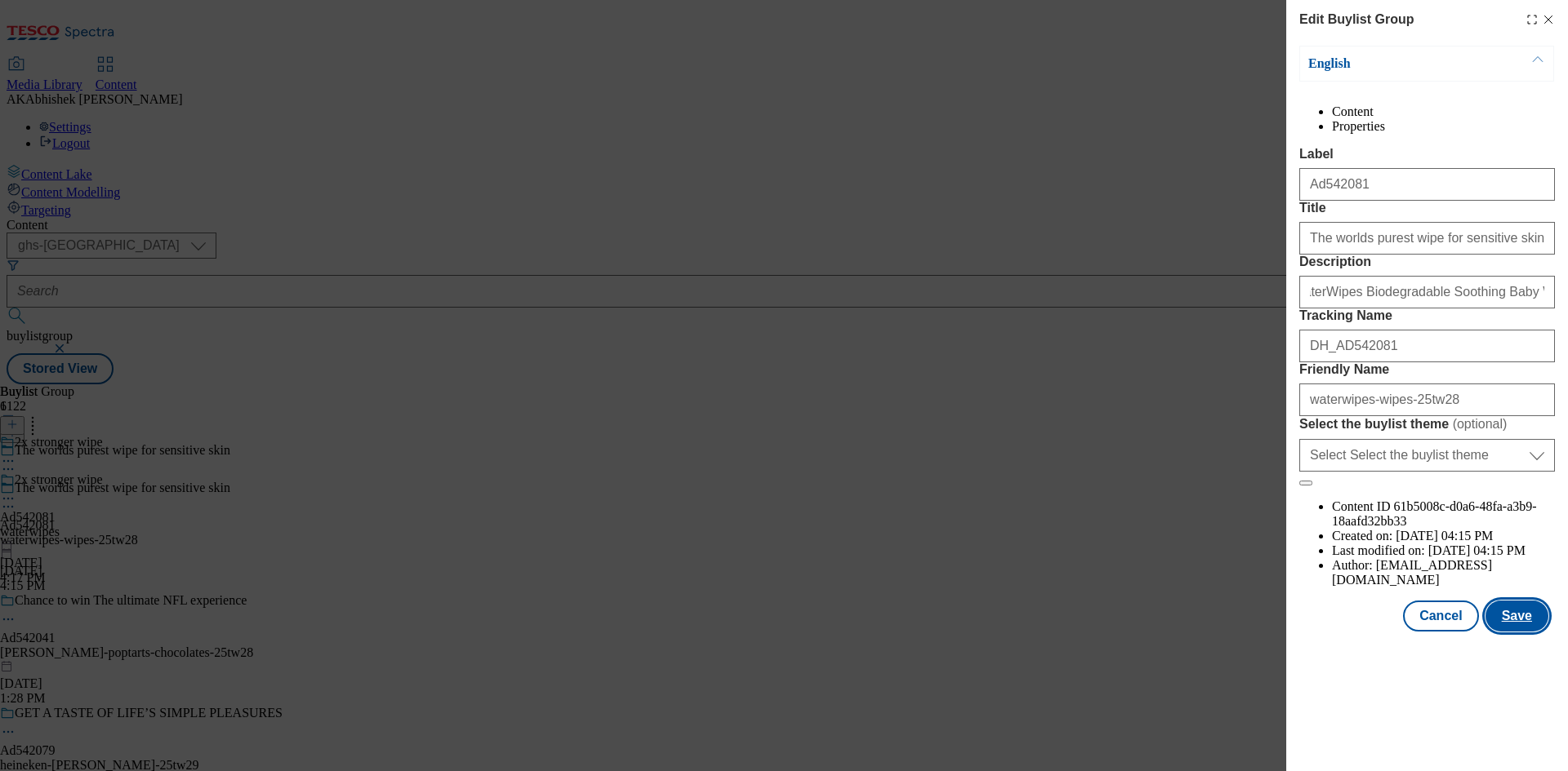
click at [1517, 632] on button "Save" at bounding box center [1517, 615] width 63 height 31
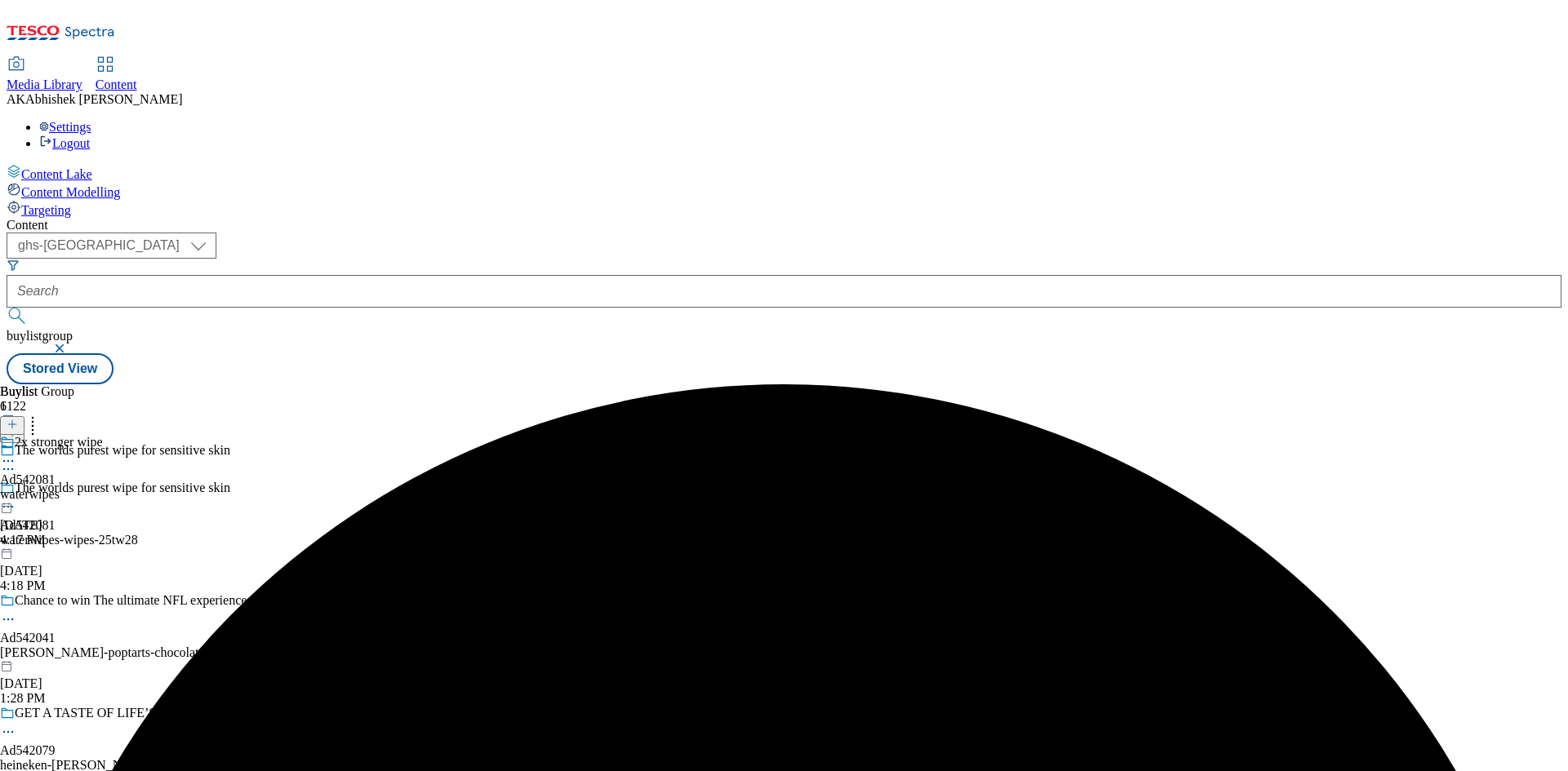
click at [17, 453] on icon at bounding box center [8, 461] width 17 height 17
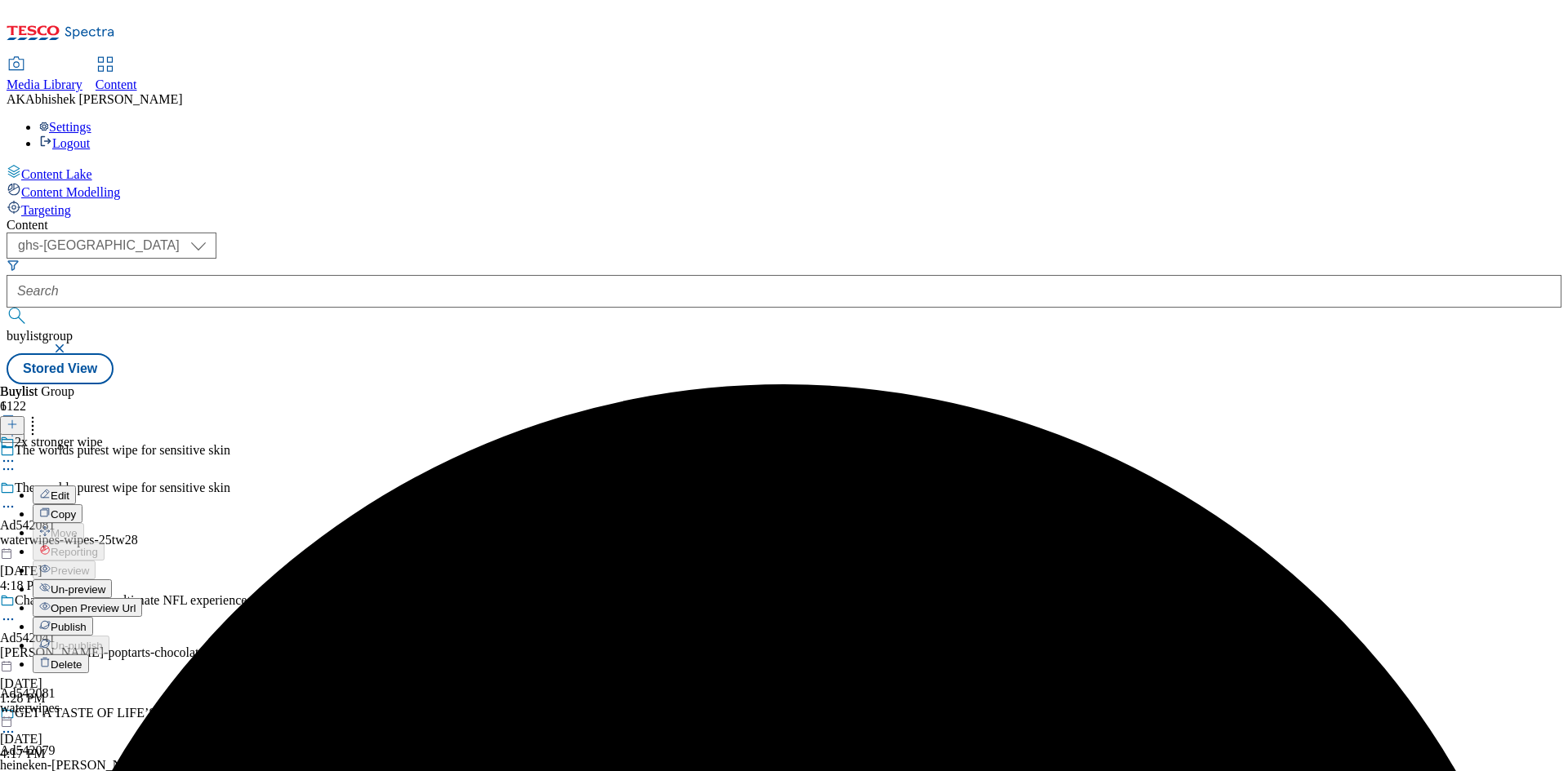
click at [70, 489] on span "Edit" at bounding box center [60, 495] width 19 height 12
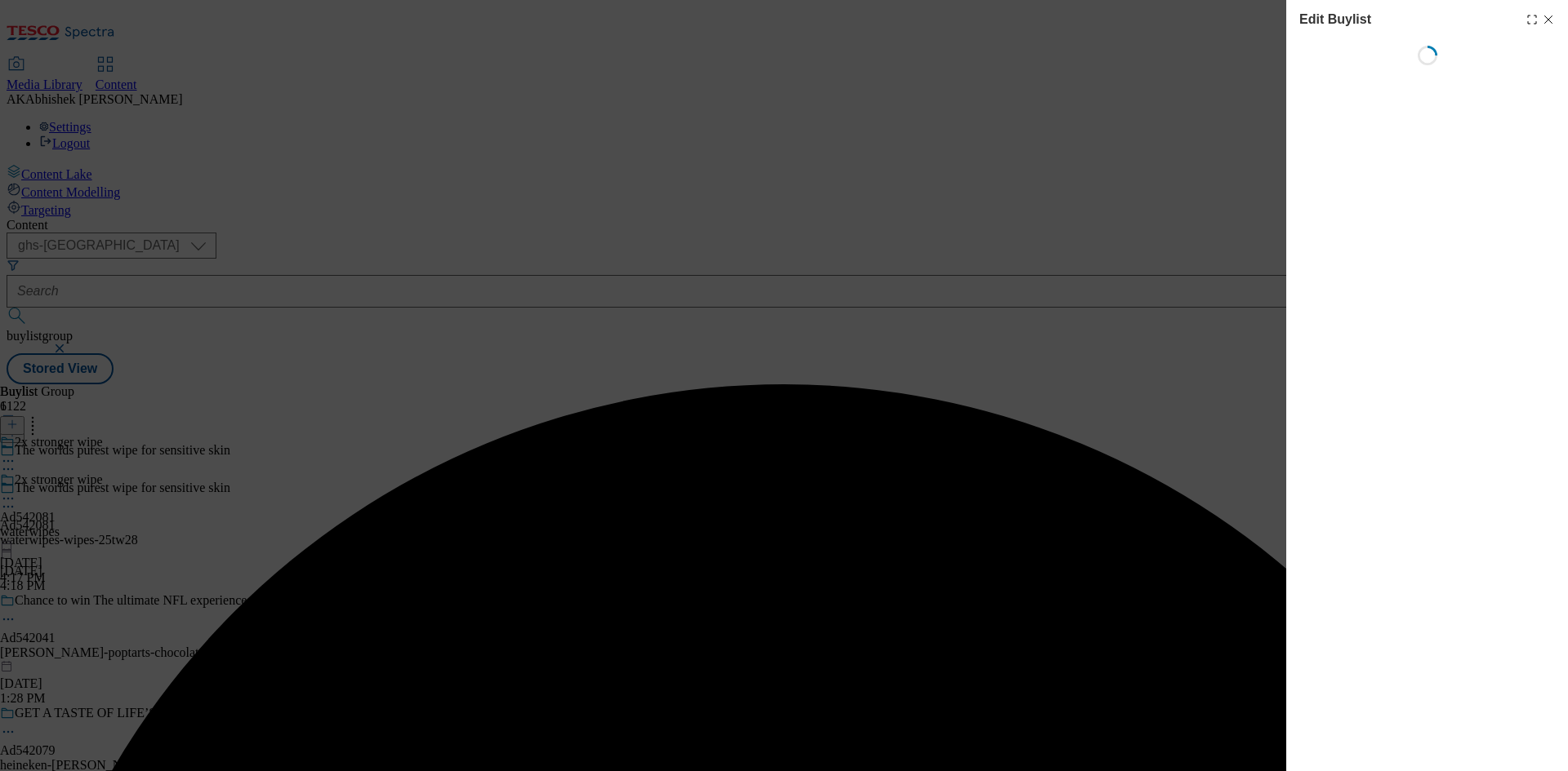
select select "tactical"
select select "supplier funded short term 1-3 weeks"
select select "dunnhumby"
select select "Banner"
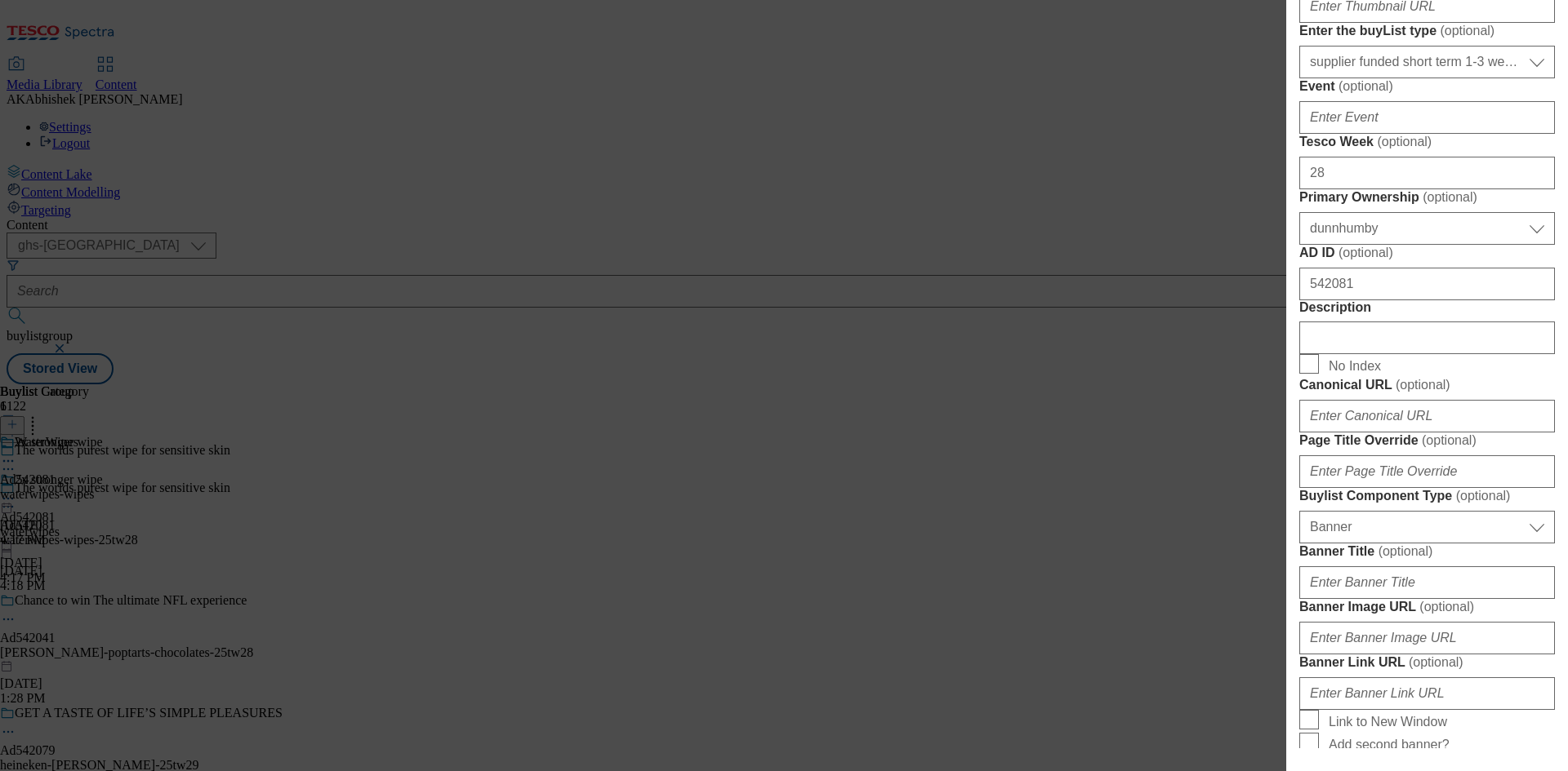
scroll to position [816, 0]
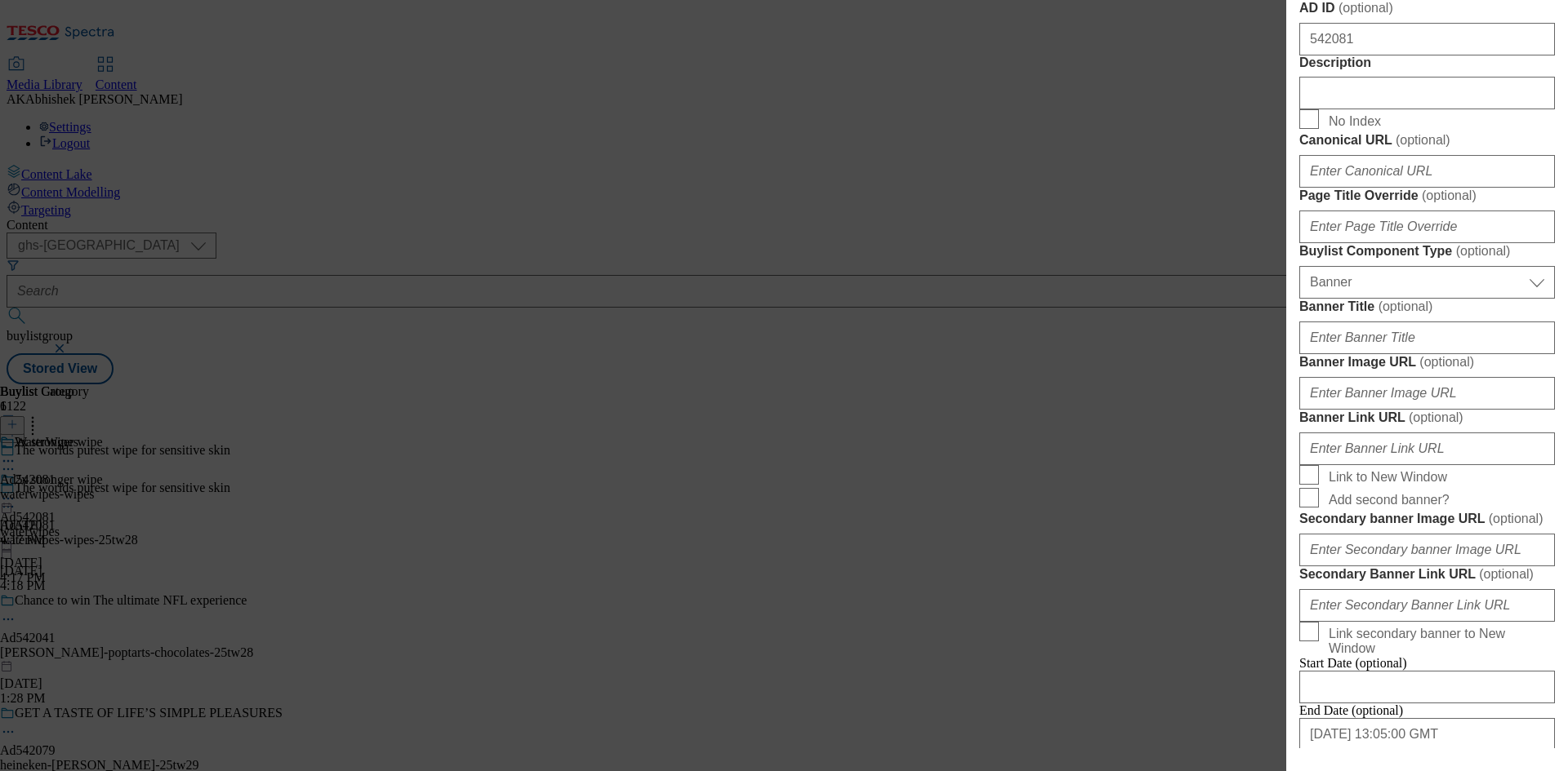
drag, startPoint x: 1359, startPoint y: 466, endPoint x: 1348, endPoint y: 450, distance: 19.4
click at [1359, 466] on form "Label Ad542081 Tracking Name DH_AD542081 Friendly Name waterwipes Buylist Lifes…" at bounding box center [1427, 105] width 256 height 1350
click at [1348, 109] on input "Description" at bounding box center [1427, 93] width 256 height 32
paste input "WaterWipes Biodegradable Soothing Baby Wipes 60 pack"
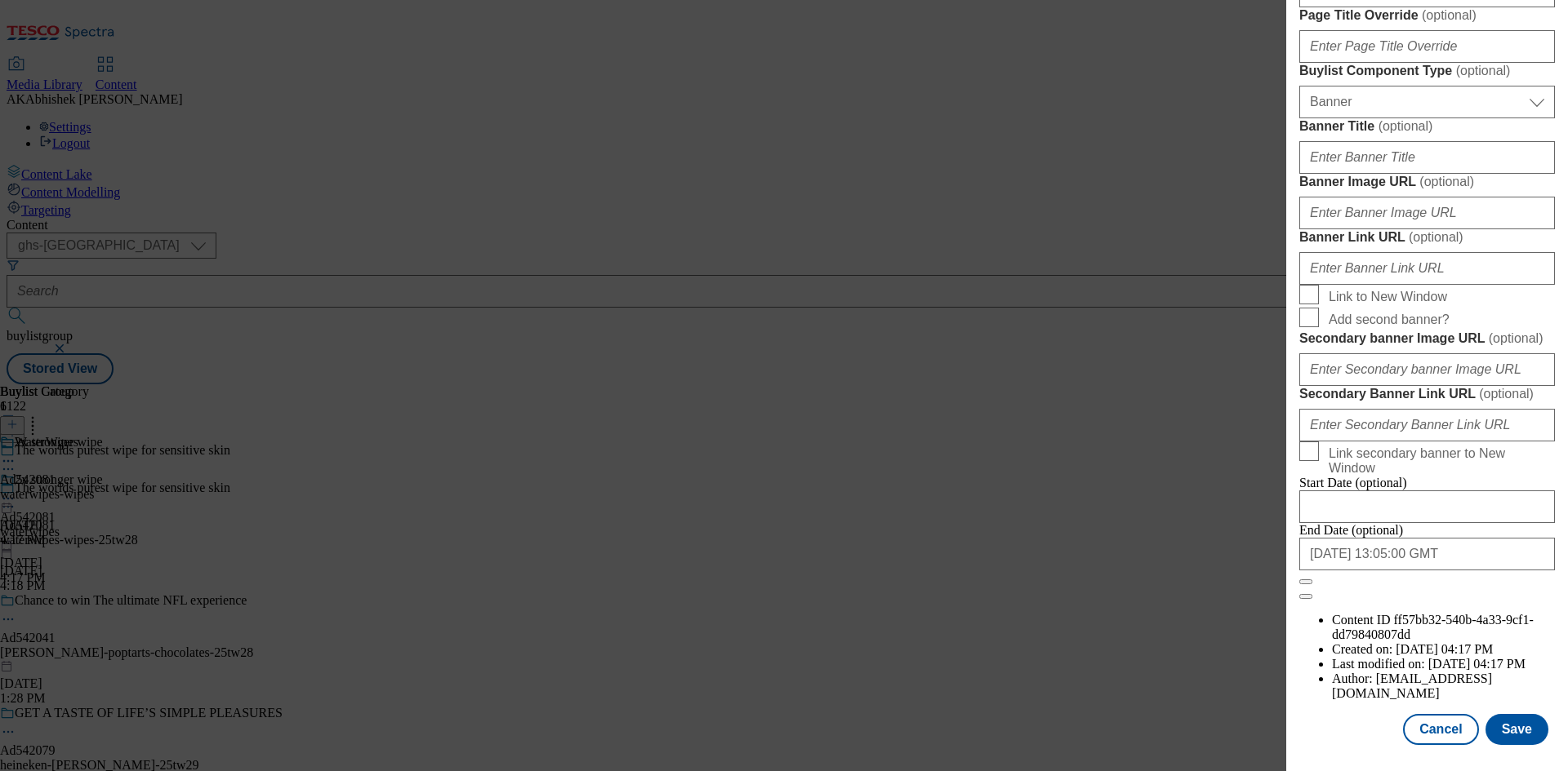
scroll to position [1603, 0]
type input "WaterWipes Biodegradable Soothing Baby Wipes 60 pack"
click at [1504, 736] on button "Save" at bounding box center [1517, 729] width 63 height 31
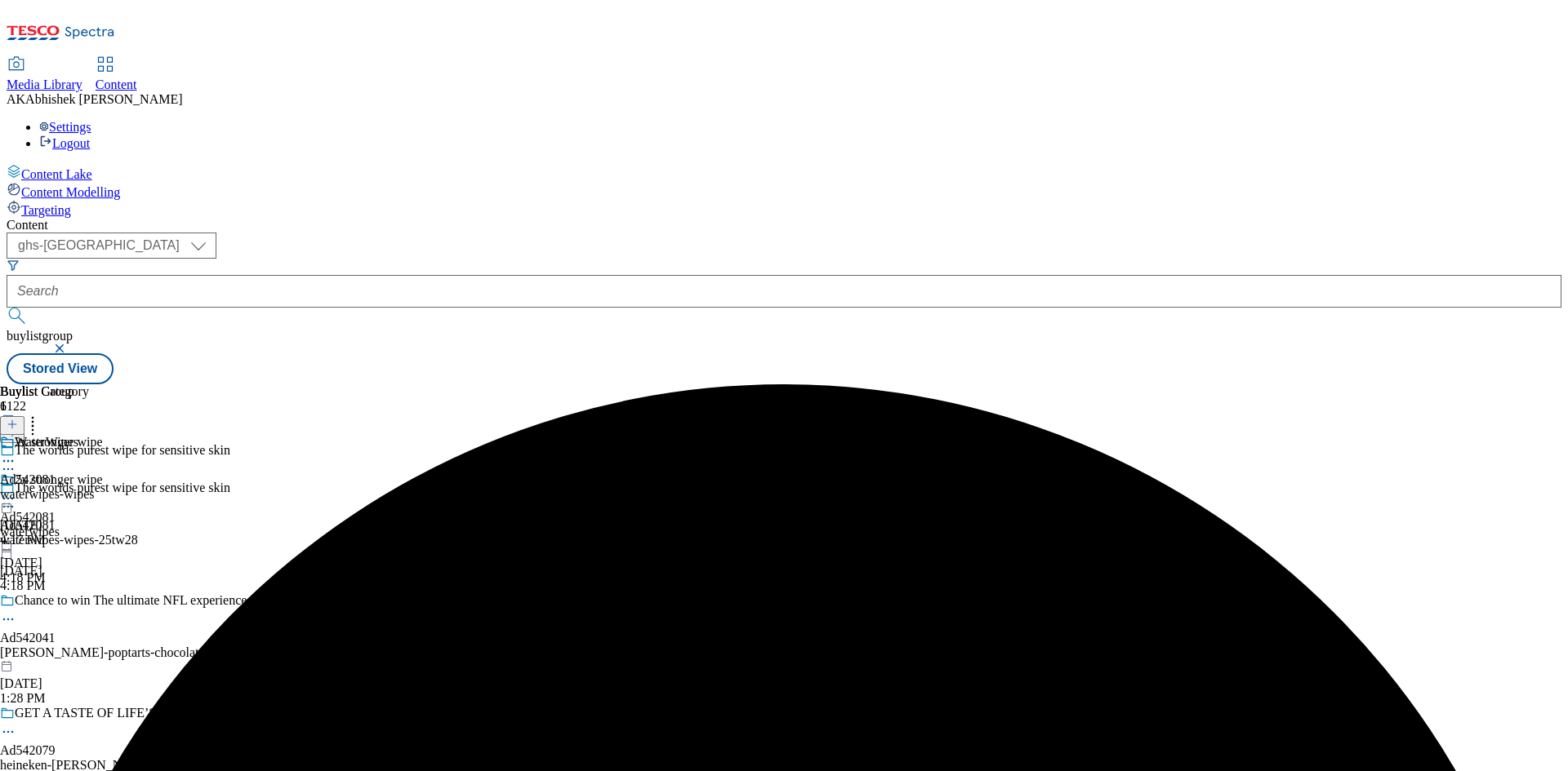
click at [17, 453] on icon at bounding box center [8, 461] width 17 height 17
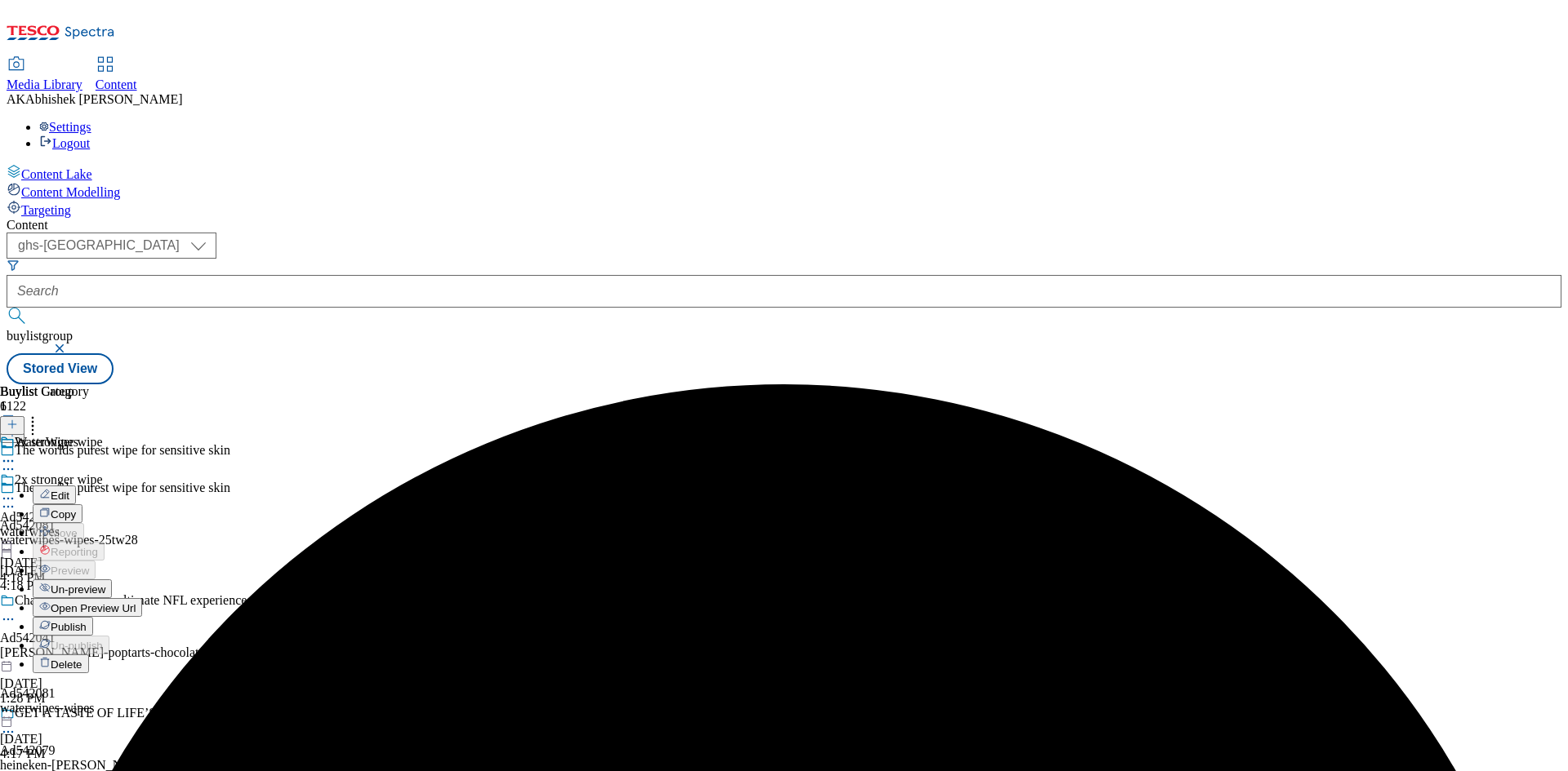
click at [70, 489] on span "Edit" at bounding box center [60, 495] width 19 height 12
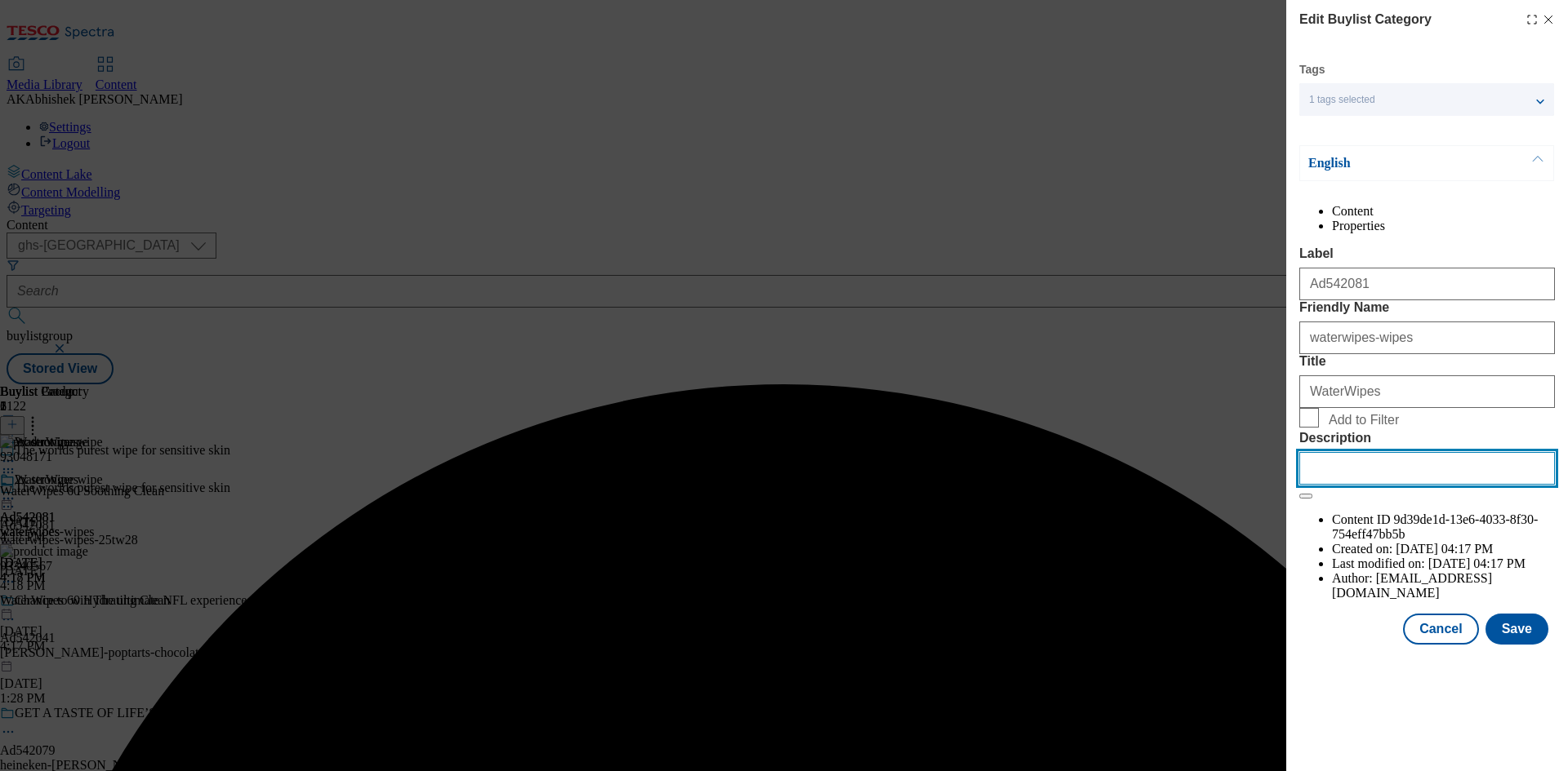
click at [1369, 485] on input "Description" at bounding box center [1427, 468] width 256 height 32
paste input "WaterWipes Biodegradable Soothing Baby Wipes 60 pack"
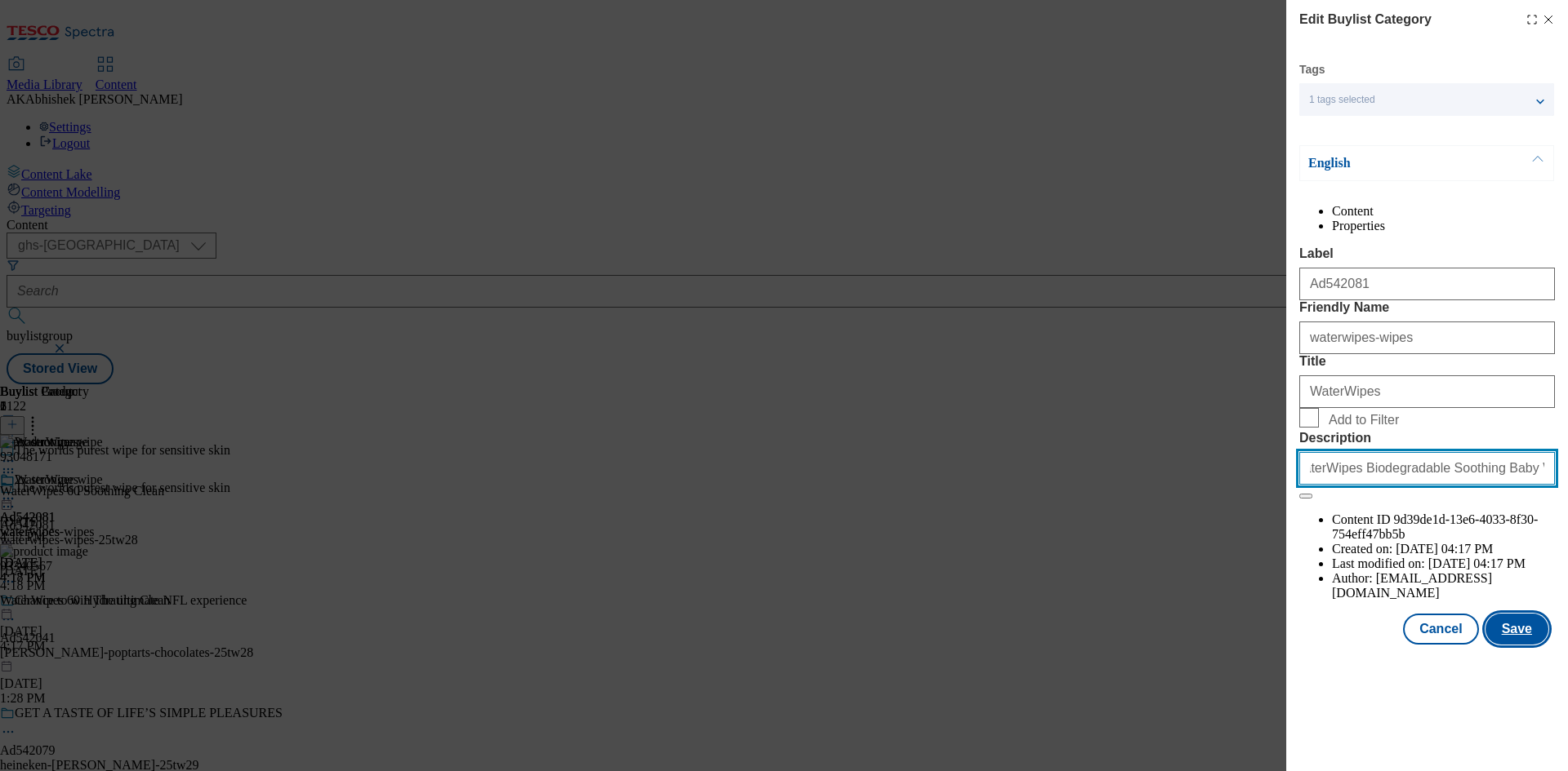
type input "WaterWipes Biodegradable Soothing Baby Wipes 60 pack"
click at [1511, 645] on button "Save" at bounding box center [1517, 628] width 63 height 31
